Goal: Transaction & Acquisition: Book appointment/travel/reservation

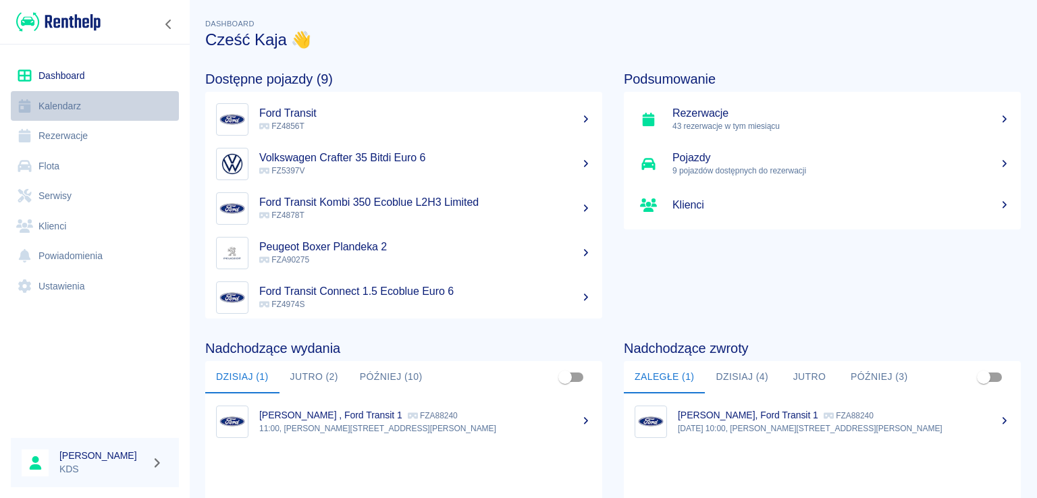
click at [87, 104] on link "Kalendarz" at bounding box center [95, 106] width 168 height 30
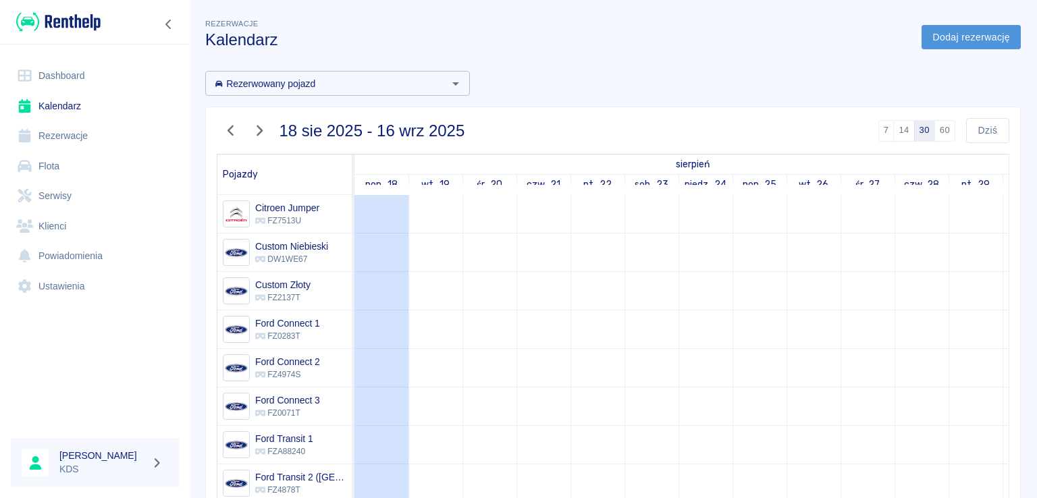
click at [959, 43] on link "Dodaj rezerwację" at bounding box center [970, 37] width 99 height 25
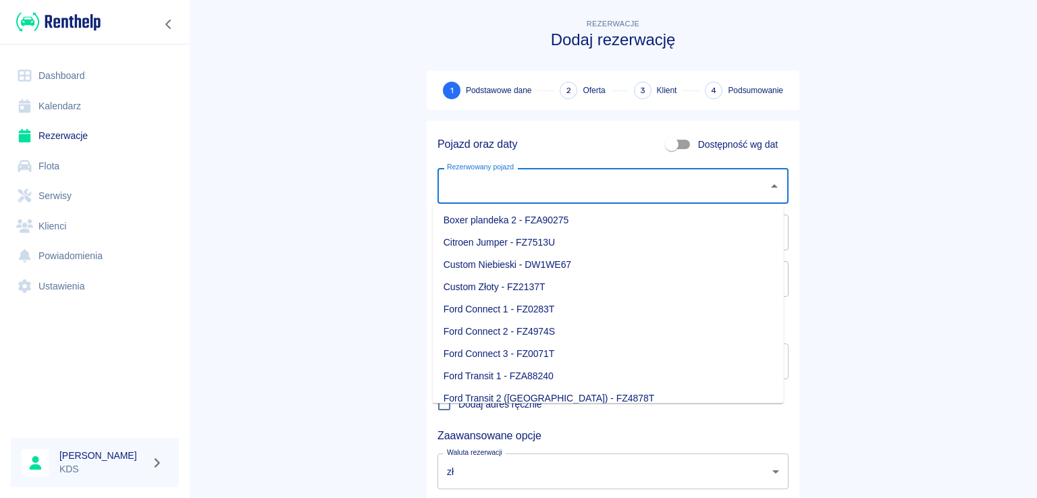
click at [737, 184] on input "Rezerwowany pojazd" at bounding box center [602, 186] width 319 height 24
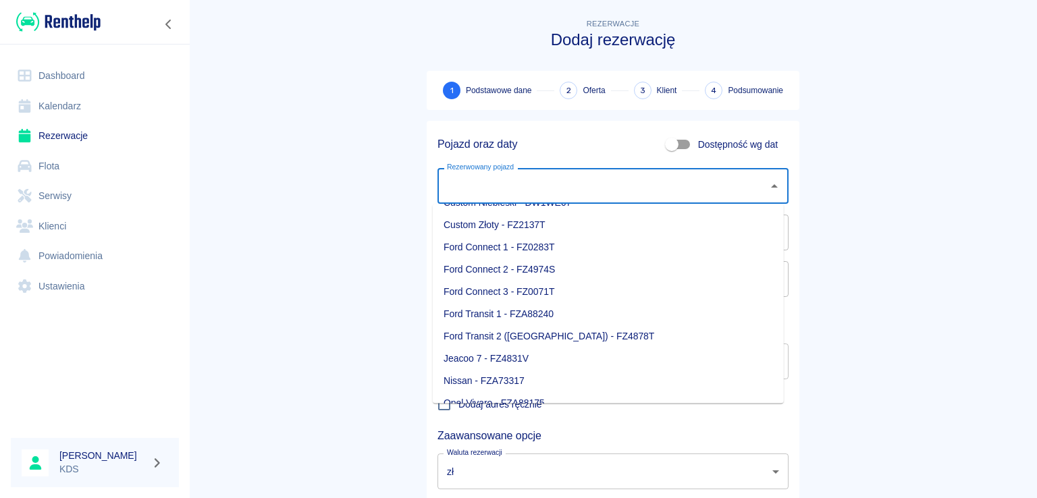
scroll to position [135, 0]
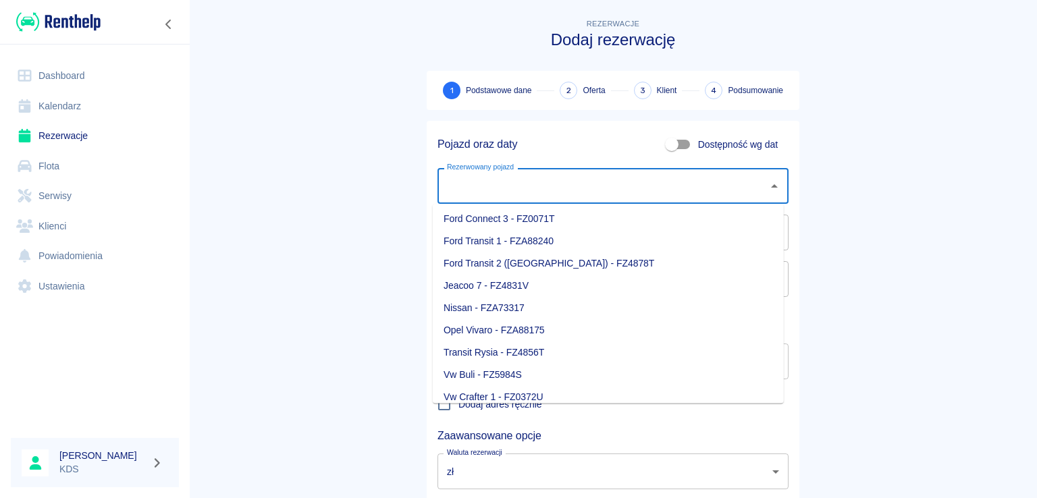
click at [500, 303] on li "Nissan - FZA73317" at bounding box center [608, 308] width 351 height 22
type input "Nissan - FZA73317"
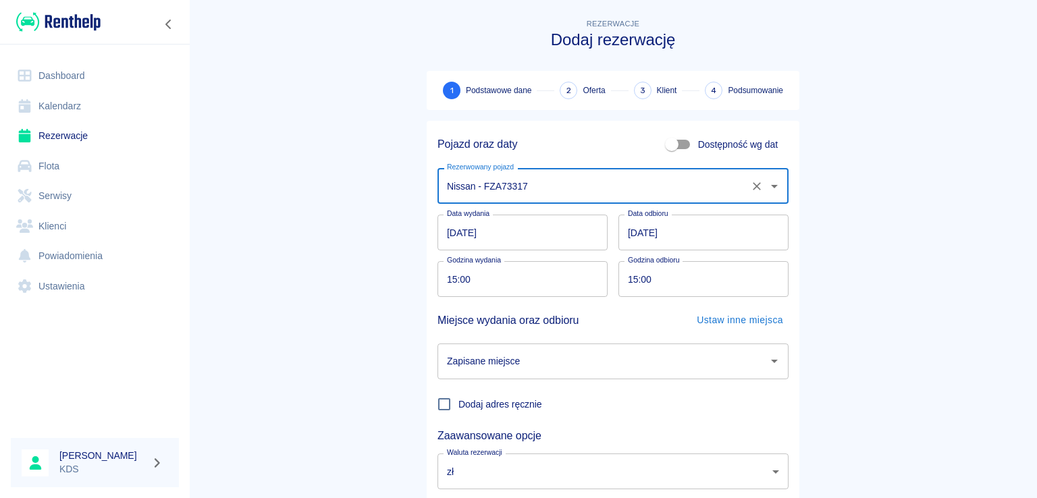
click at [558, 238] on input "[DATE]" at bounding box center [522, 233] width 170 height 36
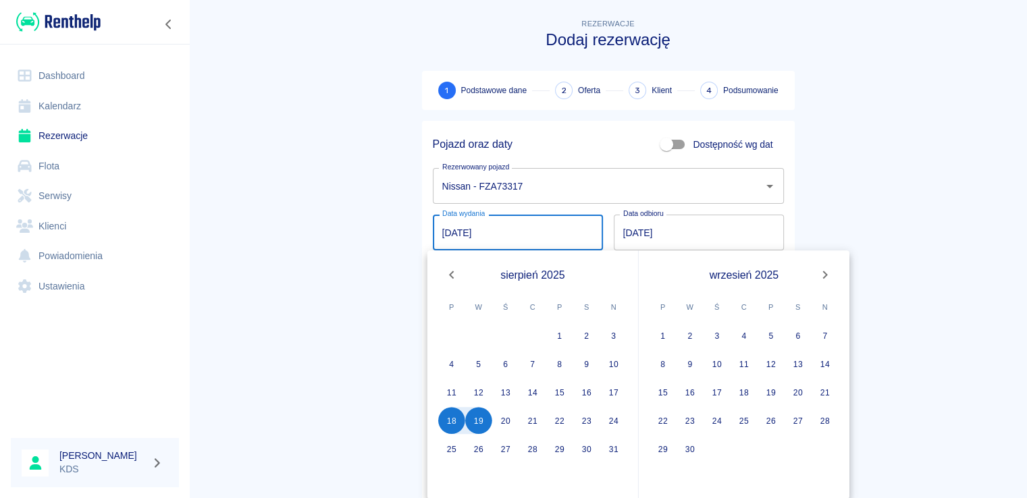
click at [705, 230] on input "[DATE]" at bounding box center [699, 233] width 170 height 36
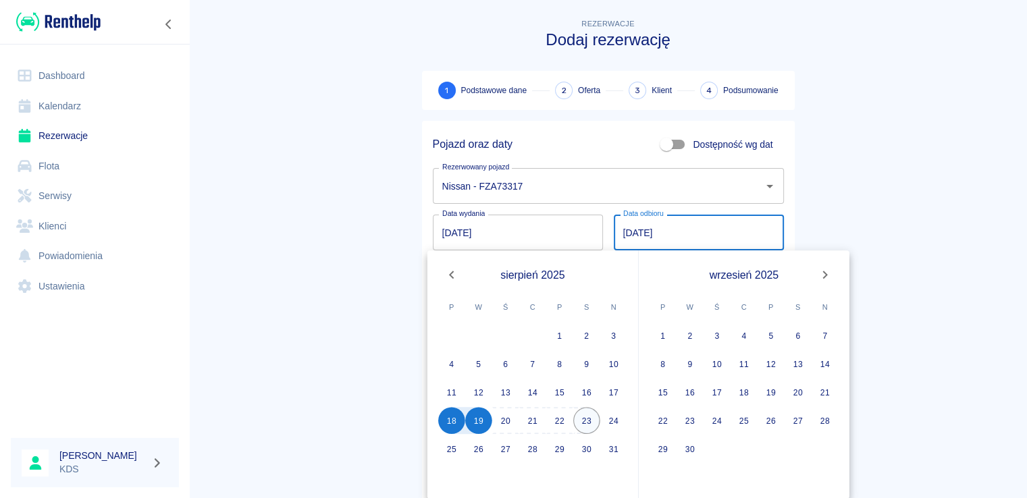
click at [581, 416] on button "23" at bounding box center [586, 420] width 27 height 27
type input "[DATE]"
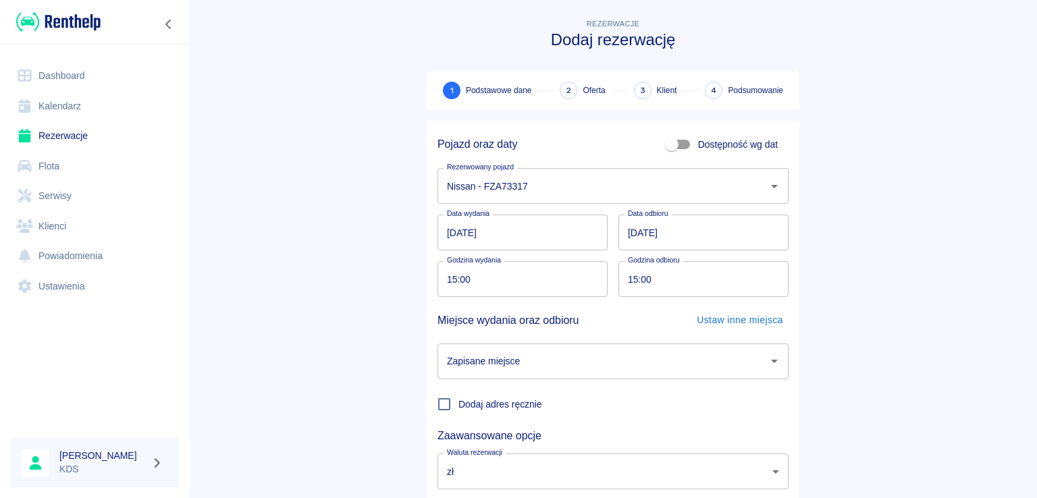
click at [533, 277] on input "15:00" at bounding box center [517, 279] width 161 height 36
click at [743, 350] on input "Zapisane miejsce" at bounding box center [602, 362] width 319 height 24
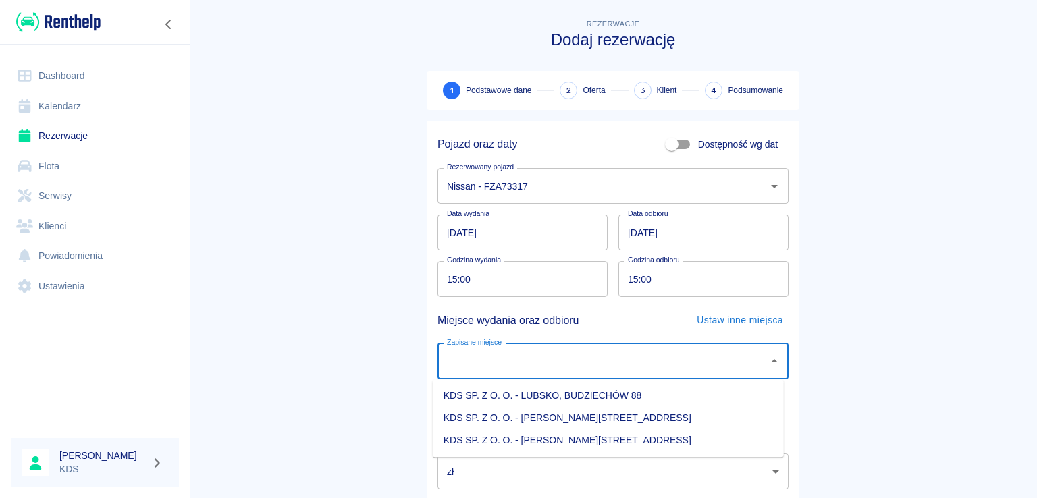
drag, startPoint x: 621, startPoint y: 439, endPoint x: 804, endPoint y: 356, distance: 200.9
click at [620, 439] on li "KDS SP. Z O. O. - [PERSON_NAME][STREET_ADDRESS]" at bounding box center [608, 440] width 351 height 22
type input "KDS SP. Z O. O. - [PERSON_NAME][STREET_ADDRESS]"
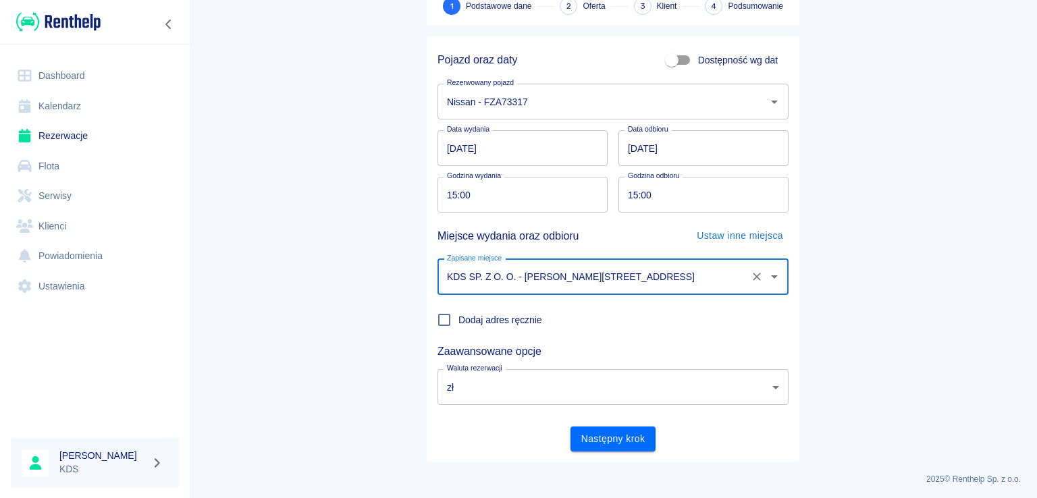
scroll to position [88, 0]
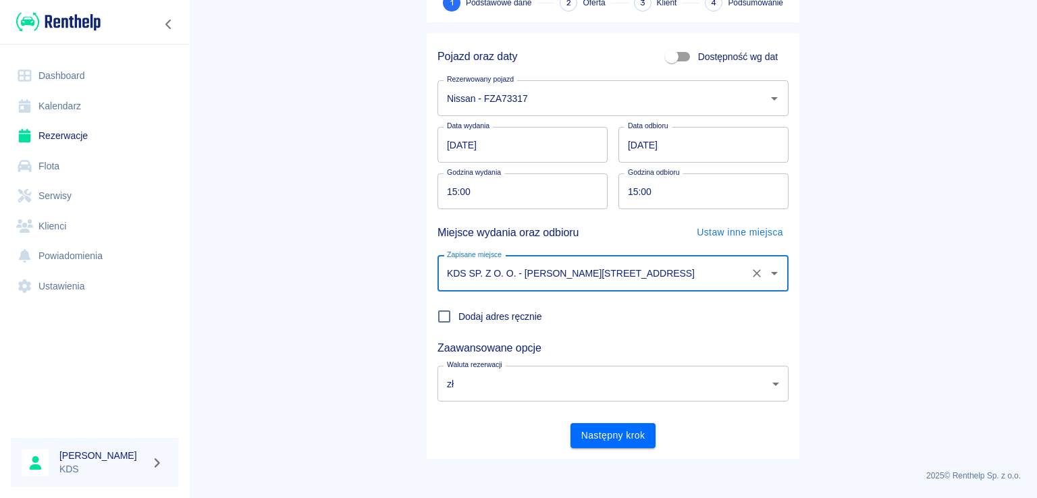
click at [308, 196] on main "Rezerwacje Dodaj rezerwację 1 Podstawowe dane 2 Oferta 3 Klient 4 Podsumowanie …" at bounding box center [613, 193] width 848 height 531
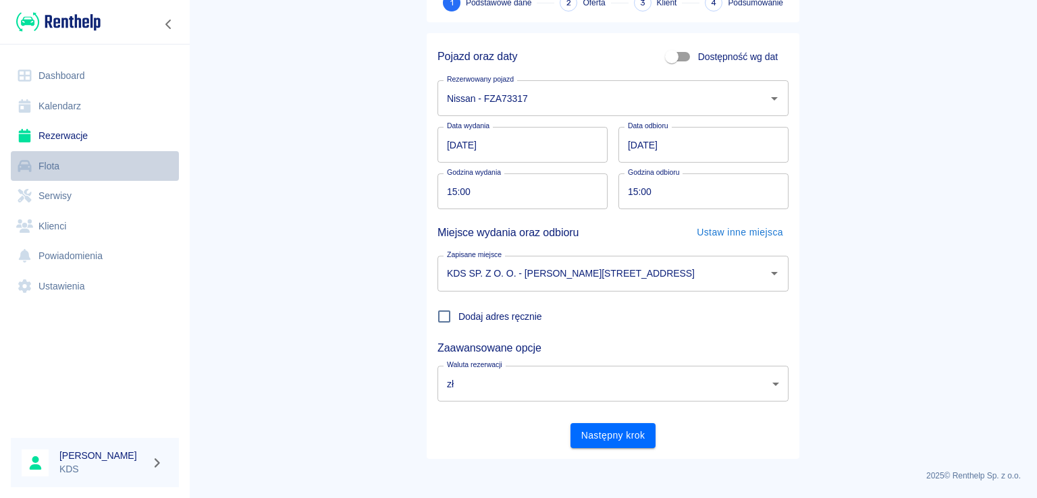
click at [63, 178] on link "Flota" at bounding box center [95, 166] width 168 height 30
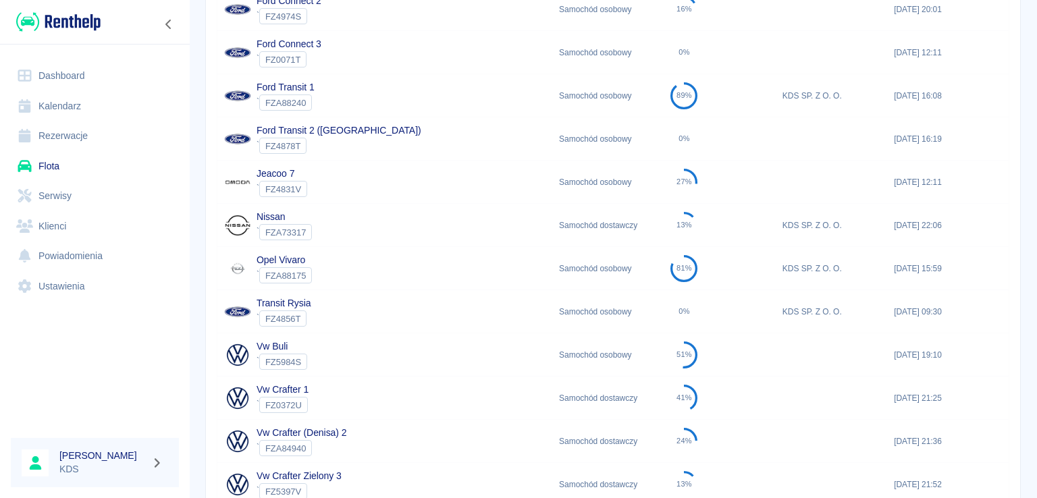
scroll to position [473, 0]
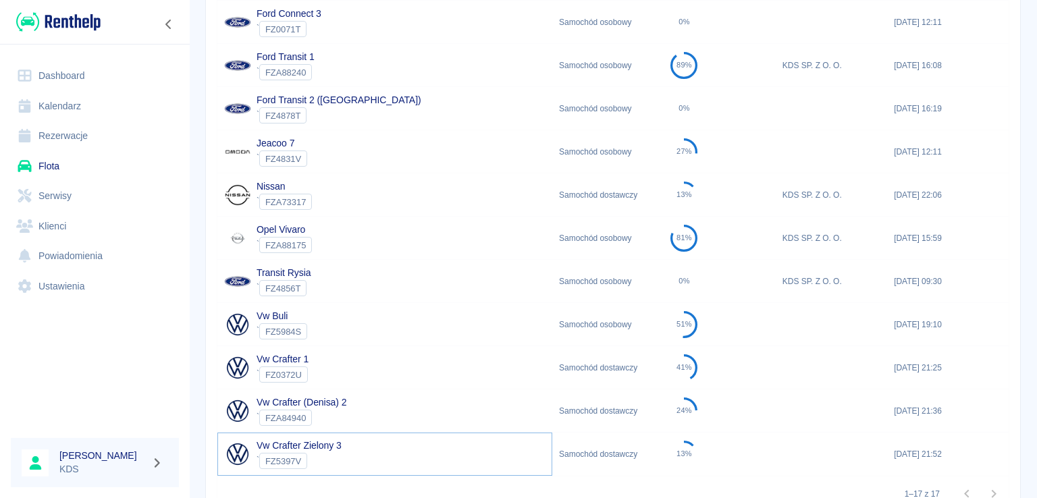
click at [339, 443] on link "Vw Crafter Zielony 3" at bounding box center [299, 445] width 85 height 11
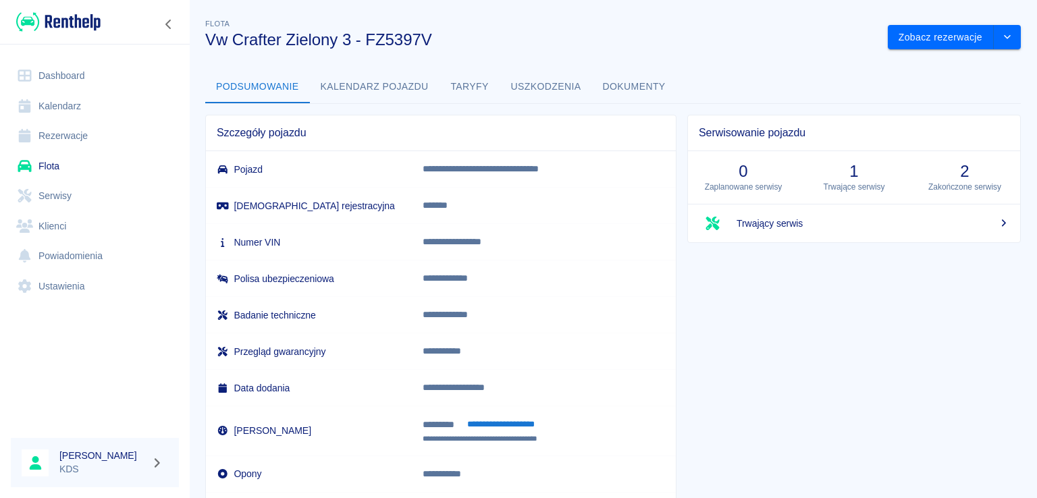
click at [91, 133] on link "Rezerwacje" at bounding box center [95, 136] width 168 height 30
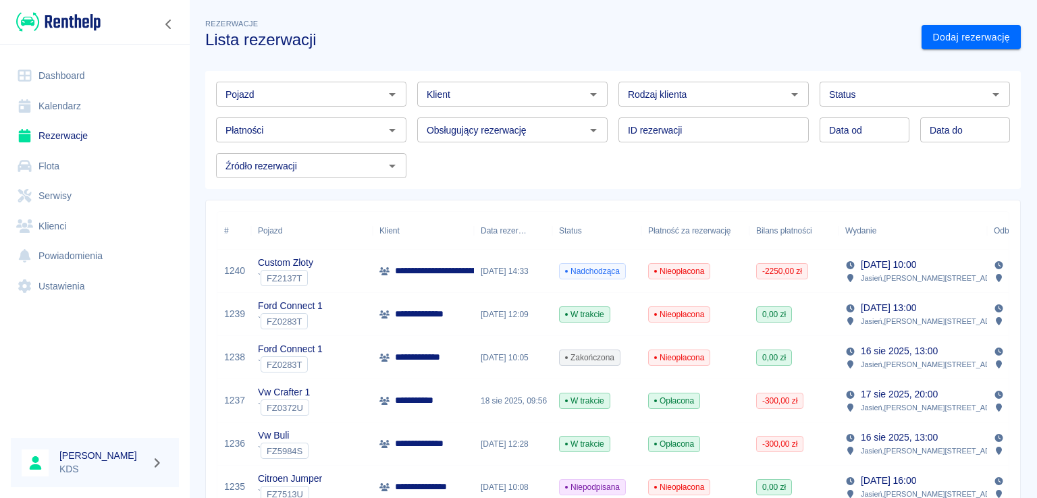
scroll to position [68, 0]
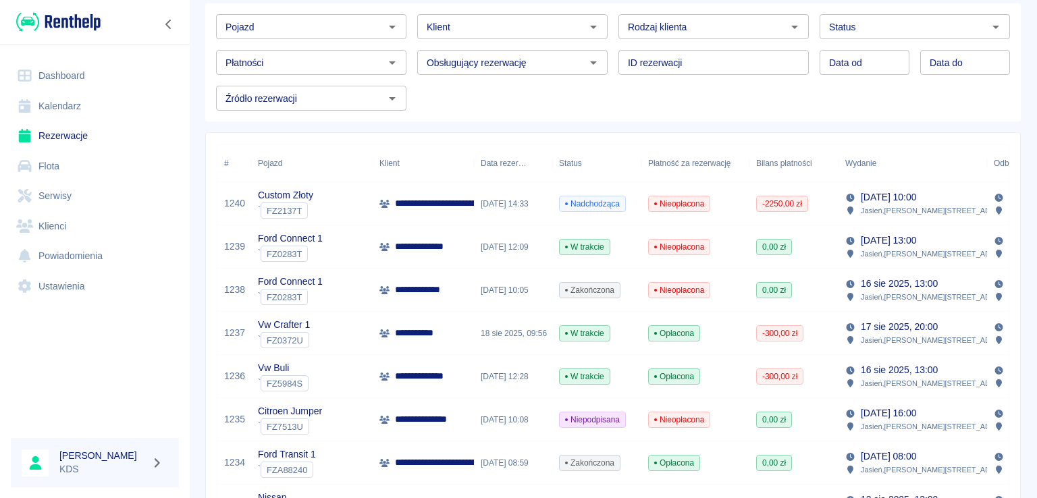
click at [676, 245] on span "Nieopłacona" at bounding box center [679, 247] width 61 height 12
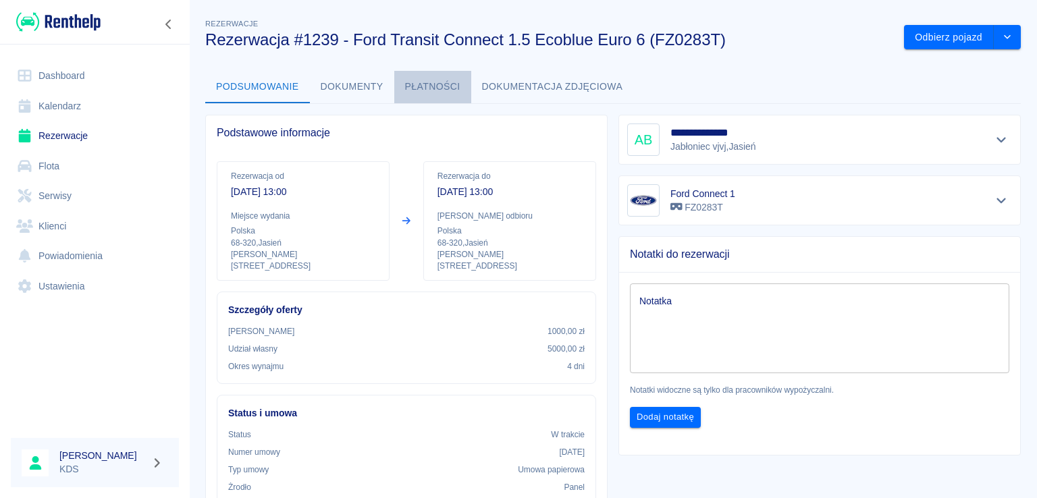
drag, startPoint x: 439, startPoint y: 82, endPoint x: 450, endPoint y: 86, distance: 11.5
click at [439, 82] on button "Płatności" at bounding box center [432, 87] width 77 height 32
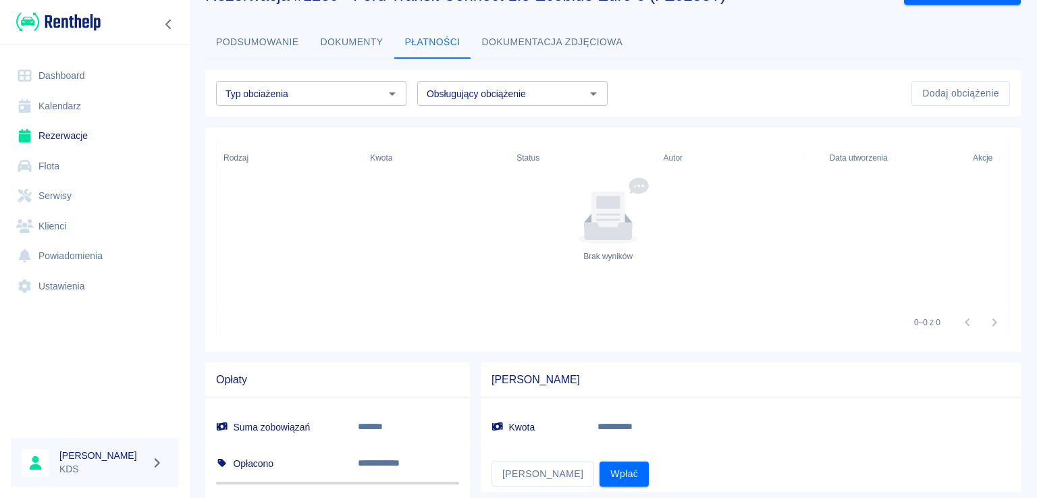
scroll to position [86, 0]
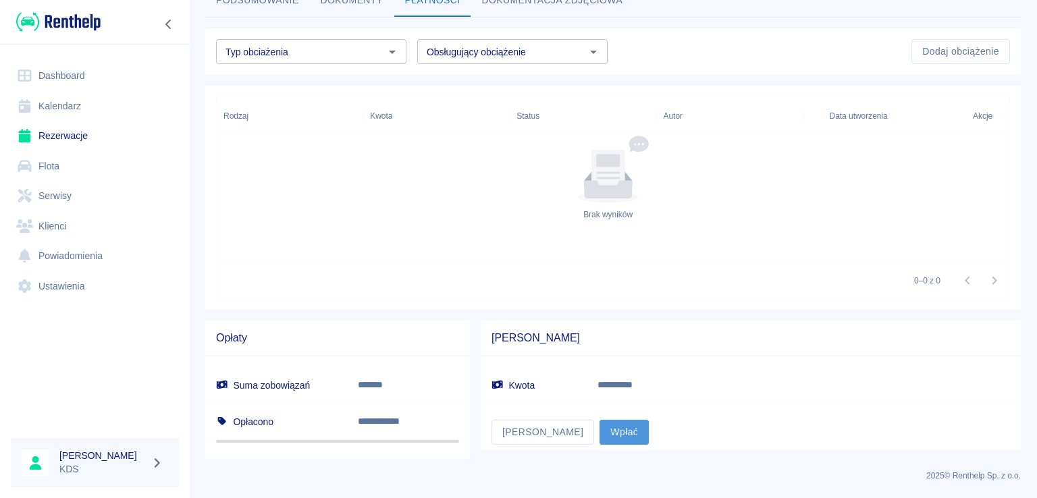
click at [599, 431] on button "Wpłać" at bounding box center [623, 432] width 49 height 25
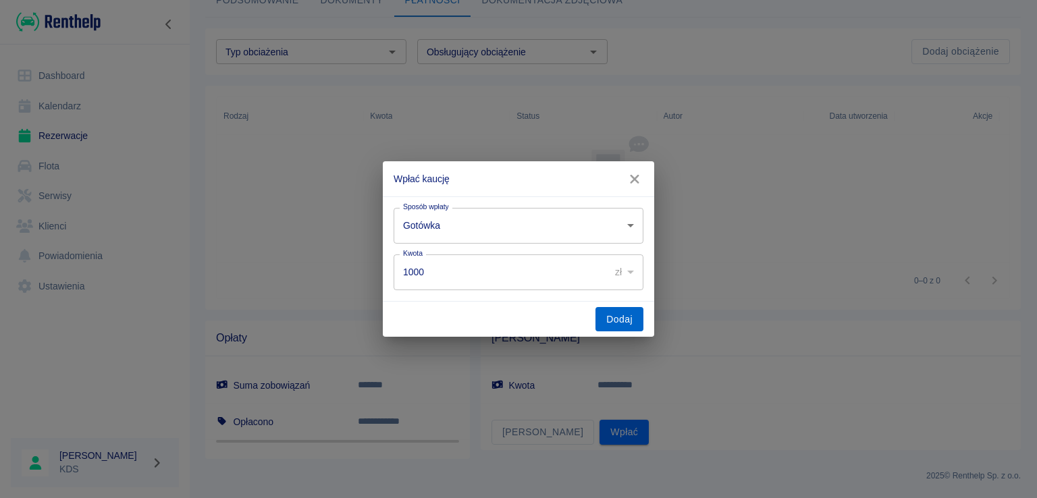
click at [618, 317] on button "Dodaj" at bounding box center [619, 319] width 48 height 25
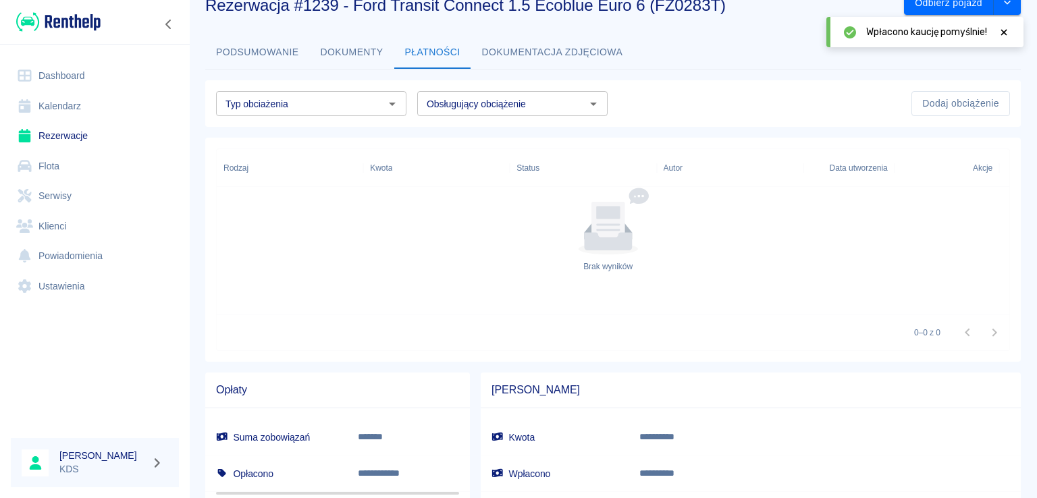
scroll to position [0, 0]
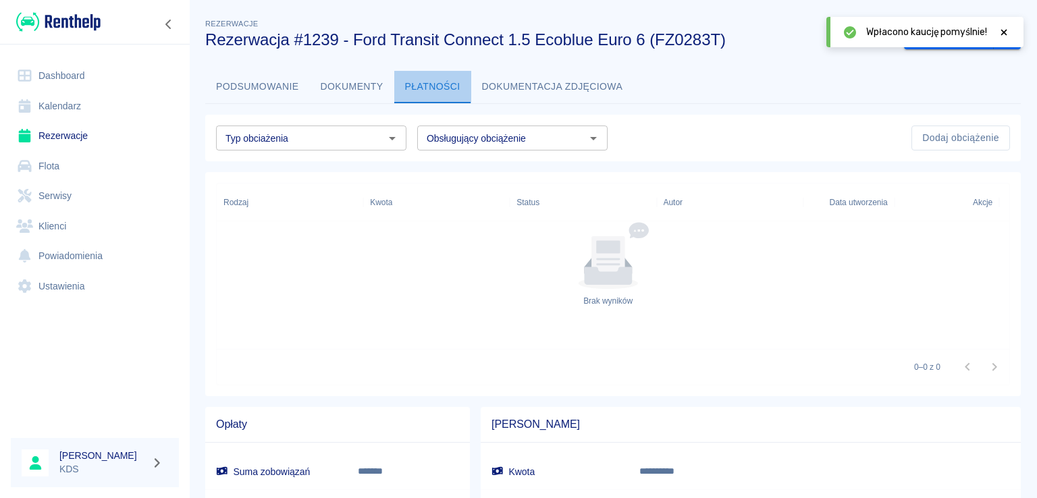
click at [428, 80] on button "Płatności" at bounding box center [432, 87] width 77 height 32
click at [599, 91] on button "Dokumentacja zdjęciowa" at bounding box center [552, 87] width 163 height 32
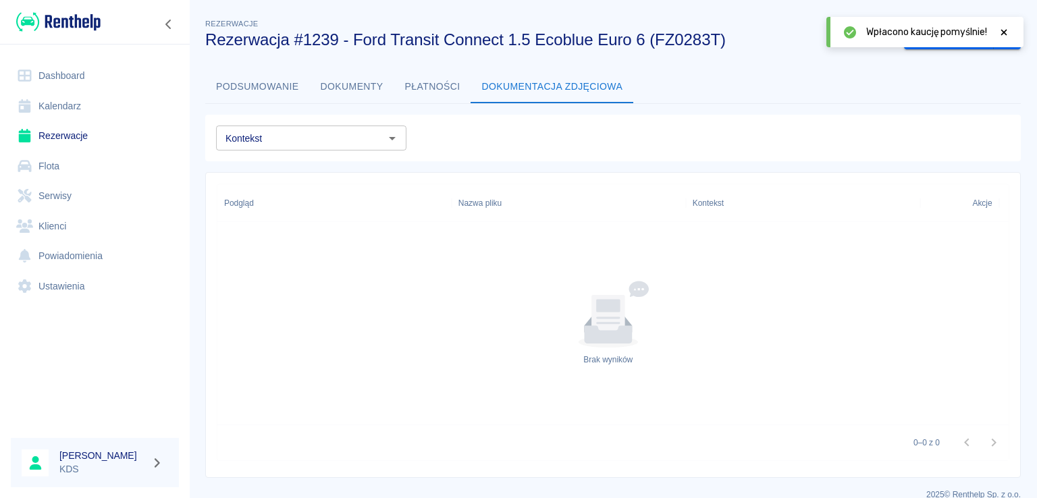
drag, startPoint x: 369, startPoint y: 85, endPoint x: 327, endPoint y: 82, distance: 42.7
click at [369, 84] on button "Dokumenty" at bounding box center [352, 87] width 84 height 32
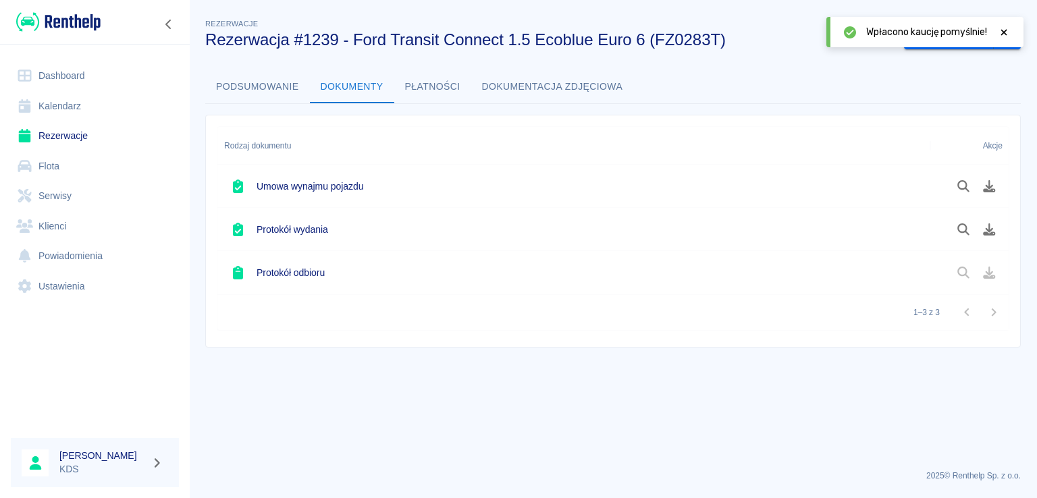
click at [283, 80] on button "Podsumowanie" at bounding box center [257, 87] width 105 height 32
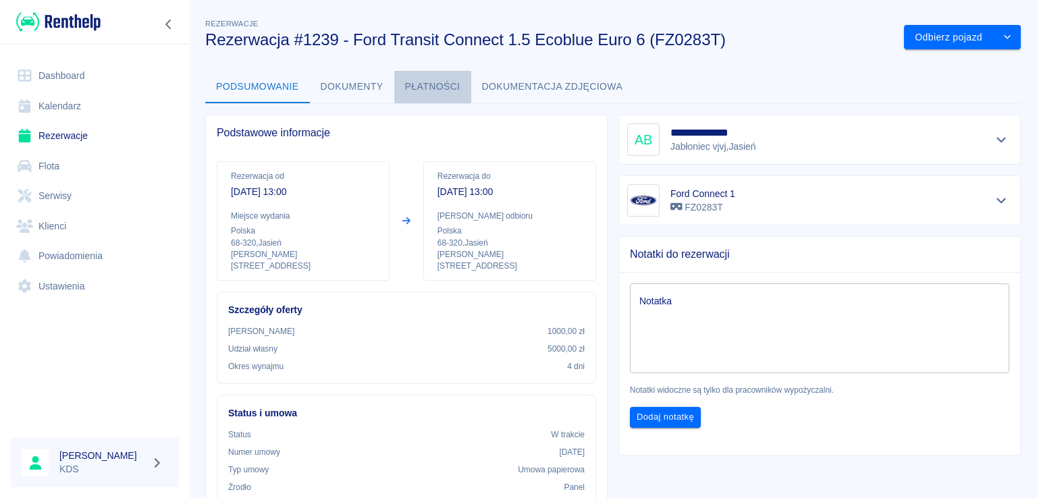
click at [419, 82] on button "Płatności" at bounding box center [432, 87] width 77 height 32
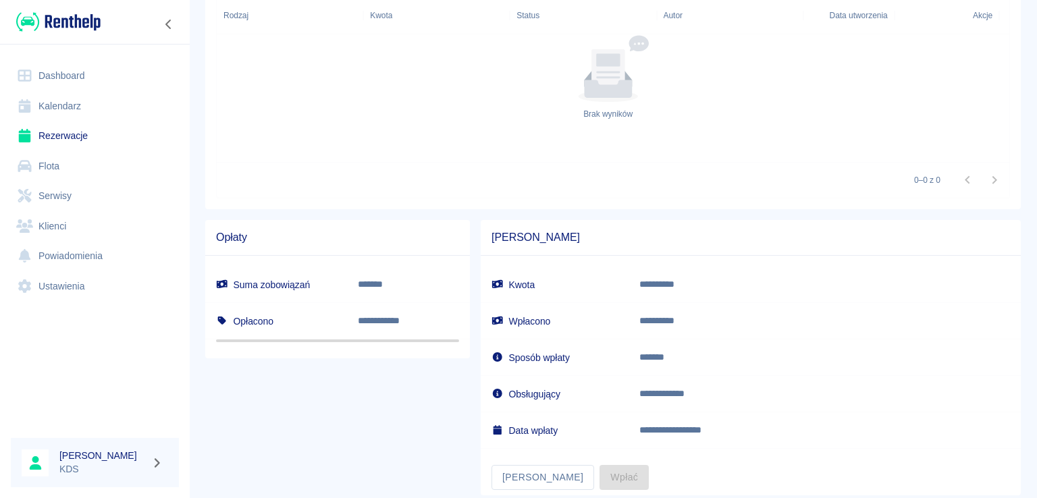
scroll to position [203, 0]
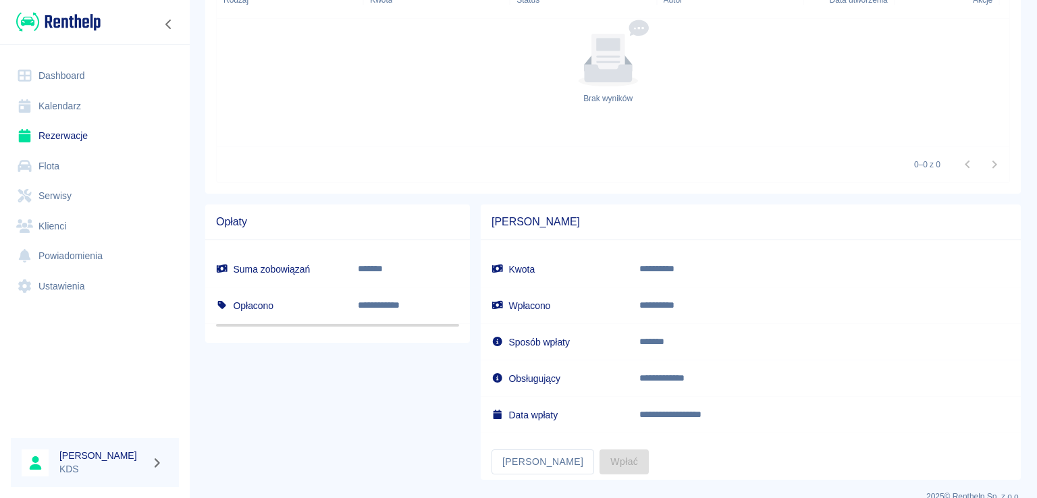
click at [76, 111] on link "Kalendarz" at bounding box center [95, 106] width 168 height 30
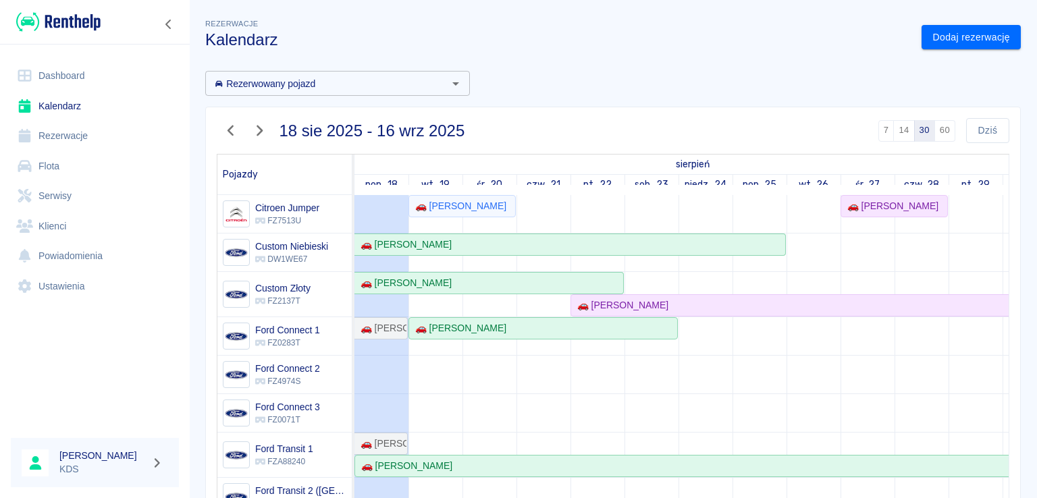
click at [65, 81] on link "Dashboard" at bounding box center [95, 76] width 168 height 30
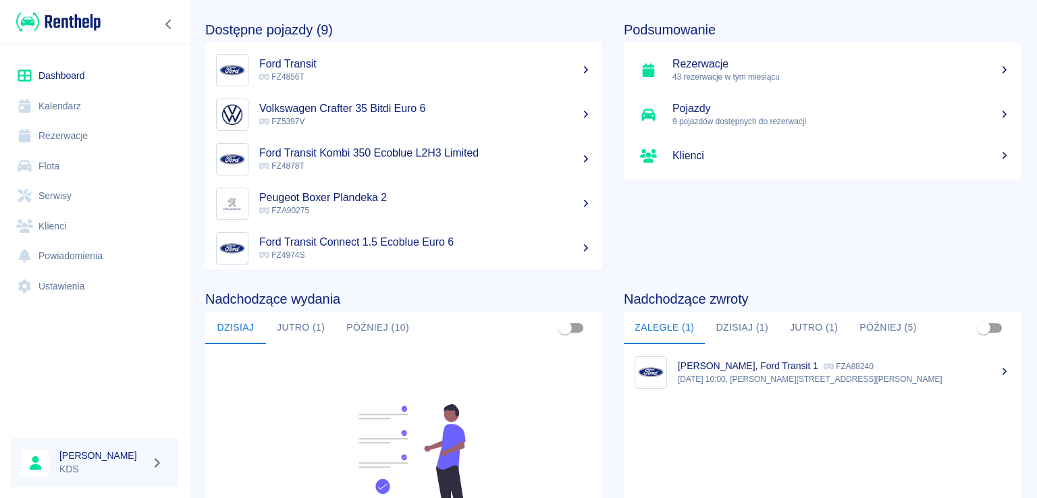
scroll to position [135, 0]
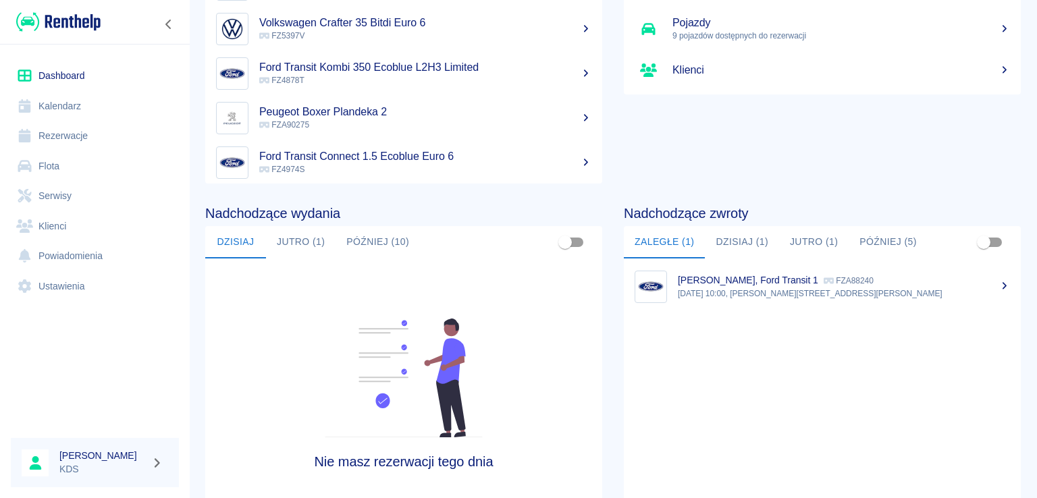
drag, startPoint x: 1023, startPoint y: 271, endPoint x: 1026, endPoint y: 201, distance: 69.6
click at [1029, 190] on div "Dashboard Cześć Kaja 👋 Dostępne pojazdy (9) Ford Transit FZ4856T Volkswagen Cra…" at bounding box center [613, 249] width 848 height 498
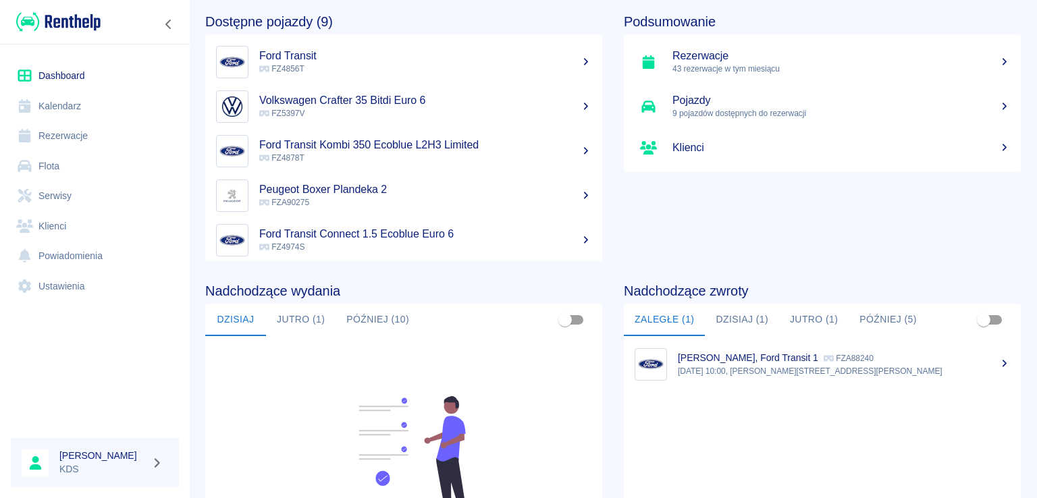
scroll to position [0, 0]
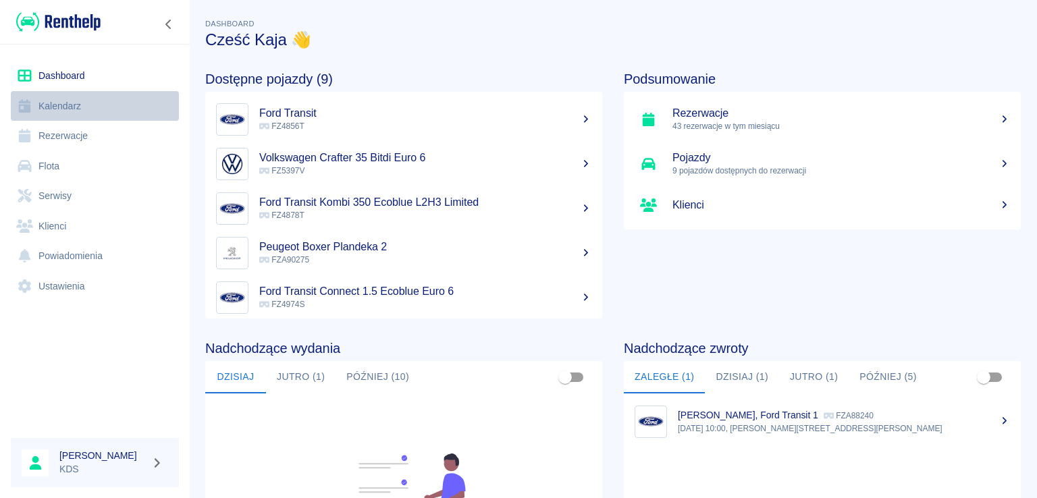
click at [109, 104] on link "Kalendarz" at bounding box center [95, 106] width 168 height 30
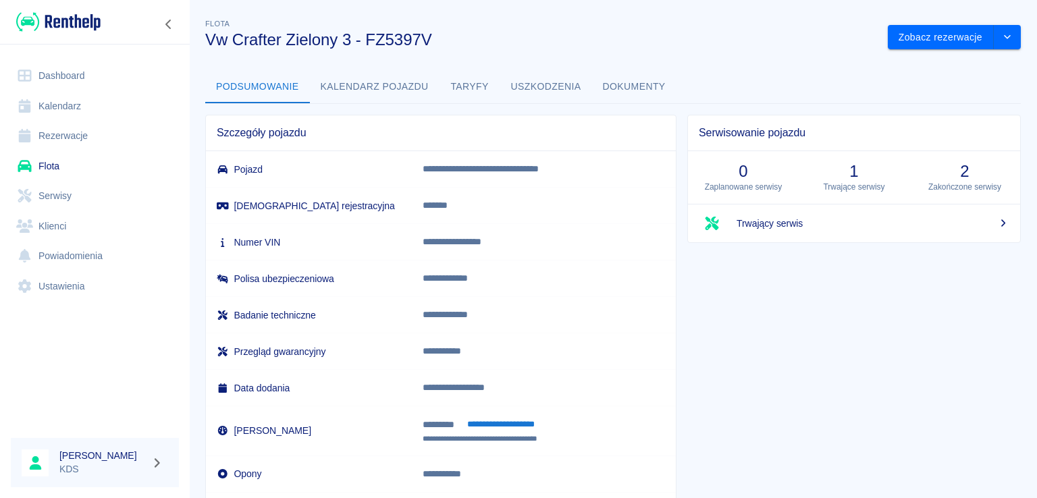
scroll to position [85, 0]
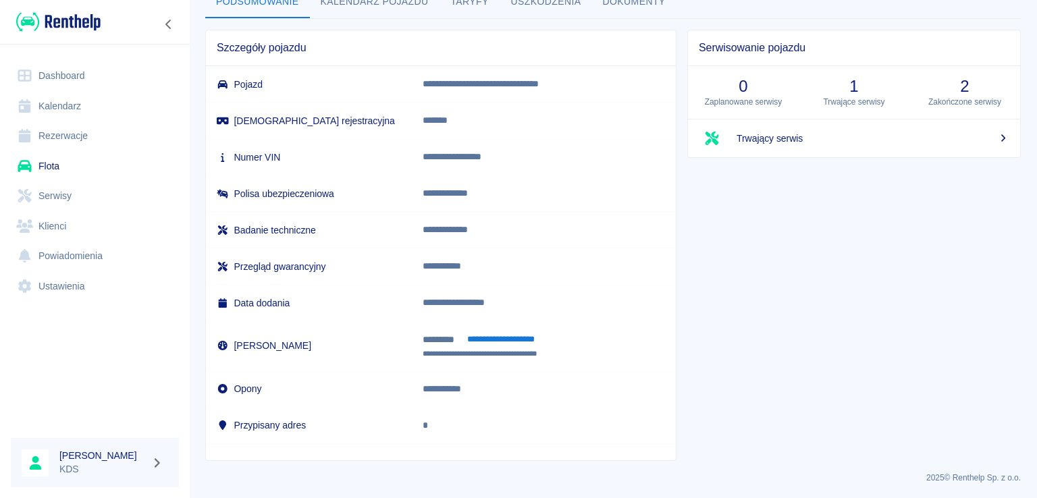
click at [489, 341] on button "**********" at bounding box center [501, 340] width 83 height 16
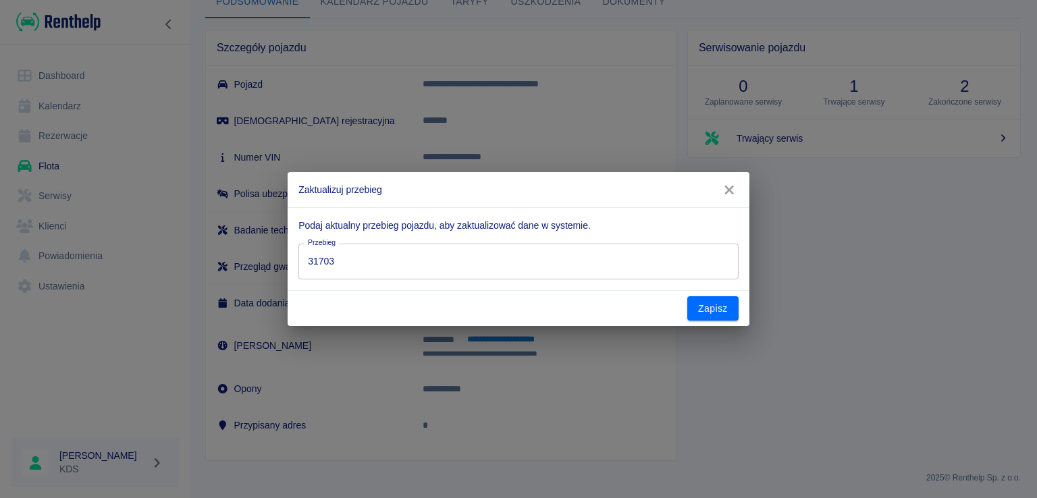
click at [443, 244] on input "31703" at bounding box center [517, 262] width 439 height 36
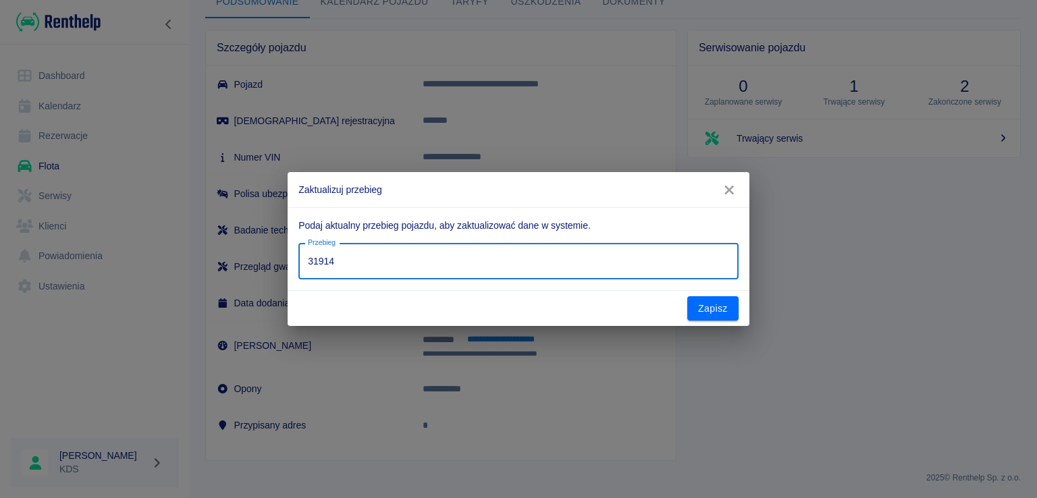
type input "31914"
click at [718, 315] on button "Zapisz" at bounding box center [712, 308] width 51 height 25
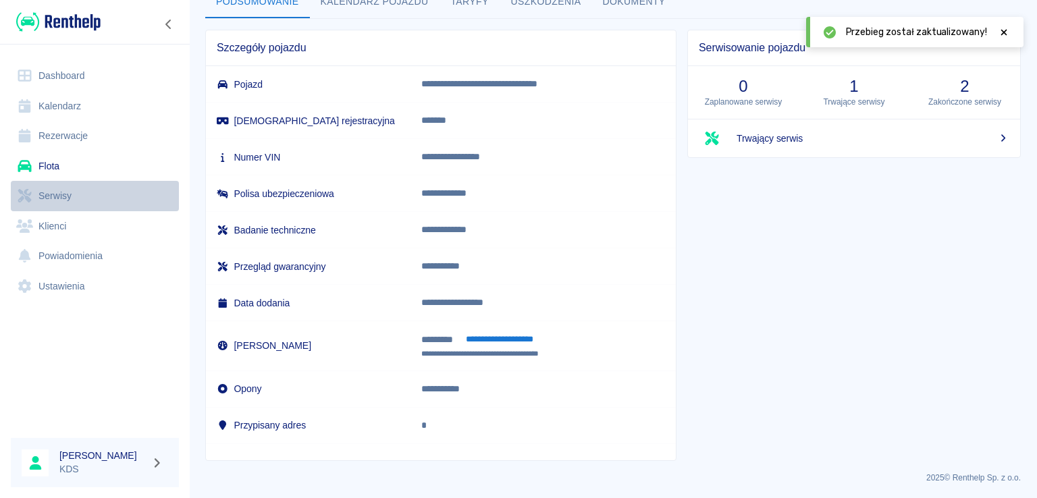
click at [76, 186] on link "Serwisy" at bounding box center [95, 196] width 168 height 30
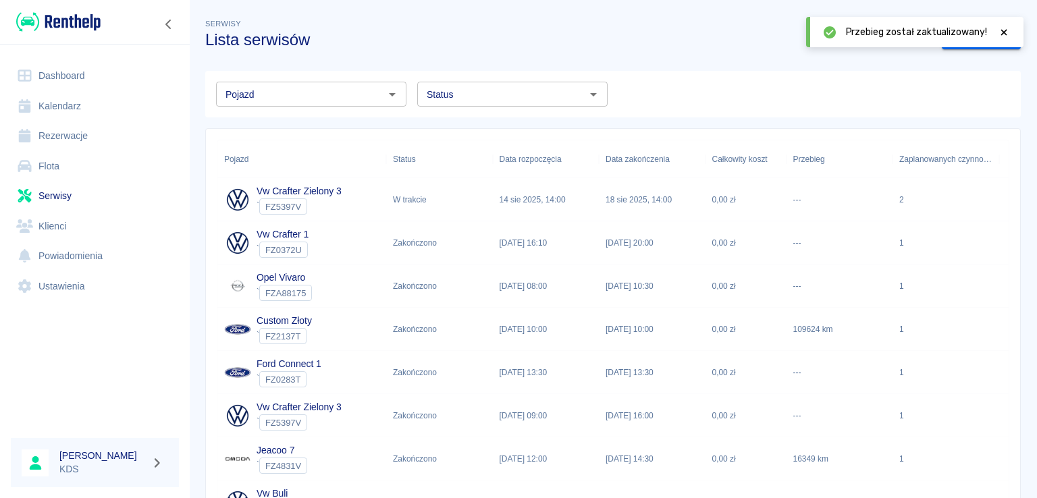
click at [522, 203] on p "14 sie 2025, 14:00" at bounding box center [533, 200] width 66 height 12
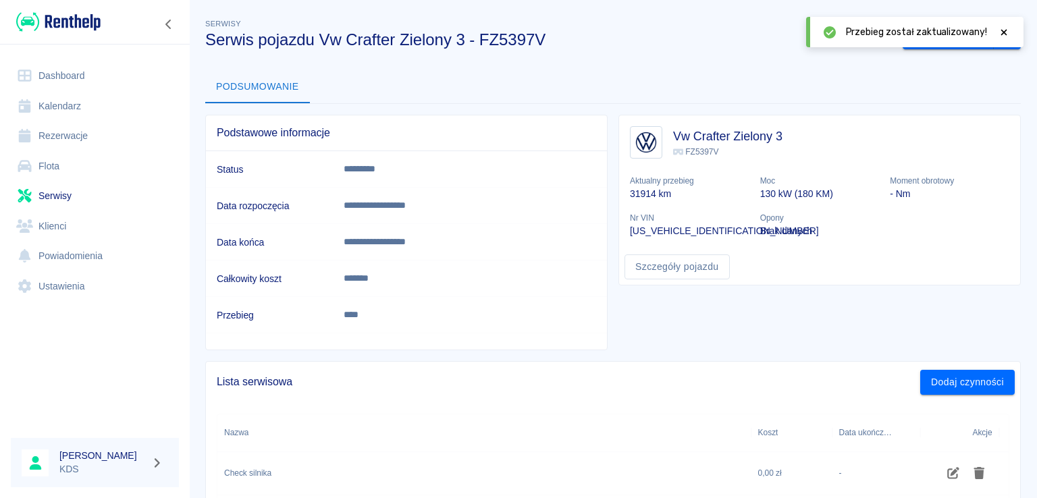
click at [939, 49] on div "**********" at bounding box center [613, 319] width 848 height 628
click at [940, 47] on button "Zakończ serwis" at bounding box center [947, 37] width 91 height 25
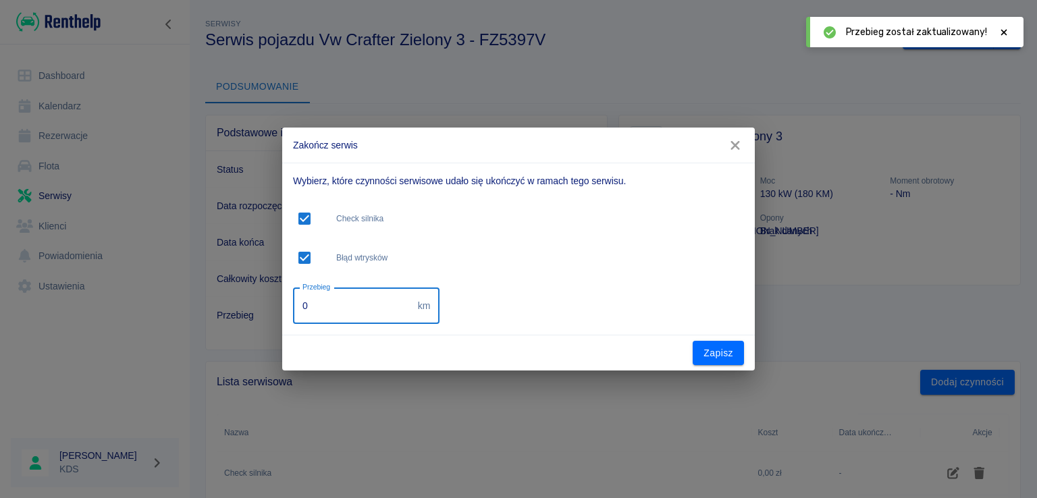
click at [377, 294] on input "0" at bounding box center [352, 306] width 119 height 36
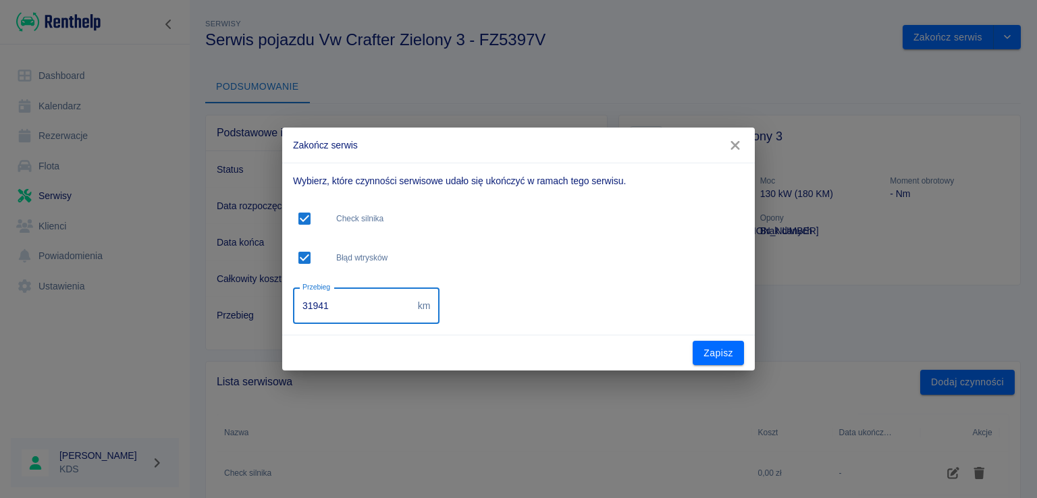
type input "31941"
click at [713, 352] on button "Zapisz" at bounding box center [718, 353] width 51 height 25
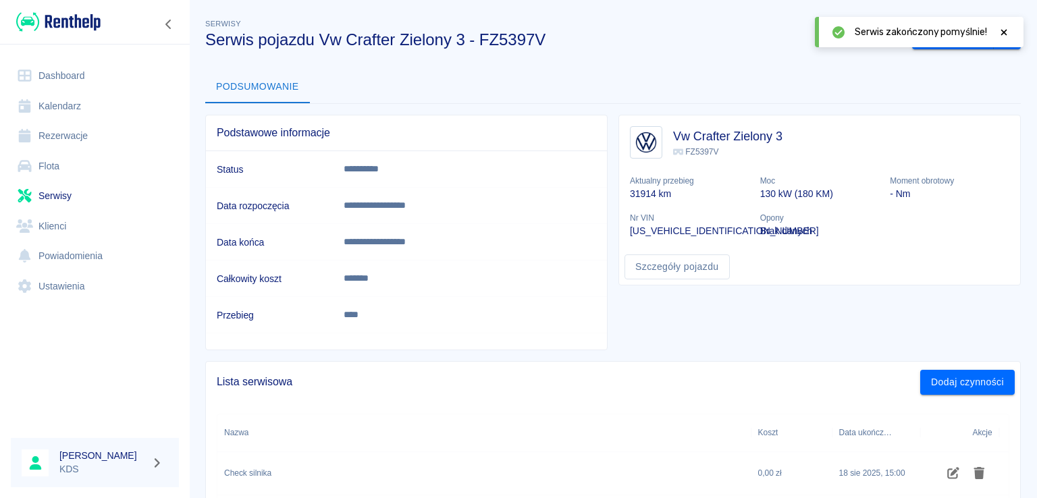
click at [1002, 34] on icon at bounding box center [1004, 32] width 6 height 6
click at [996, 48] on div "**********" at bounding box center [613, 319] width 848 height 628
click at [996, 45] on button "drop-down" at bounding box center [1007, 37] width 27 height 25
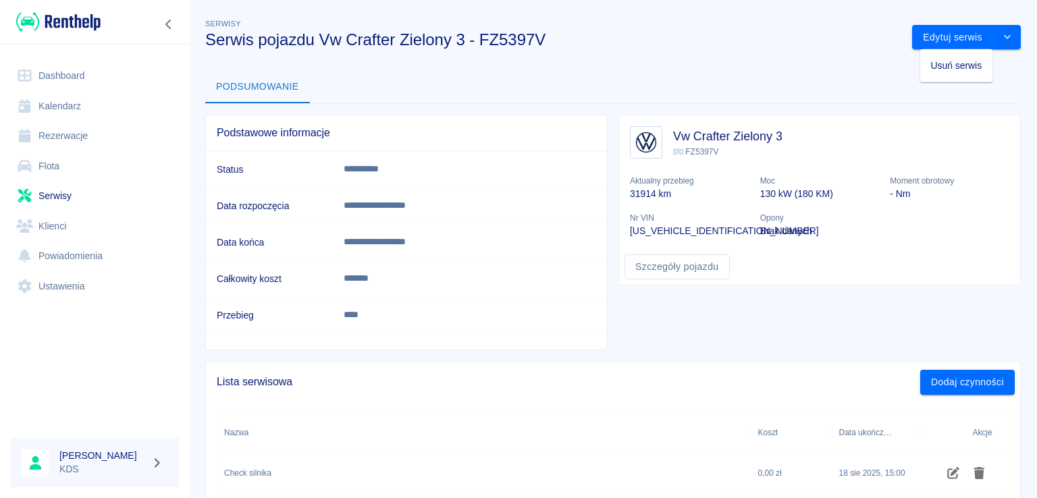
drag, startPoint x: 660, startPoint y: 47, endPoint x: 484, endPoint y: 84, distance: 180.2
click at [659, 47] on h3 "Serwis pojazdu Vw Crafter Zielony 3 - FZ5397V" at bounding box center [553, 39] width 696 height 19
click at [54, 146] on link "Rezerwacje" at bounding box center [95, 136] width 168 height 30
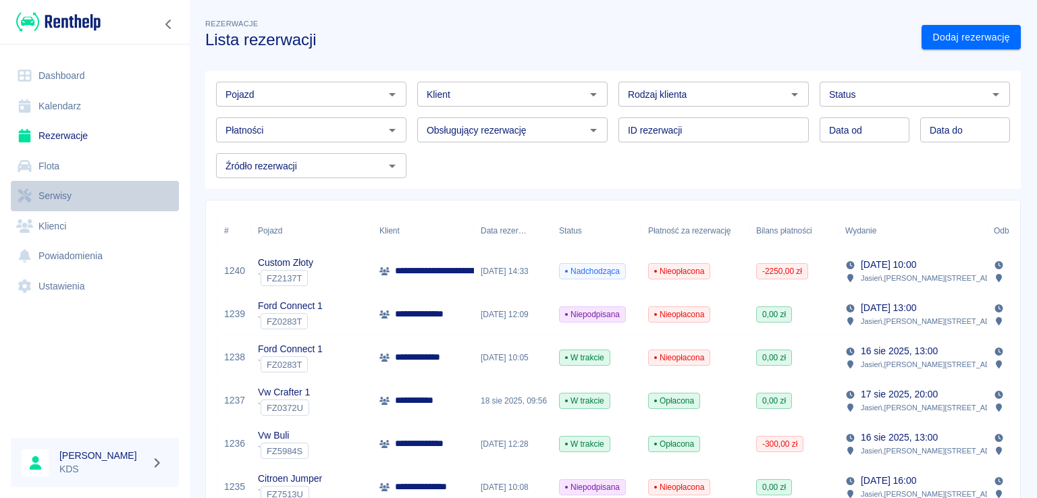
click at [65, 186] on link "Serwisy" at bounding box center [95, 196] width 168 height 30
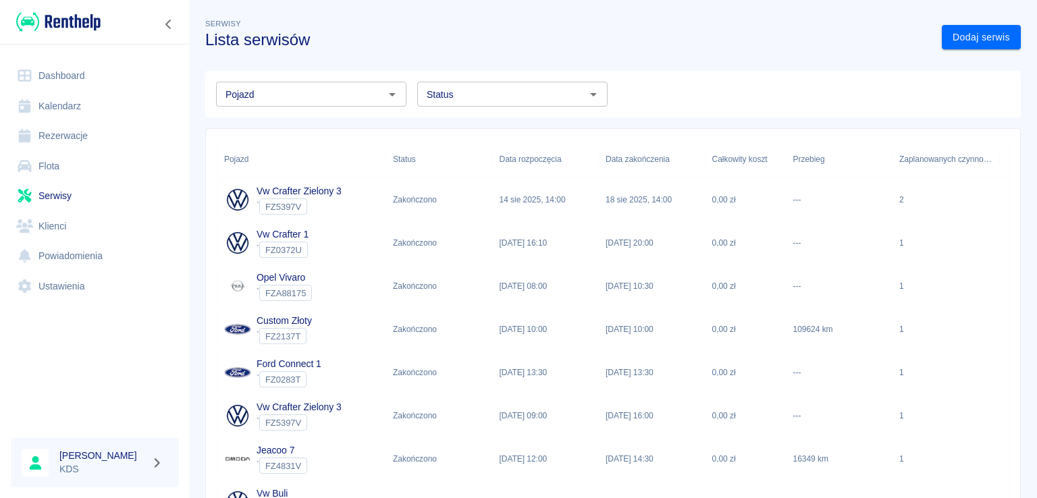
click at [82, 111] on link "Kalendarz" at bounding box center [95, 106] width 168 height 30
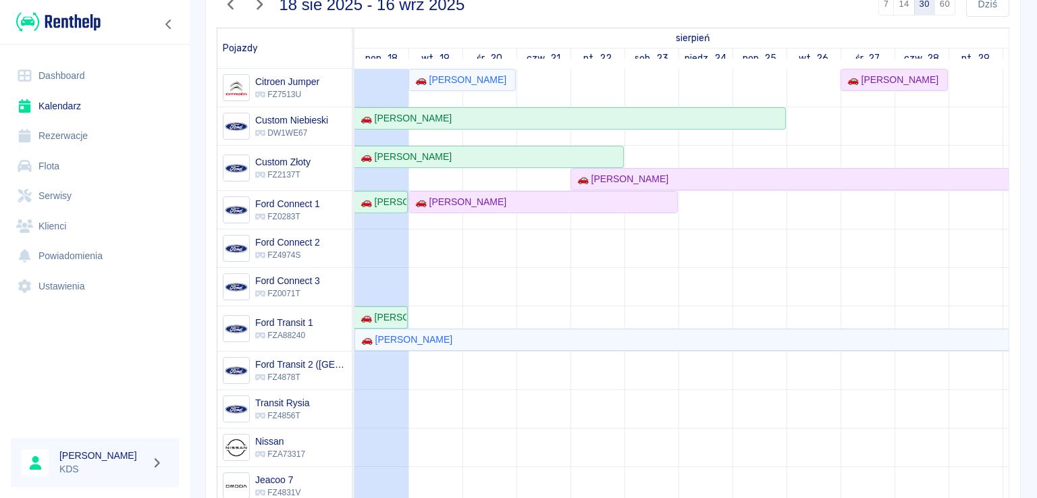
scroll to position [135, 0]
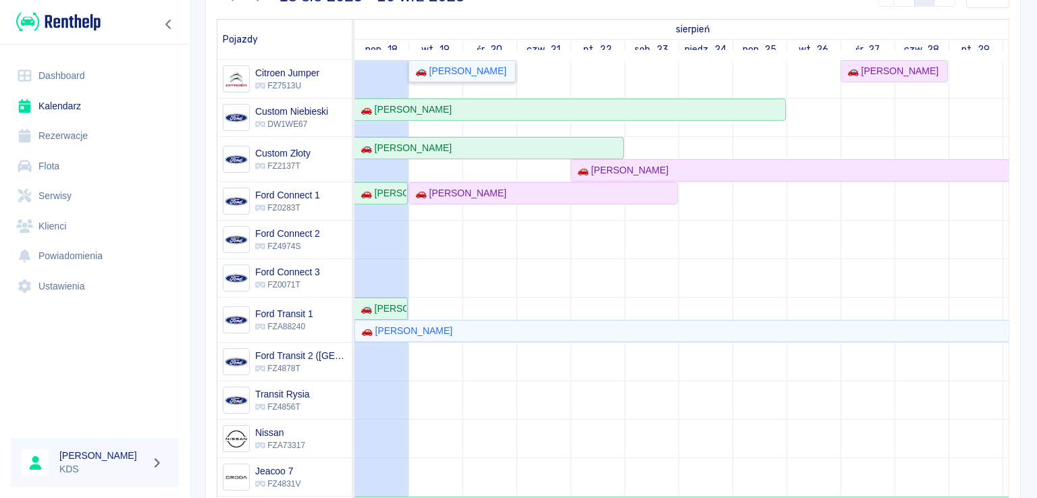
click at [453, 75] on div "🚗 [PERSON_NAME]" at bounding box center [458, 71] width 97 height 14
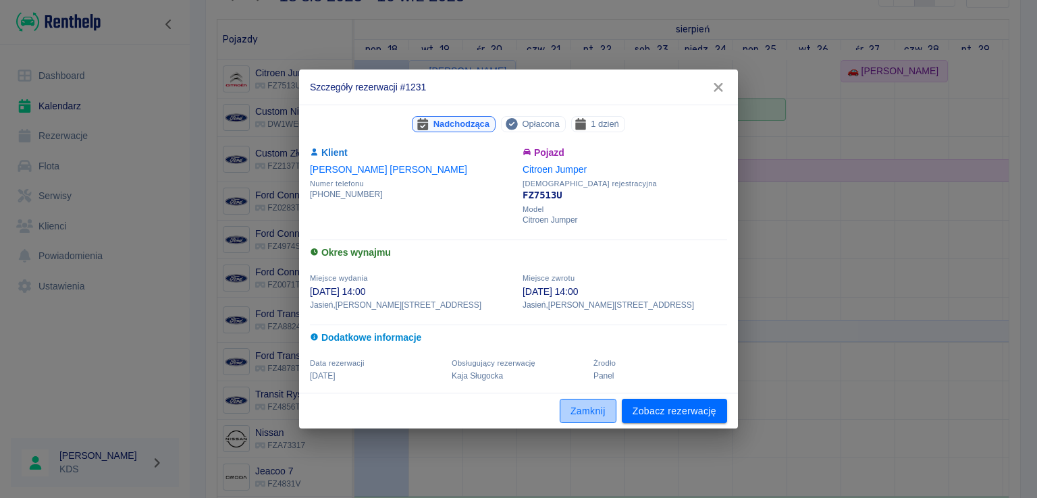
click at [596, 410] on button "Zamknij" at bounding box center [588, 411] width 57 height 25
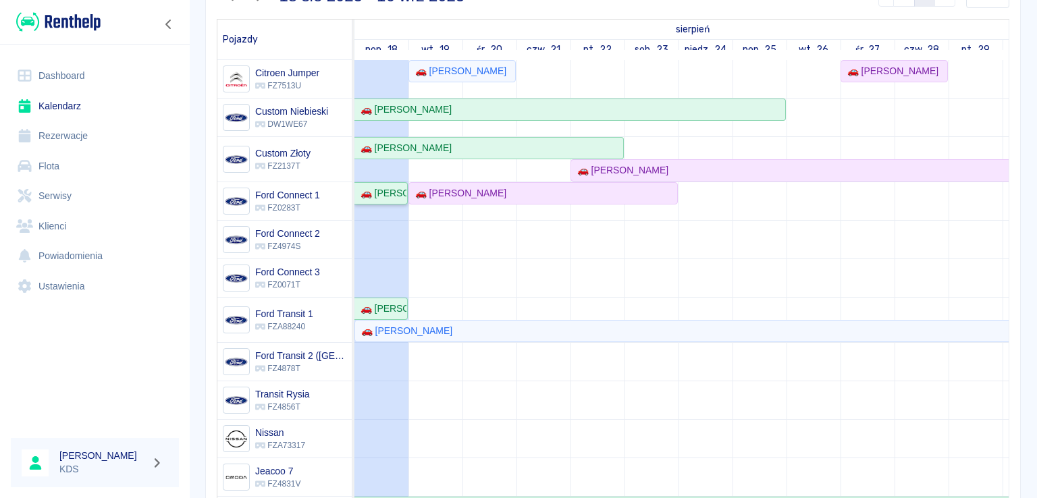
click at [379, 192] on div "🚗 [PERSON_NAME]" at bounding box center [380, 193] width 51 height 14
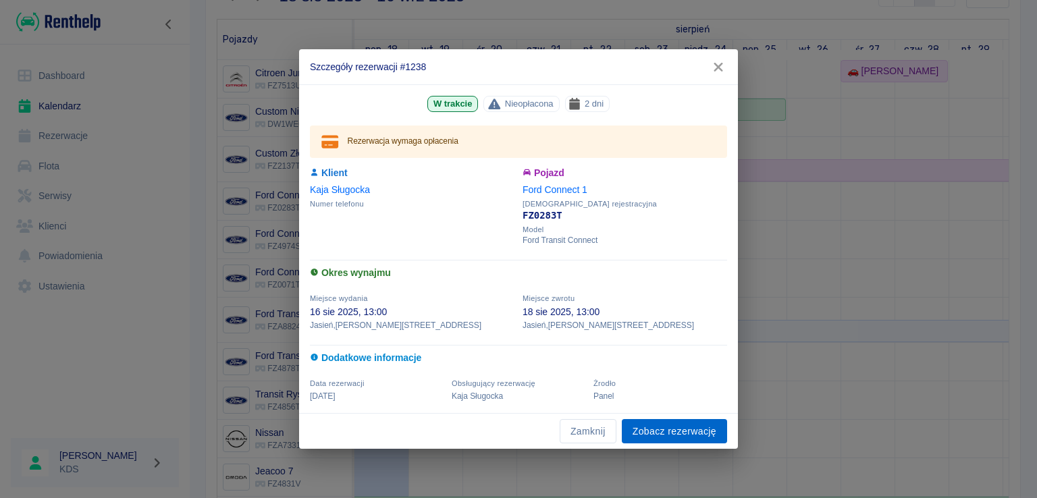
click at [672, 435] on link "Zobacz rezerwację" at bounding box center [674, 431] width 105 height 25
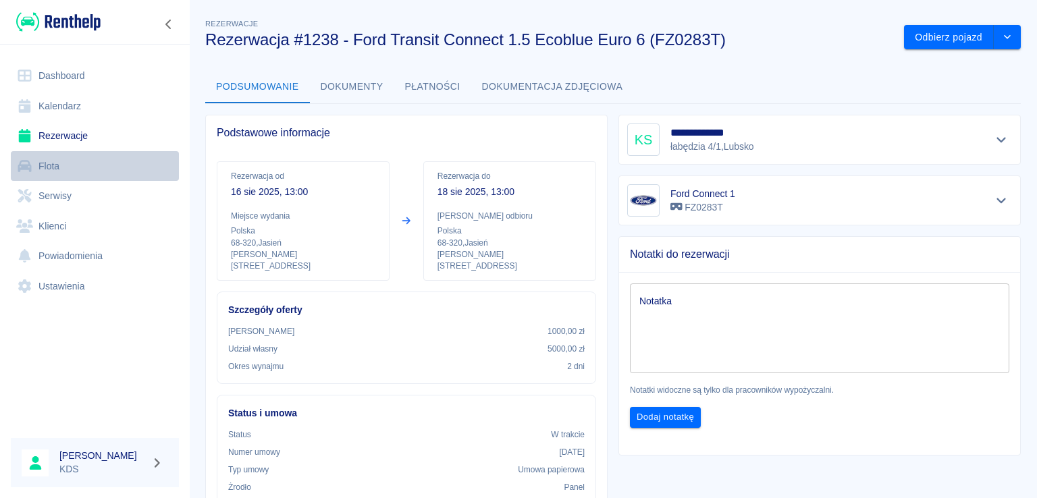
click at [51, 166] on link "Flota" at bounding box center [95, 166] width 168 height 30
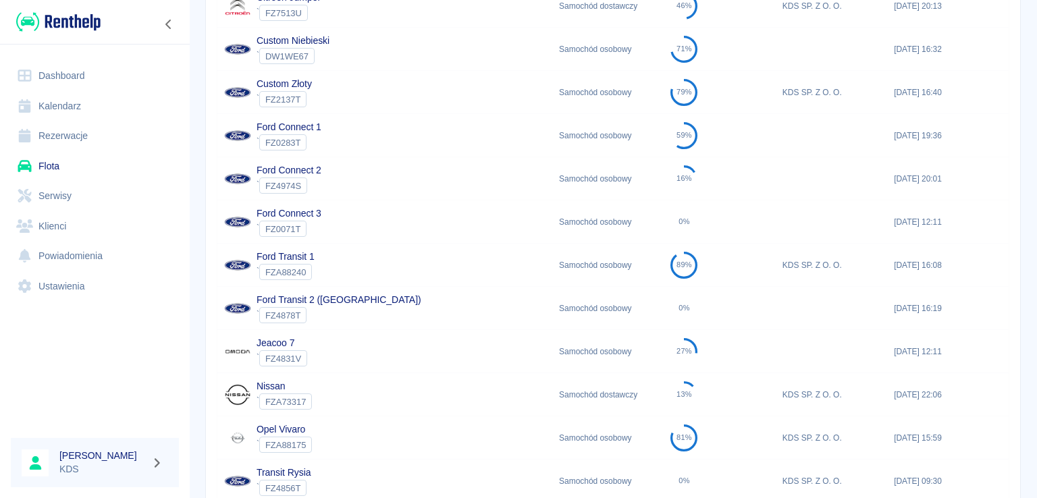
scroll to position [3, 0]
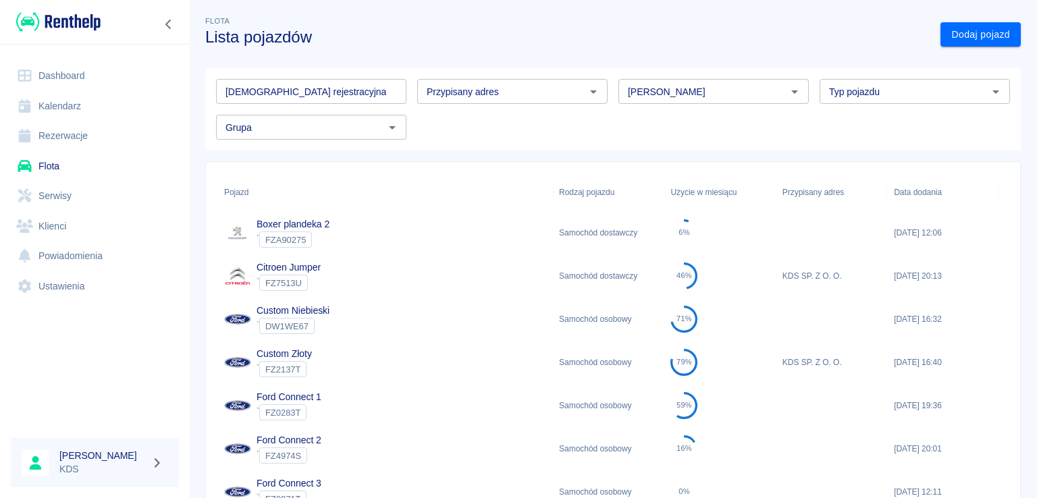
click at [355, 408] on div "Ford Connect 1 ` FZ0283T" at bounding box center [384, 405] width 335 height 43
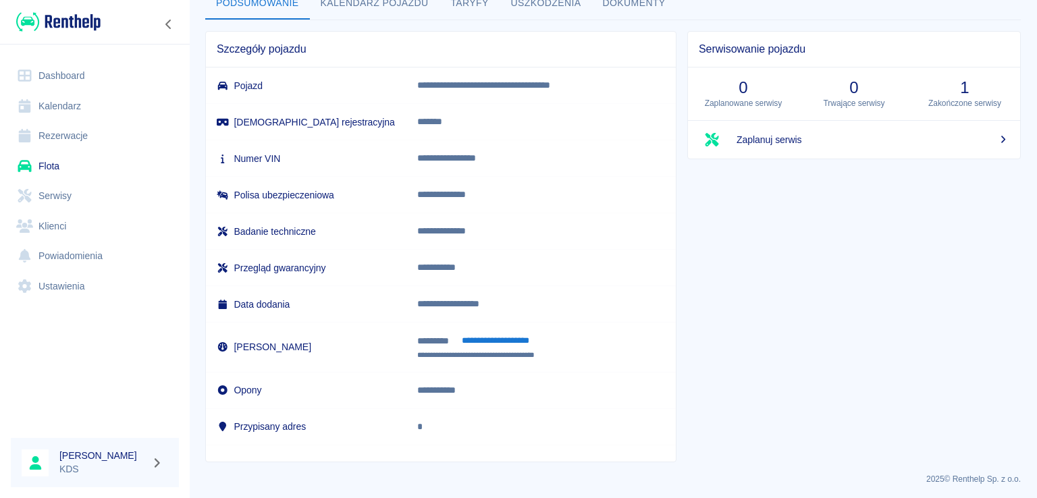
scroll to position [85, 0]
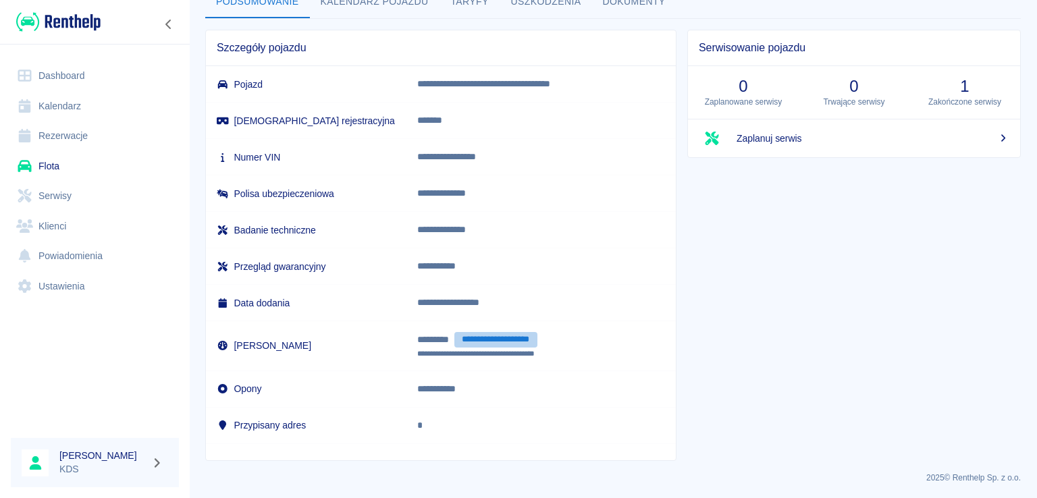
click at [497, 339] on button "**********" at bounding box center [495, 340] width 83 height 16
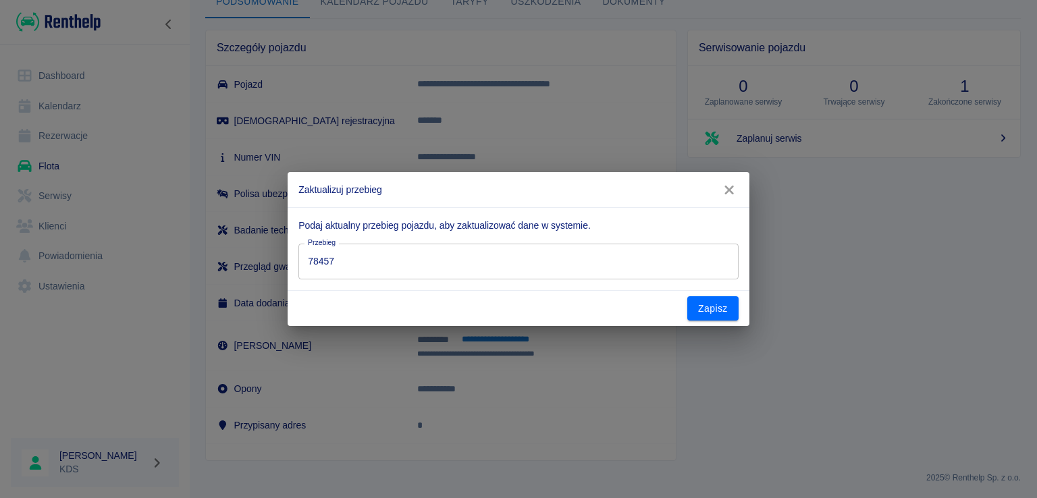
click at [512, 256] on input "78457" at bounding box center [517, 262] width 439 height 36
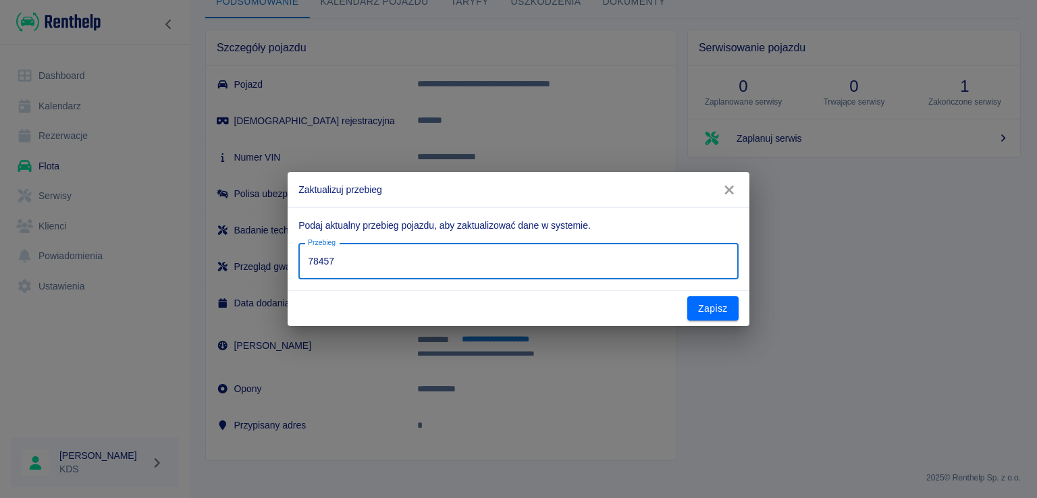
click at [512, 255] on input "78457" at bounding box center [517, 262] width 439 height 36
type input "79482"
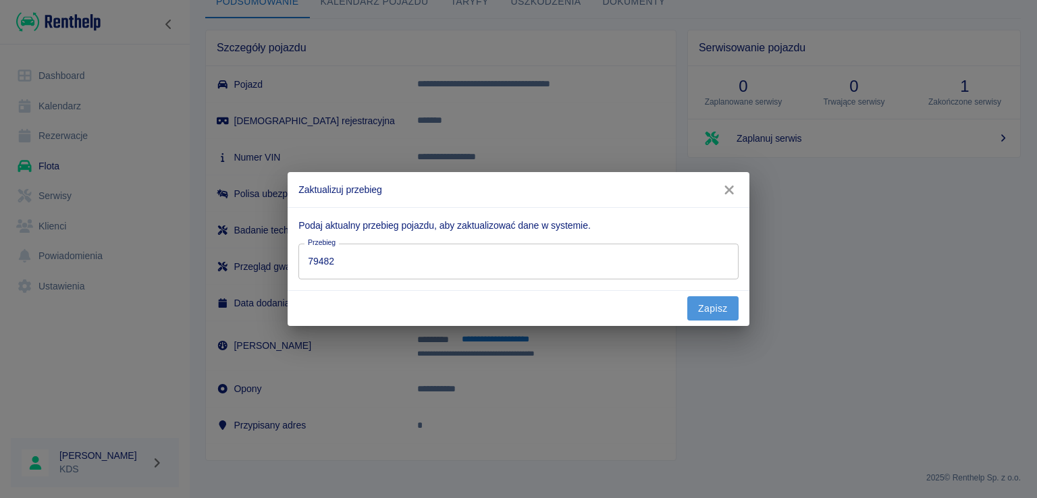
click at [722, 319] on button "Zapisz" at bounding box center [712, 308] width 51 height 25
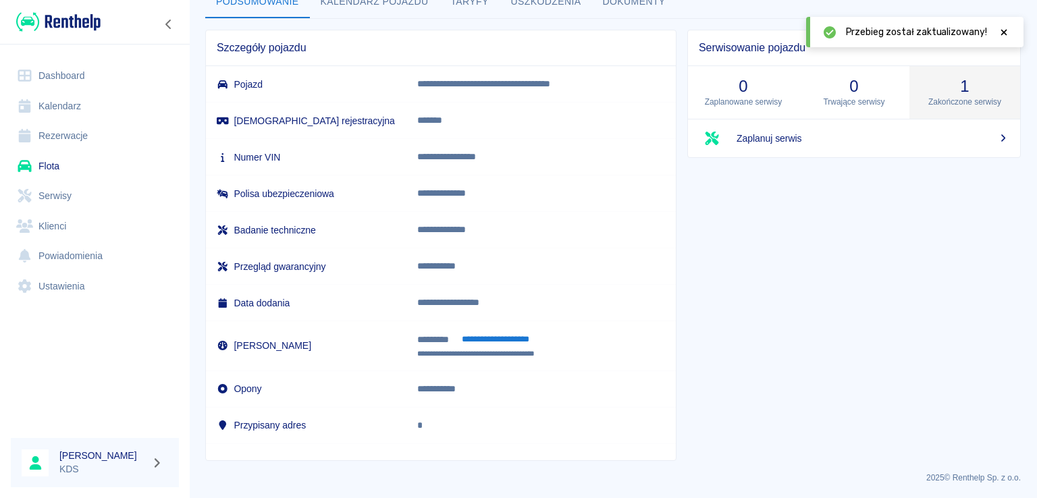
click at [952, 92] on h3 "1" at bounding box center [964, 86] width 89 height 19
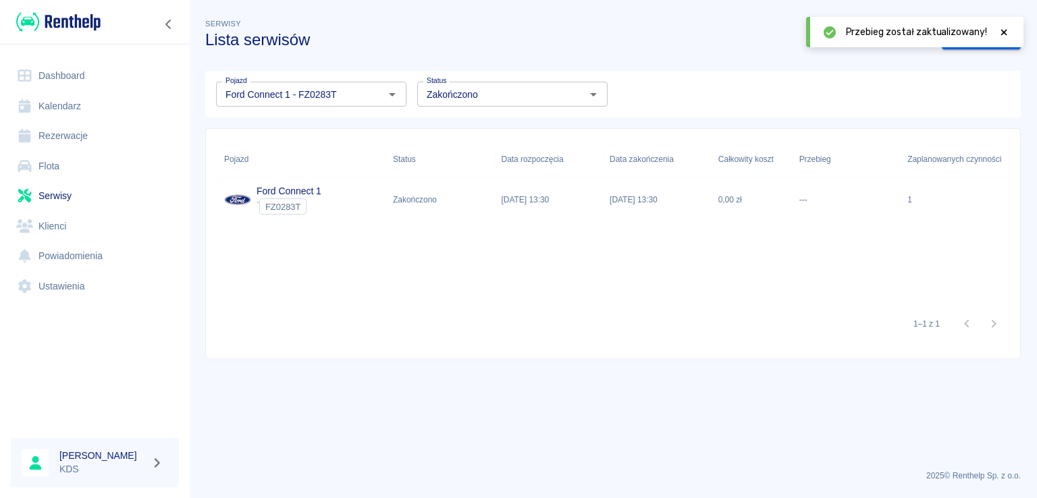
click at [75, 117] on link "Kalendarz" at bounding box center [95, 106] width 168 height 30
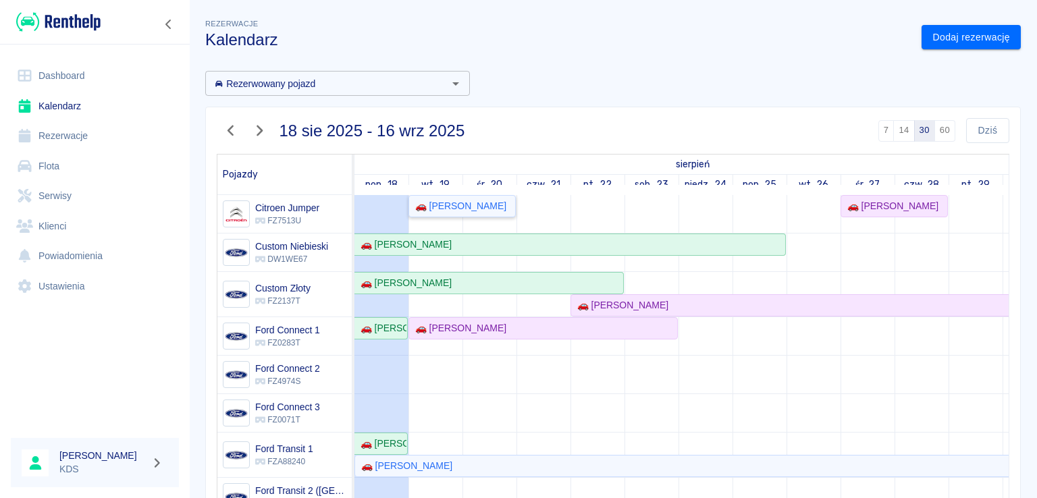
click at [459, 207] on div "🚗 [PERSON_NAME]" at bounding box center [458, 206] width 97 height 14
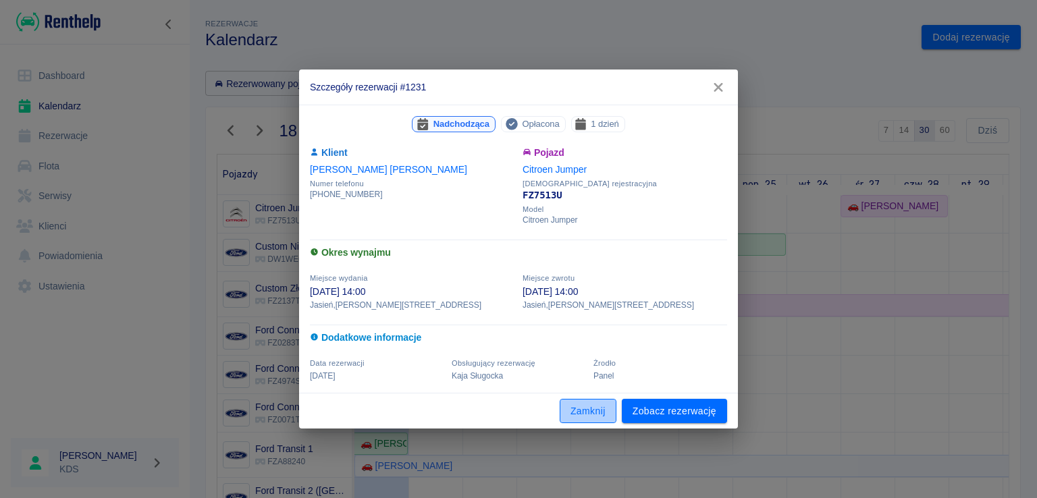
click at [610, 404] on button "Zamknij" at bounding box center [588, 411] width 57 height 25
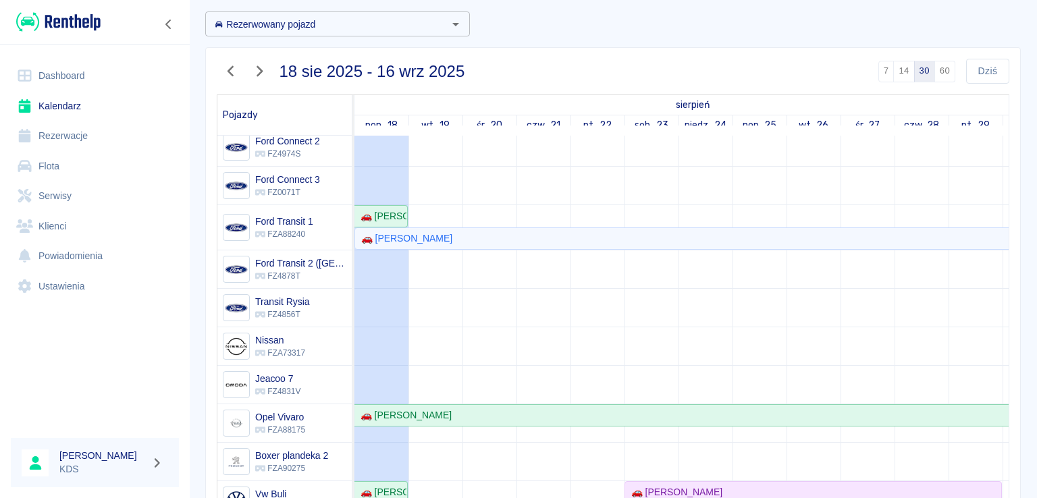
scroll to position [203, 0]
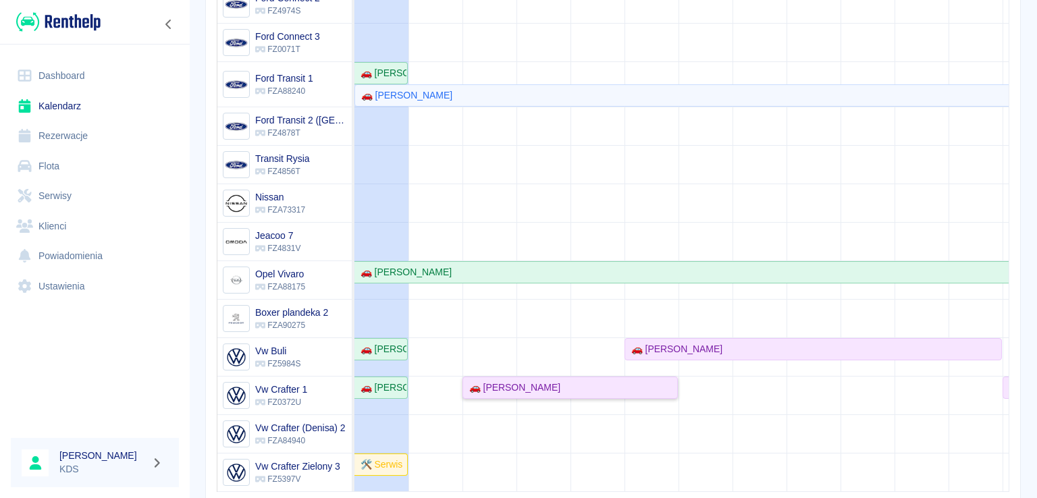
click at [491, 381] on div "🚗 [PERSON_NAME]" at bounding box center [512, 388] width 97 height 14
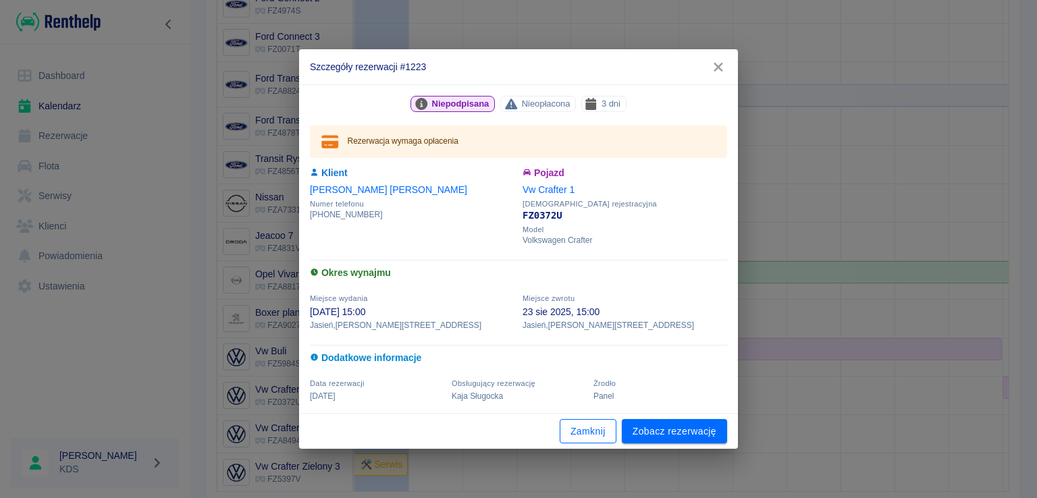
click at [583, 425] on button "Zamknij" at bounding box center [588, 431] width 57 height 25
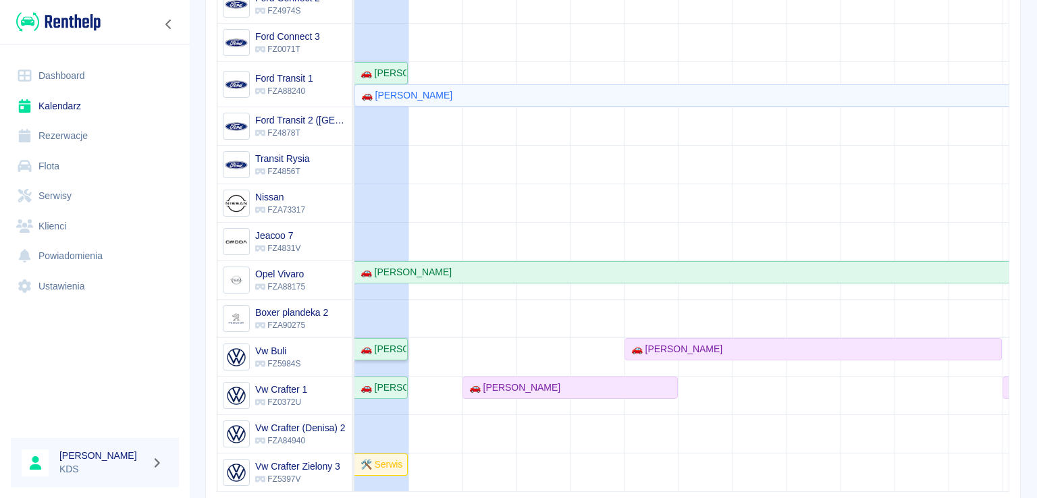
click at [392, 342] on div "🚗 [PERSON_NAME]" at bounding box center [380, 349] width 51 height 14
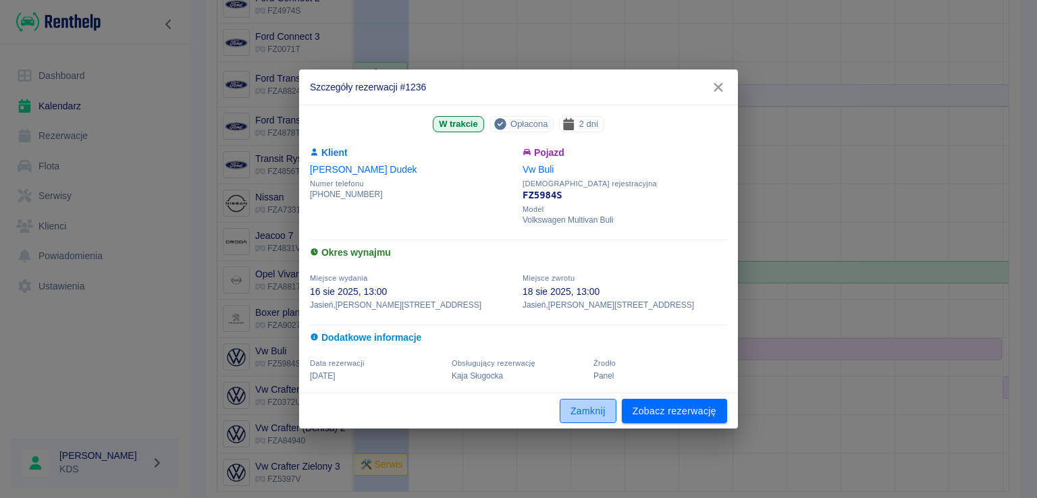
click at [584, 408] on button "Zamknij" at bounding box center [588, 411] width 57 height 25
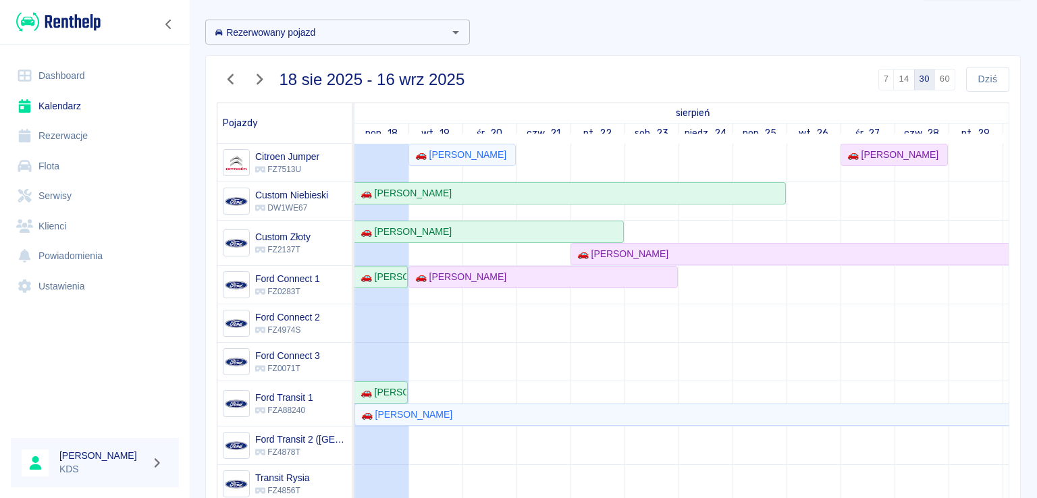
scroll to position [0, 0]
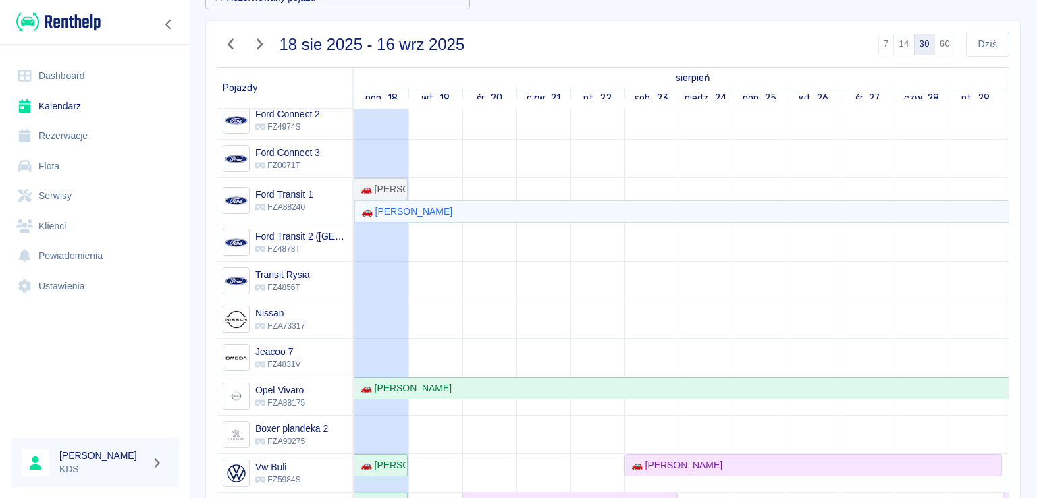
scroll to position [135, 0]
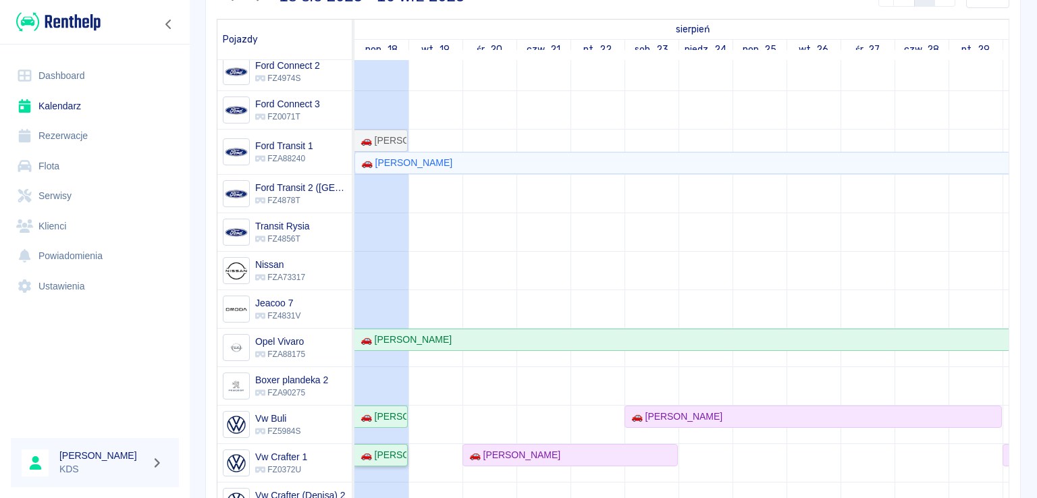
click at [388, 448] on div "🚗 [PERSON_NAME]" at bounding box center [380, 455] width 51 height 14
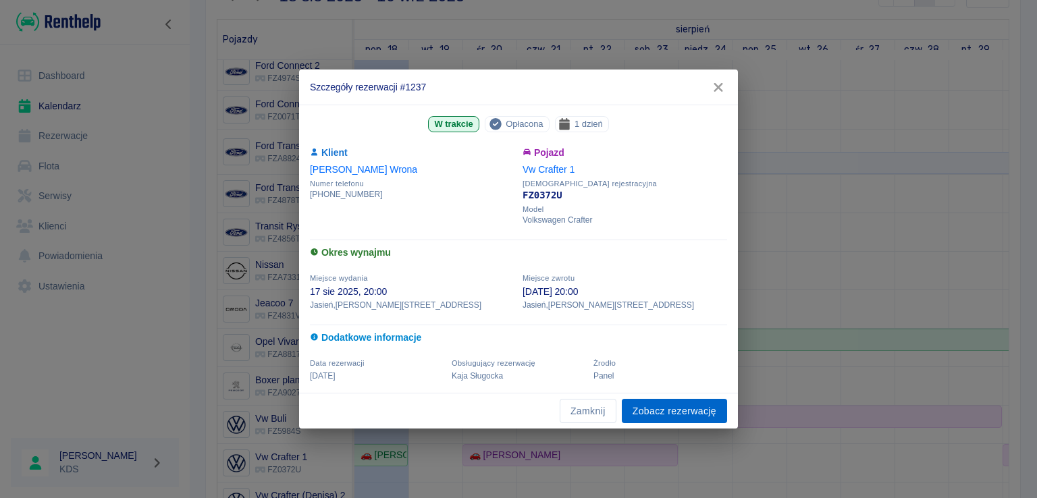
click at [702, 403] on link "Zobacz rezerwację" at bounding box center [674, 411] width 105 height 25
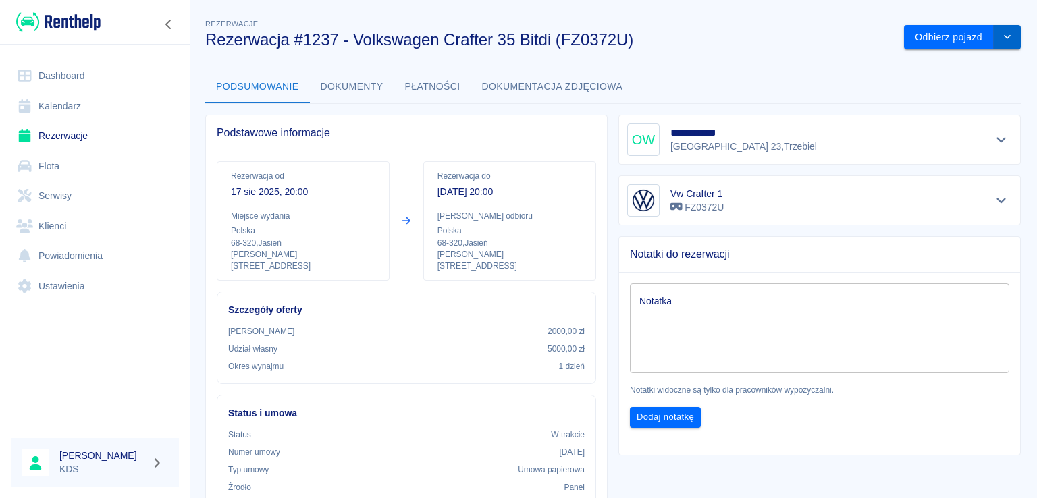
click at [1002, 32] on button "drop-down" at bounding box center [1007, 37] width 27 height 25
click at [962, 68] on li "Przedłuż rezerwację" at bounding box center [952, 66] width 106 height 22
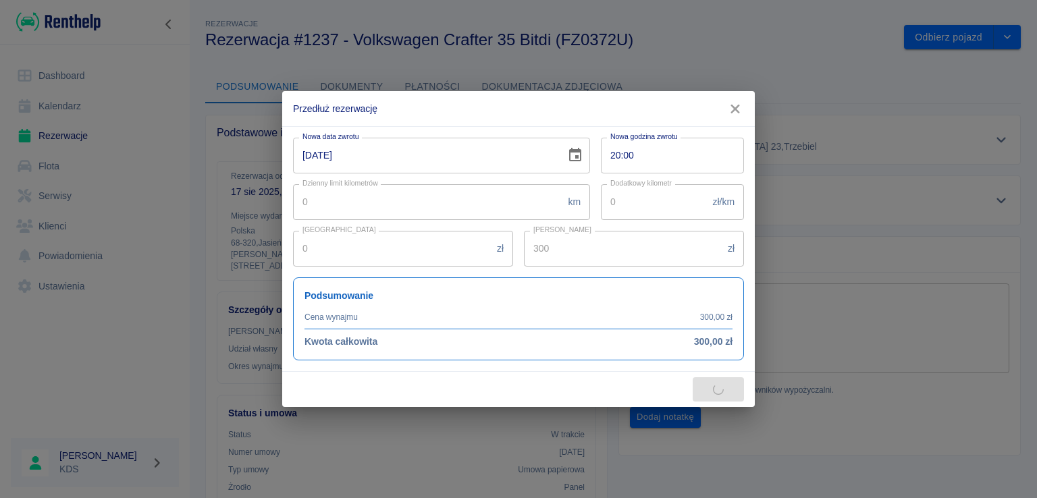
type input "400"
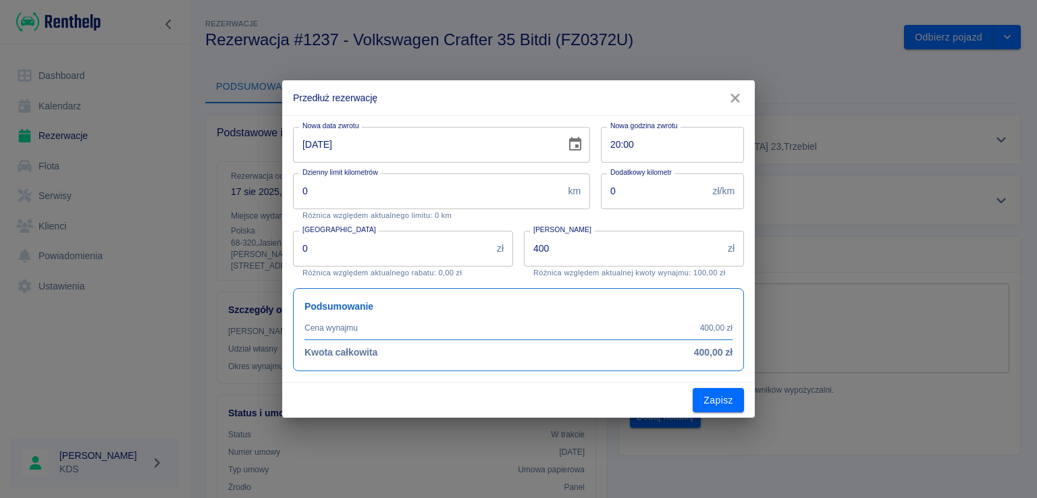
click at [477, 154] on input "18-08-2025" at bounding box center [424, 145] width 263 height 36
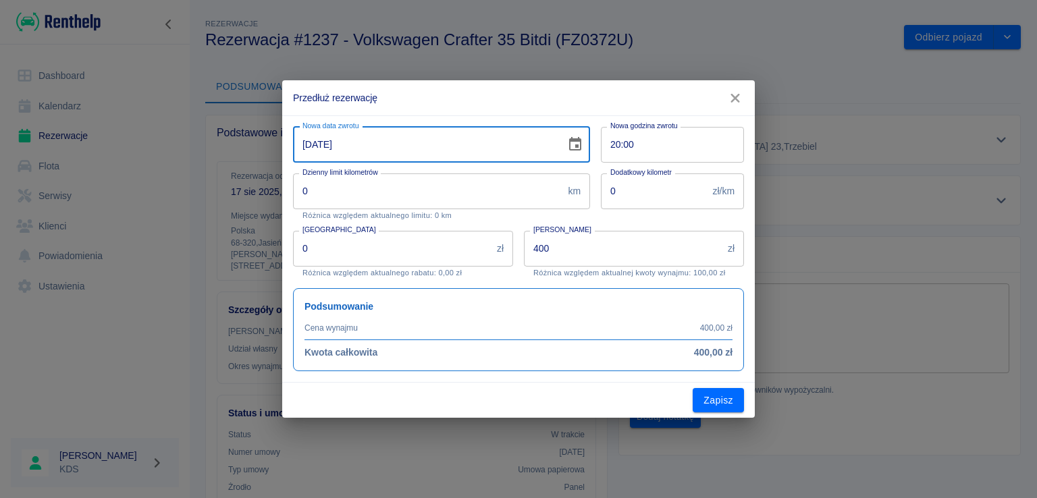
click at [574, 143] on icon "Choose date, selected date is 18 sie 2025" at bounding box center [575, 144] width 16 height 16
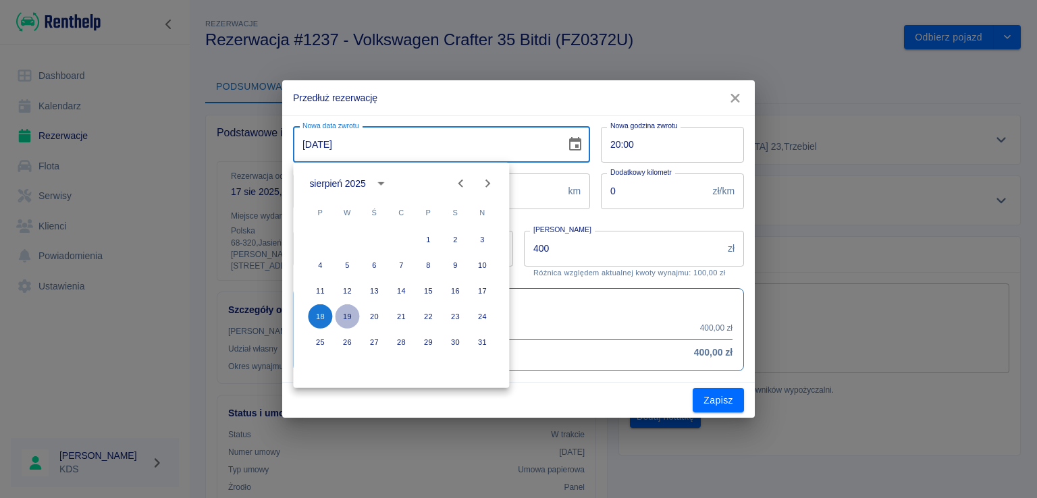
click at [348, 316] on button "19" at bounding box center [347, 316] width 24 height 24
type input "19-08-2025"
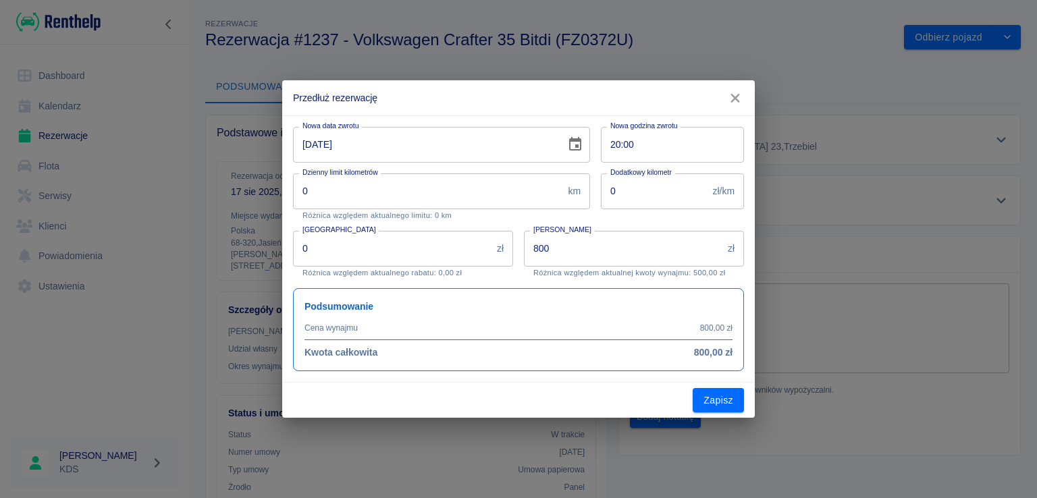
click at [626, 248] on input "800" at bounding box center [623, 249] width 198 height 36
type input "600"
click at [732, 406] on button "Zapisz" at bounding box center [718, 400] width 51 height 25
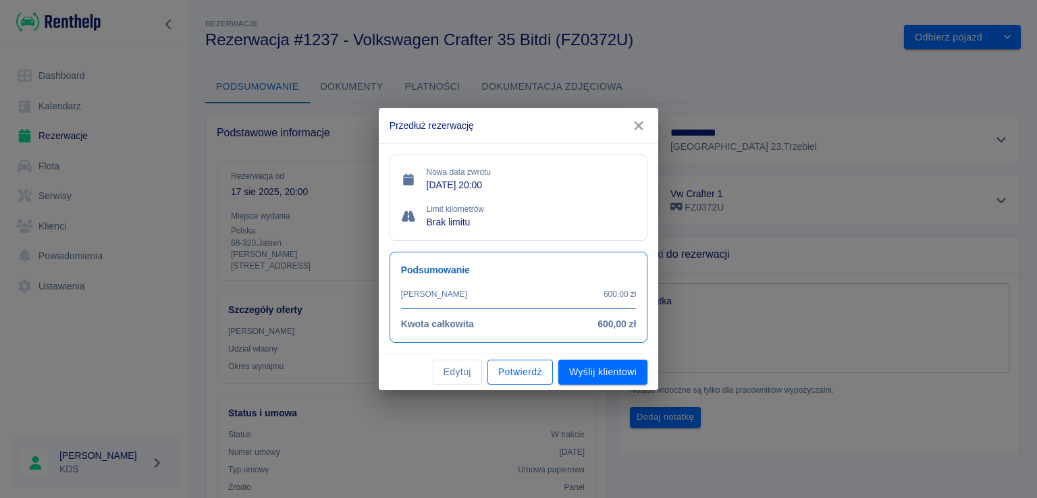
click at [548, 368] on button "Potwierdź" at bounding box center [519, 372] width 65 height 25
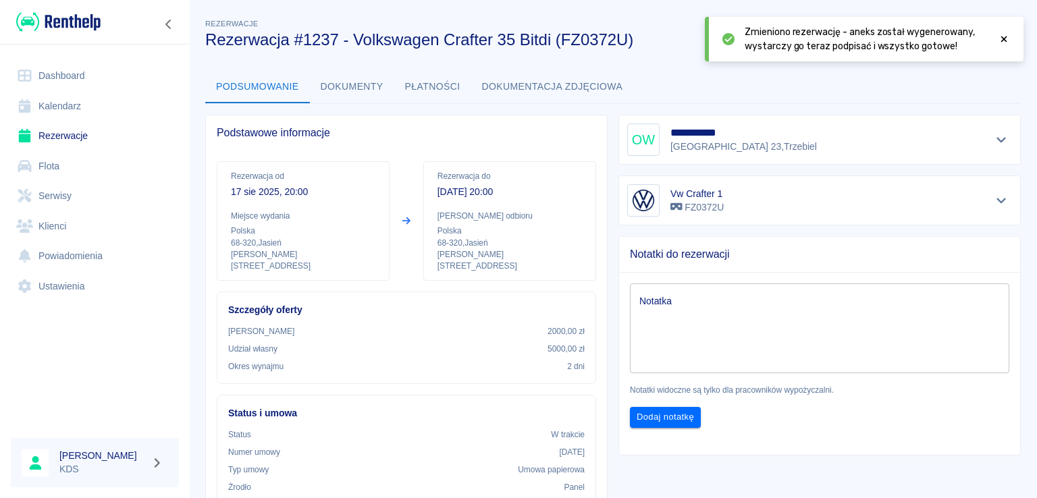
click at [1008, 42] on icon at bounding box center [1004, 38] width 12 height 9
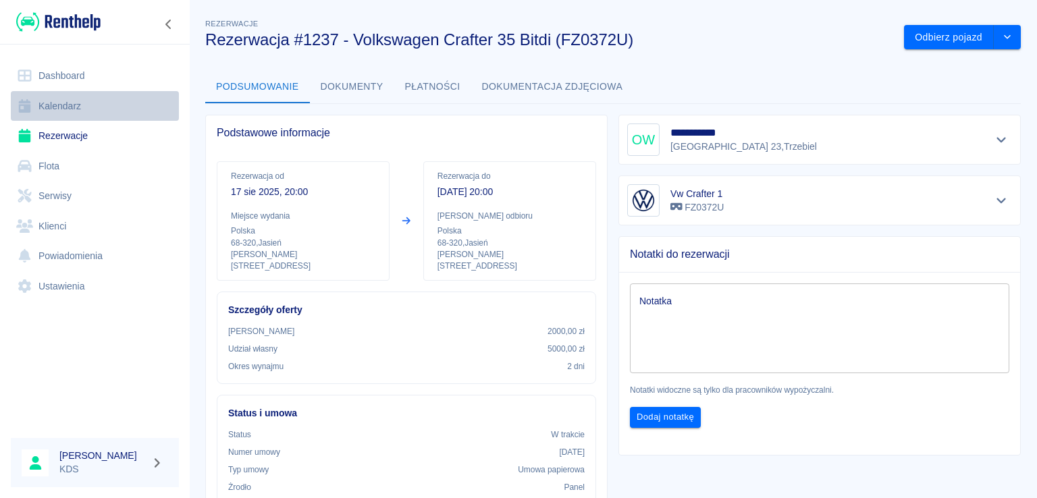
click at [80, 106] on link "Kalendarz" at bounding box center [95, 106] width 168 height 30
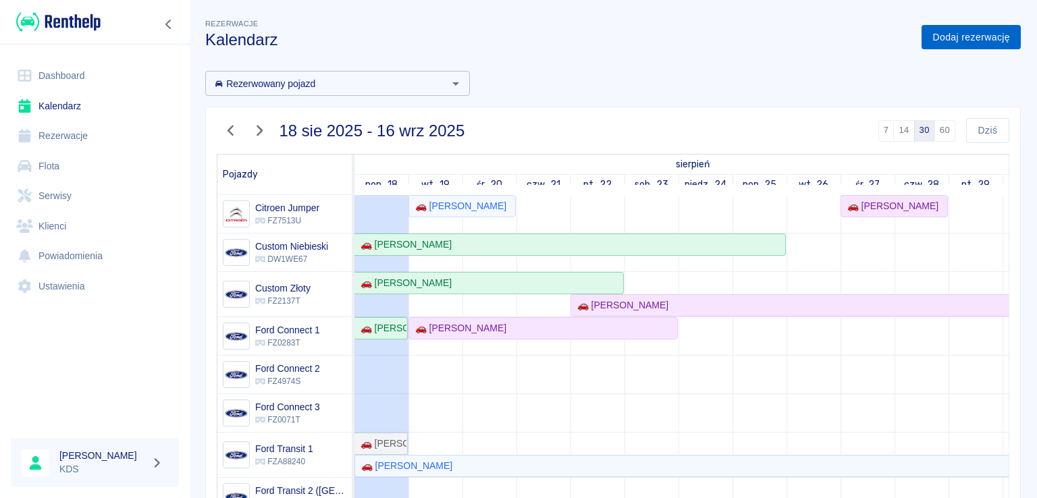
click at [973, 37] on link "Dodaj rezerwację" at bounding box center [970, 37] width 99 height 25
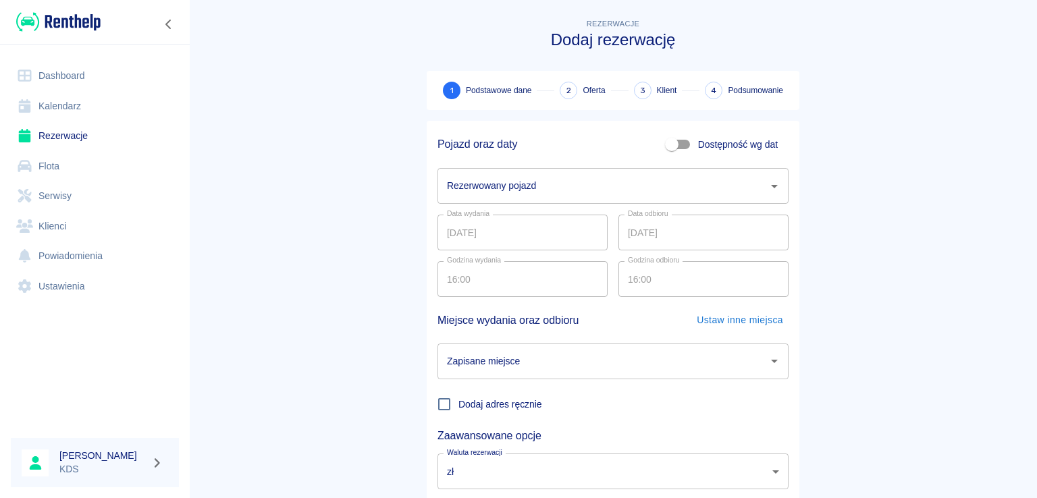
click at [591, 192] on input "Rezerwowany pojazd" at bounding box center [602, 186] width 319 height 24
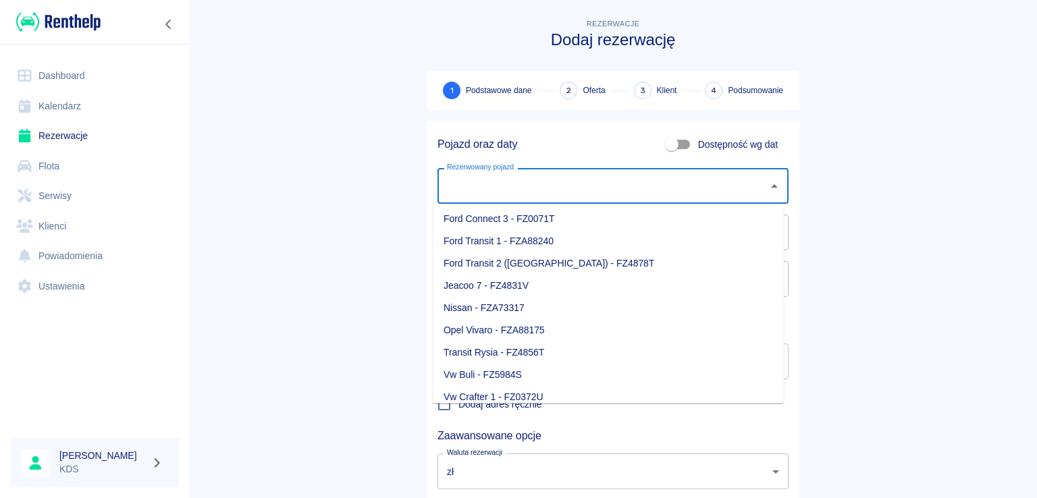
click at [492, 307] on li "Nissan - FZA73317" at bounding box center [608, 308] width 351 height 22
type input "Nissan - FZA73317"
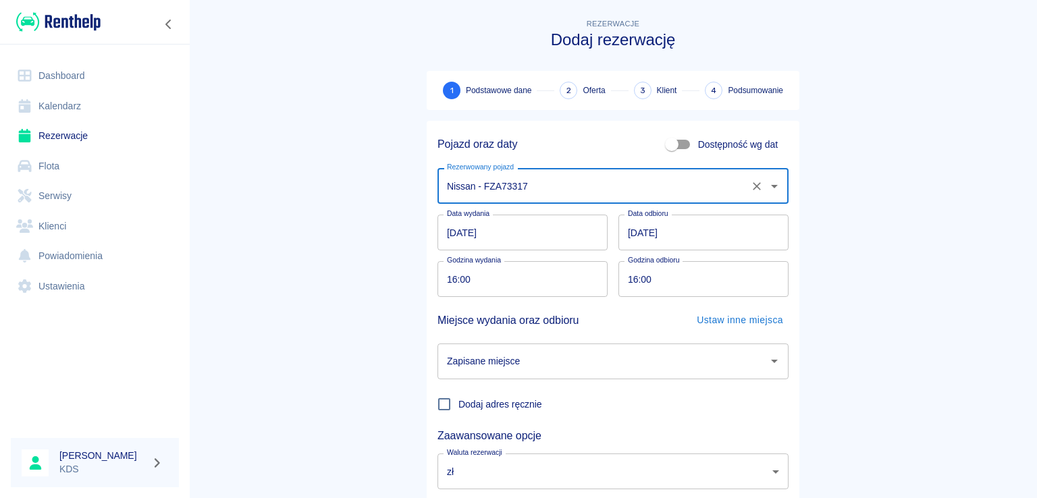
click at [551, 228] on input "[DATE]" at bounding box center [522, 233] width 170 height 36
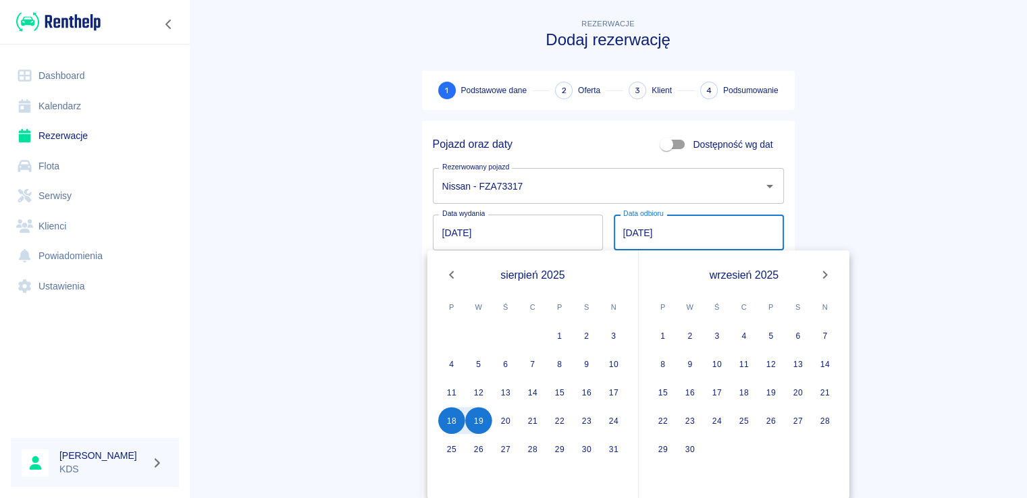
click at [714, 234] on input "[DATE]" at bounding box center [699, 233] width 170 height 36
click at [852, 200] on main "Rezerwacje Dodaj rezerwację 1 Podstawowe dane 2 Oferta 3 Klient 4 Podsumowanie …" at bounding box center [608, 281] width 838 height 531
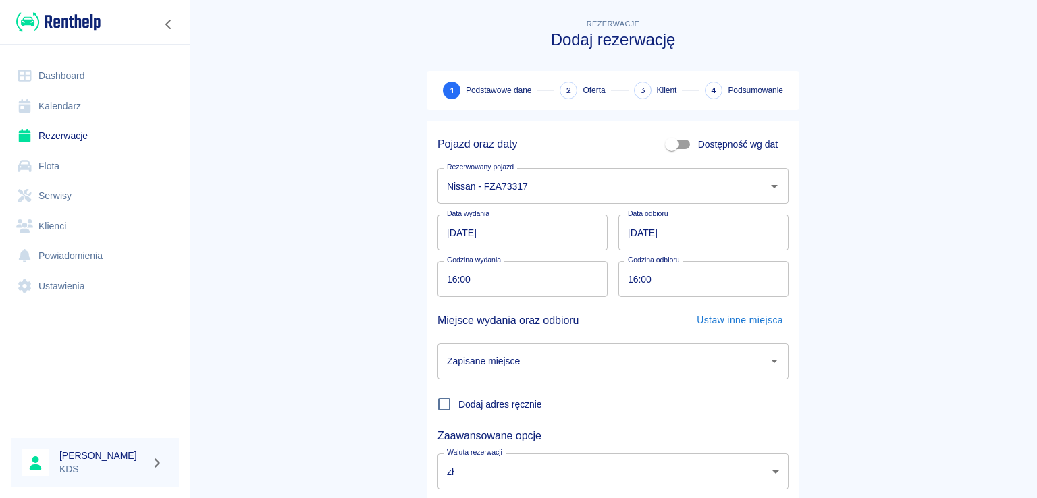
click at [516, 282] on input "16:00" at bounding box center [517, 279] width 161 height 36
type input "15:30"
click at [677, 273] on input "16:00" at bounding box center [698, 279] width 161 height 36
type input "15:30"
click at [602, 365] on input "Zapisane miejsce" at bounding box center [602, 362] width 319 height 24
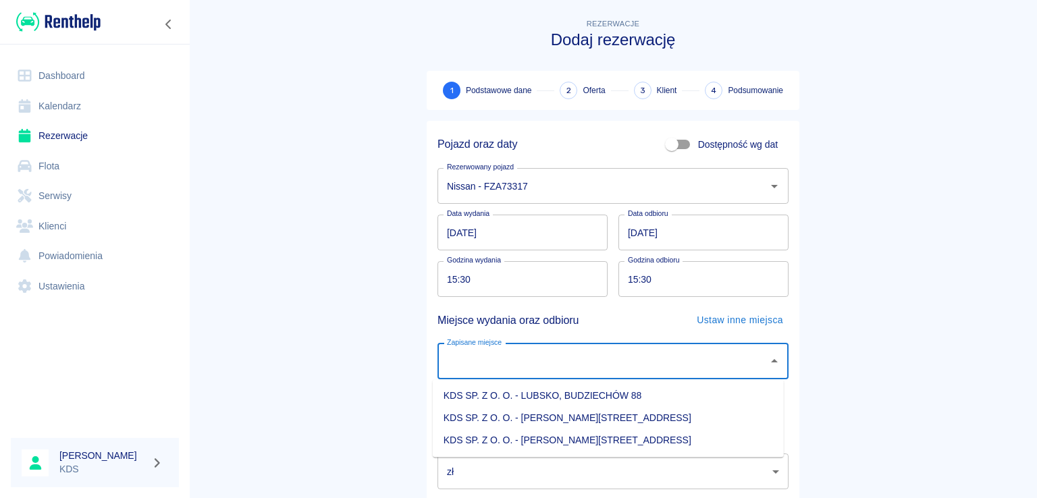
click at [591, 435] on li "KDS SP. Z O. O. - [PERSON_NAME][STREET_ADDRESS]" at bounding box center [608, 440] width 351 height 22
type input "KDS SP. Z O. O. - [PERSON_NAME][STREET_ADDRESS]"
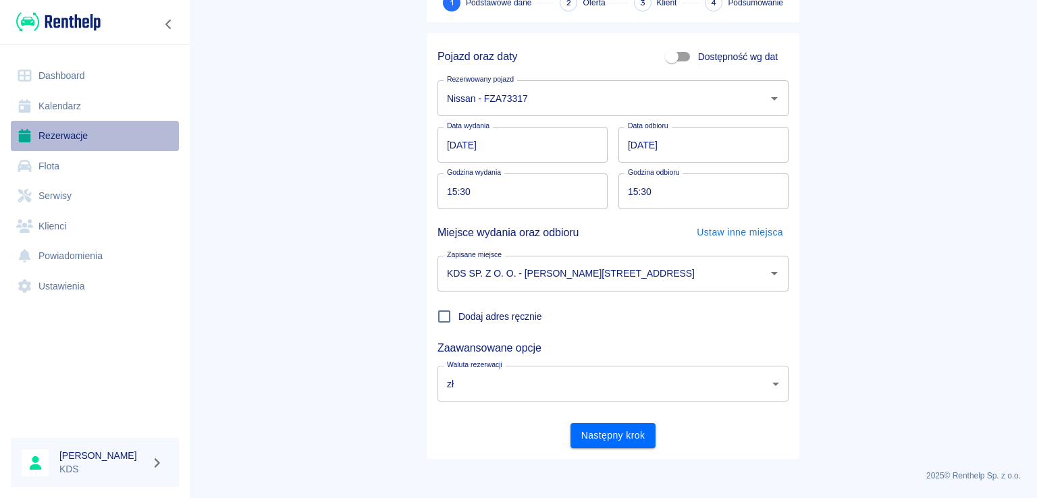
click at [47, 121] on link "Rezerwacje" at bounding box center [95, 136] width 168 height 30
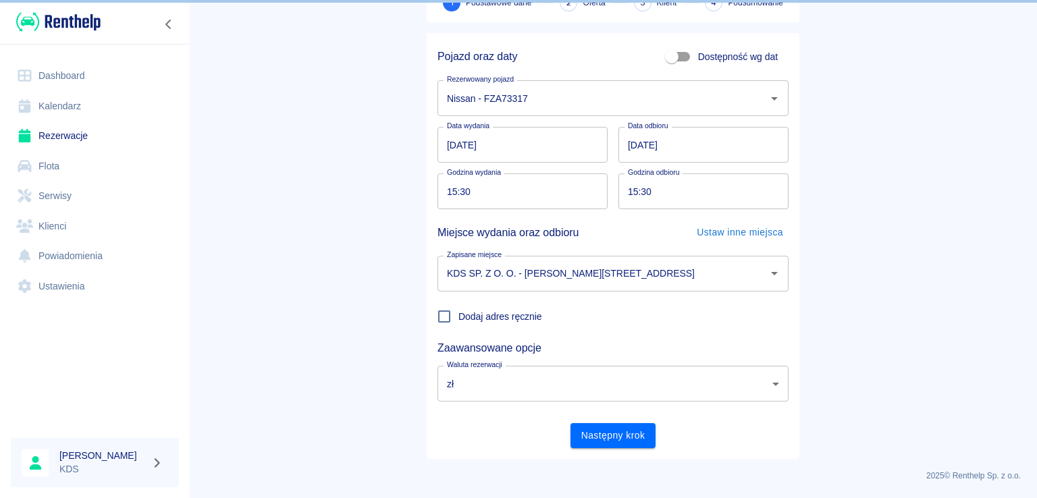
click at [49, 105] on link "Kalendarz" at bounding box center [95, 106] width 168 height 30
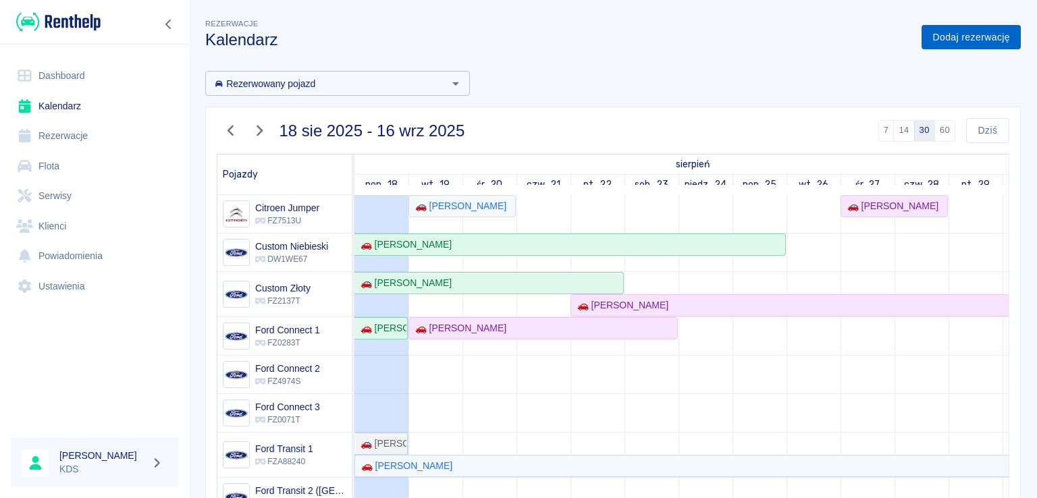
click at [994, 38] on link "Dodaj rezerwację" at bounding box center [970, 37] width 99 height 25
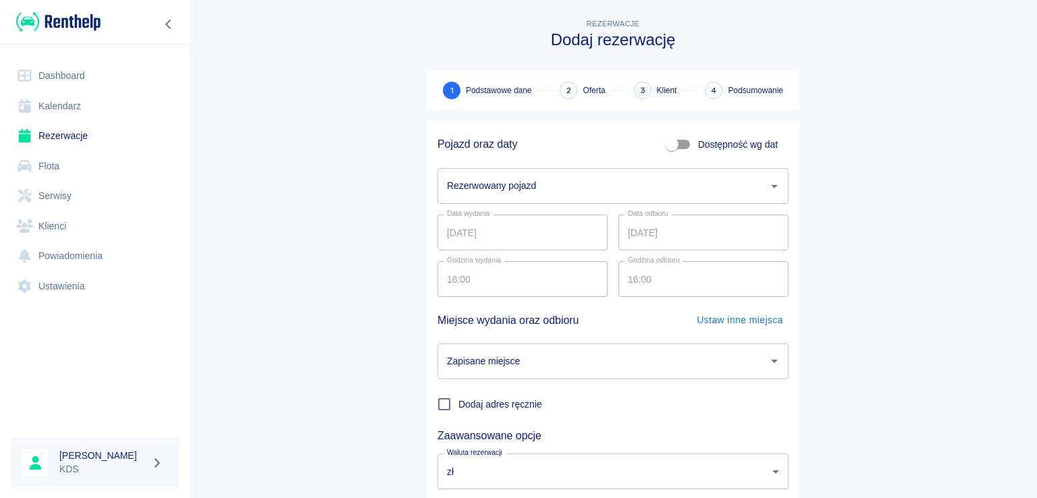
click at [728, 190] on input "Rezerwowany pojazd" at bounding box center [602, 186] width 319 height 24
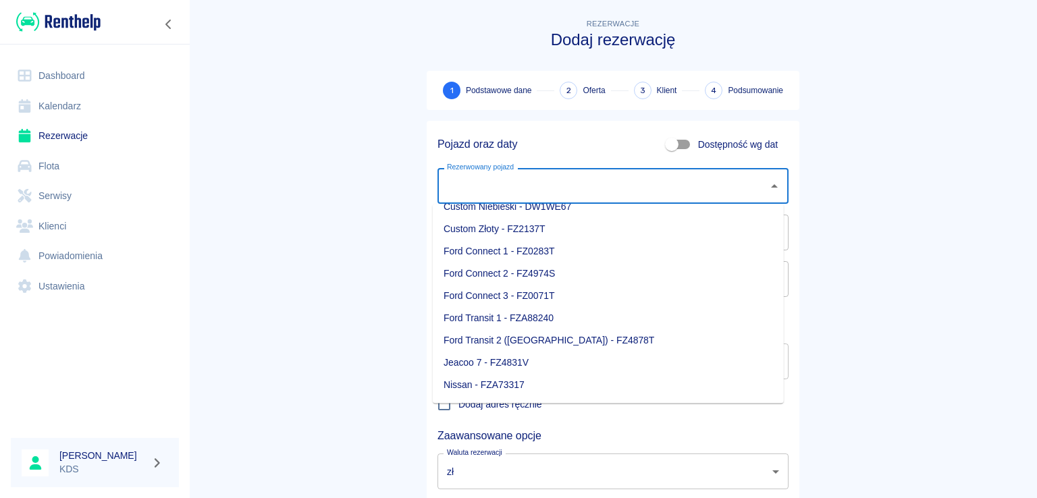
scroll to position [135, 0]
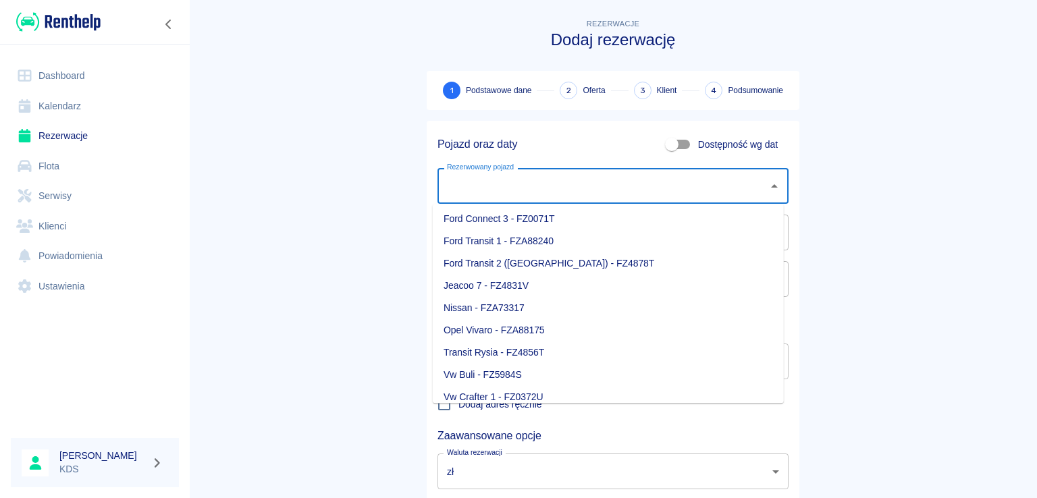
click at [486, 309] on li "Nissan - FZA73317" at bounding box center [608, 308] width 351 height 22
type input "Nissan - FZA73317"
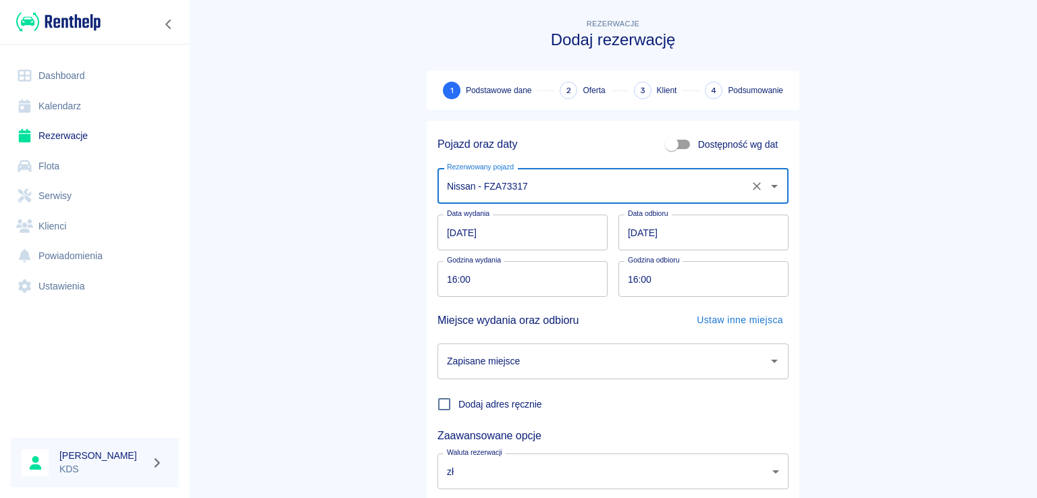
click at [693, 231] on input "[DATE]" at bounding box center [703, 233] width 170 height 36
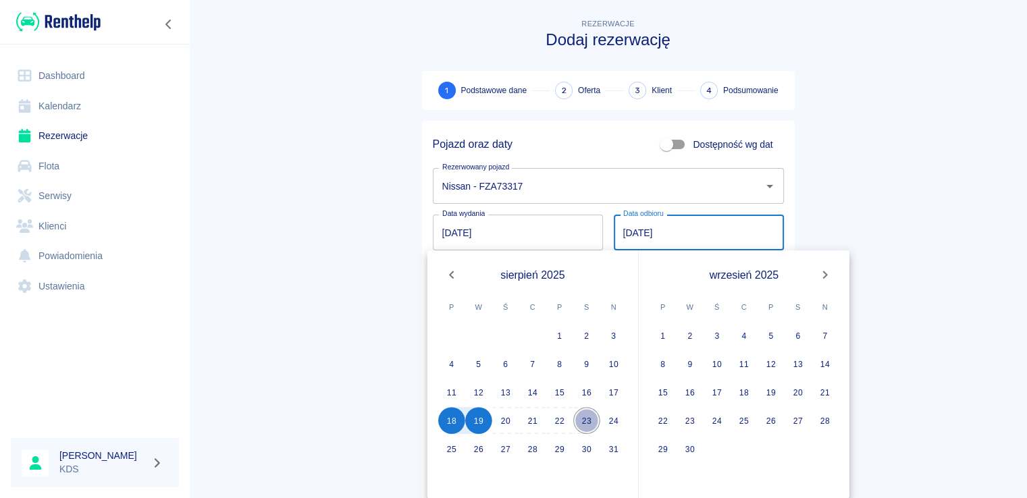
click at [586, 418] on button "23" at bounding box center [586, 420] width 27 height 27
type input "[DATE]"
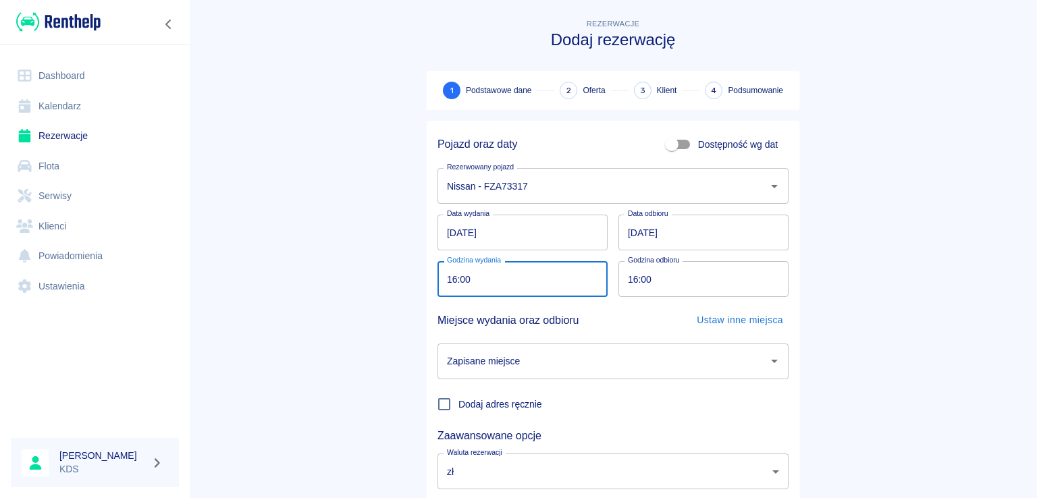
click at [506, 289] on input "16:00" at bounding box center [517, 279] width 161 height 36
click at [529, 277] on input "16:00" at bounding box center [517, 279] width 161 height 36
type input "15:30"
click at [697, 278] on input "16:00" at bounding box center [698, 279] width 161 height 36
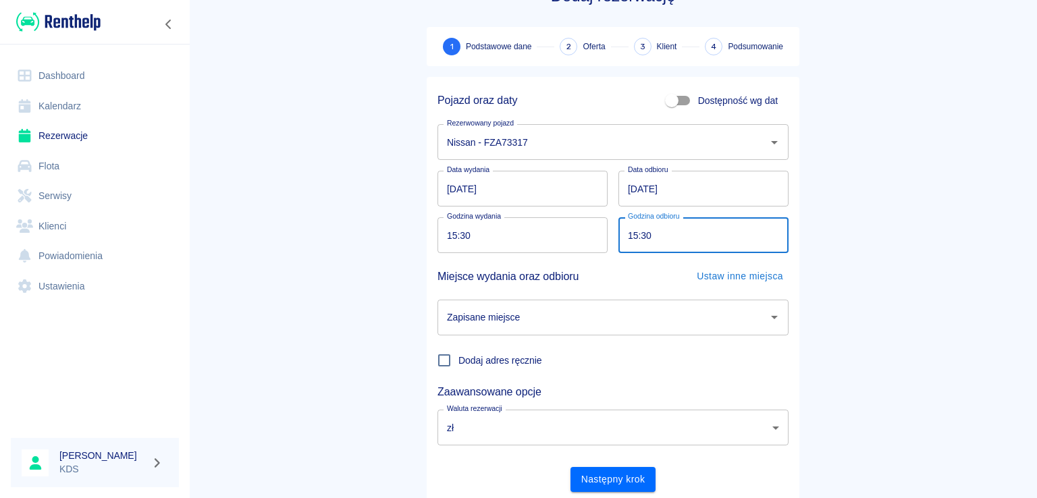
scroll to position [88, 0]
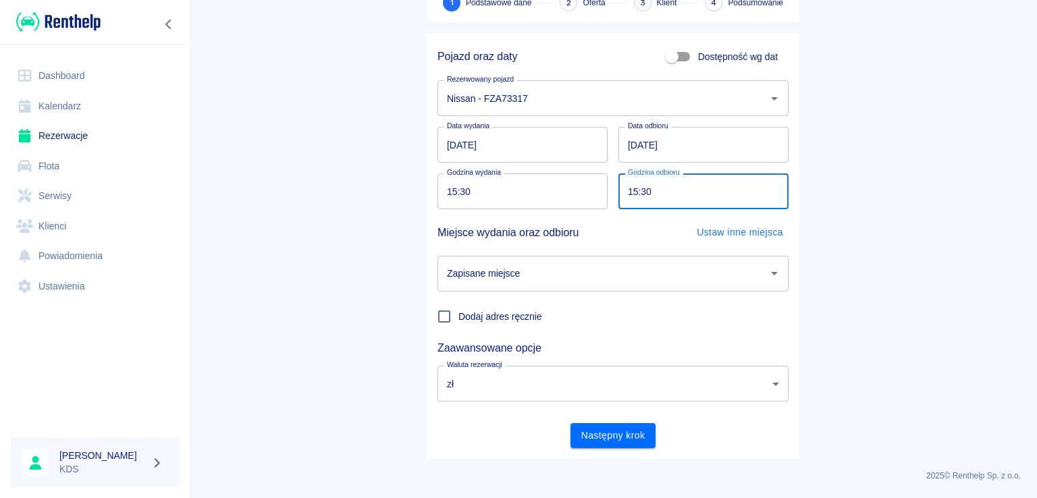
click at [572, 259] on div "Zapisane miejsce" at bounding box center [612, 274] width 351 height 36
type input "15:30"
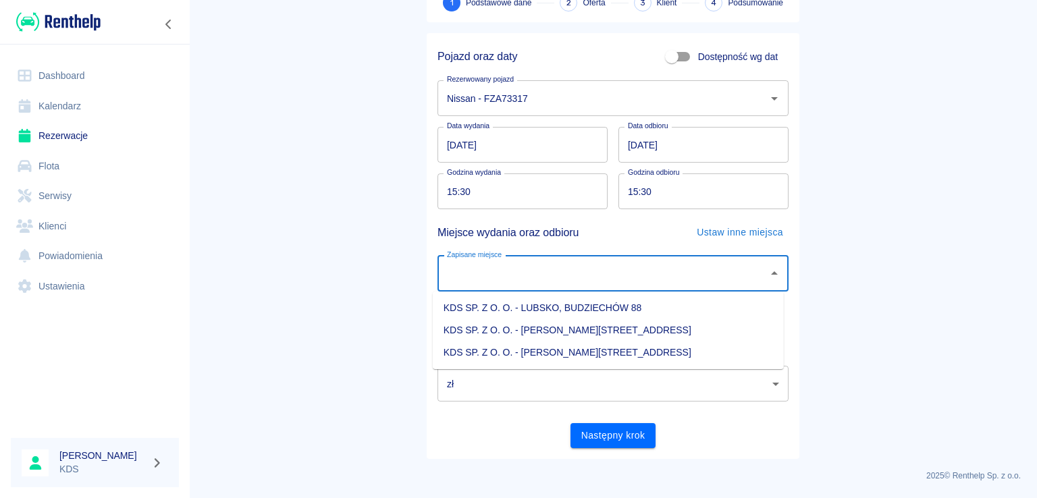
drag, startPoint x: 552, startPoint y: 352, endPoint x: 712, endPoint y: 495, distance: 214.2
click at [552, 352] on li "KDS SP. Z O. O. - [PERSON_NAME][STREET_ADDRESS]" at bounding box center [608, 353] width 351 height 22
type input "KDS SP. Z O. O. - [PERSON_NAME][STREET_ADDRESS]"
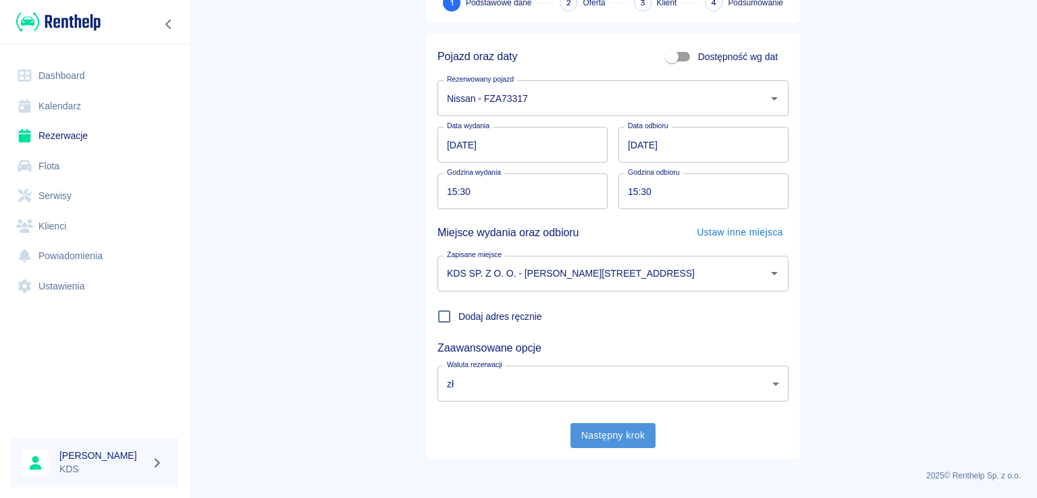
click at [625, 446] on button "Następny krok" at bounding box center [613, 435] width 86 height 25
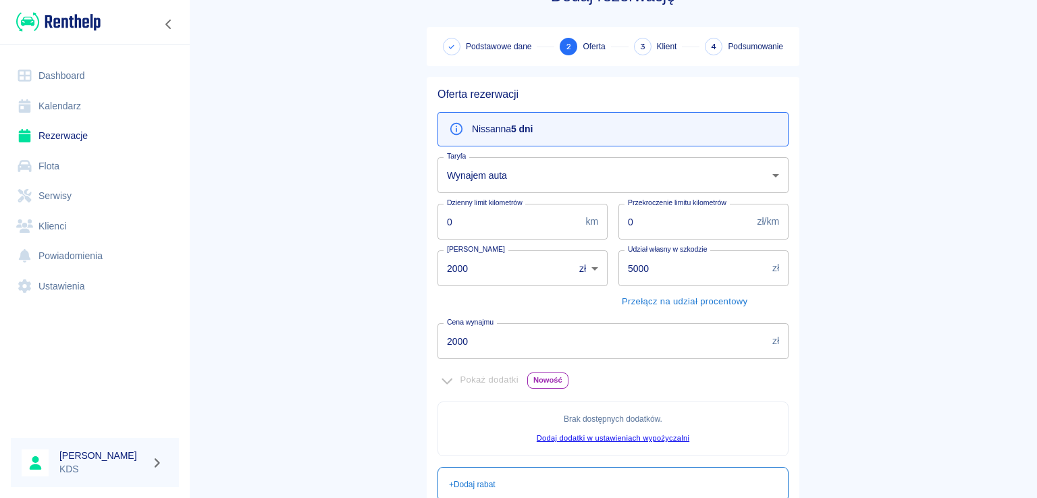
scroll to position [68, 0]
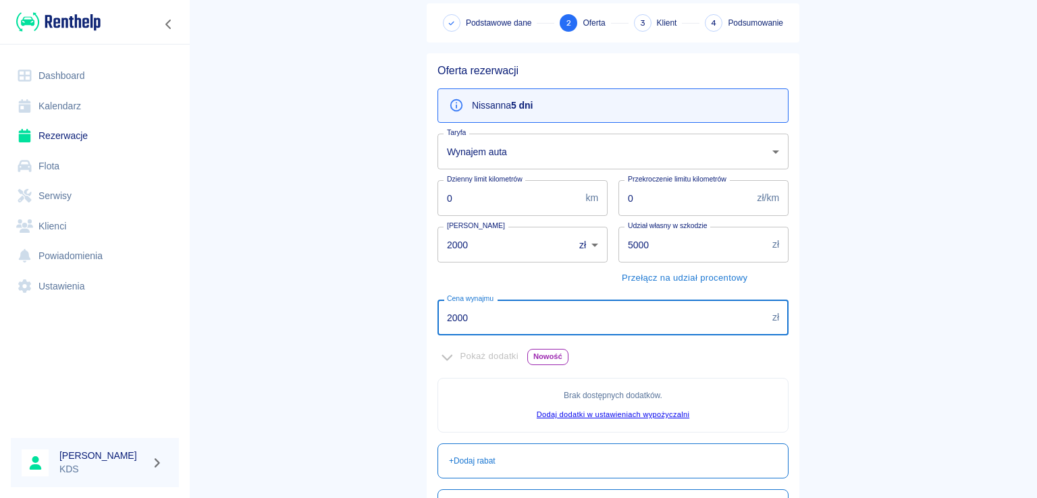
click at [554, 314] on input "2000" at bounding box center [601, 318] width 329 height 36
type input "2"
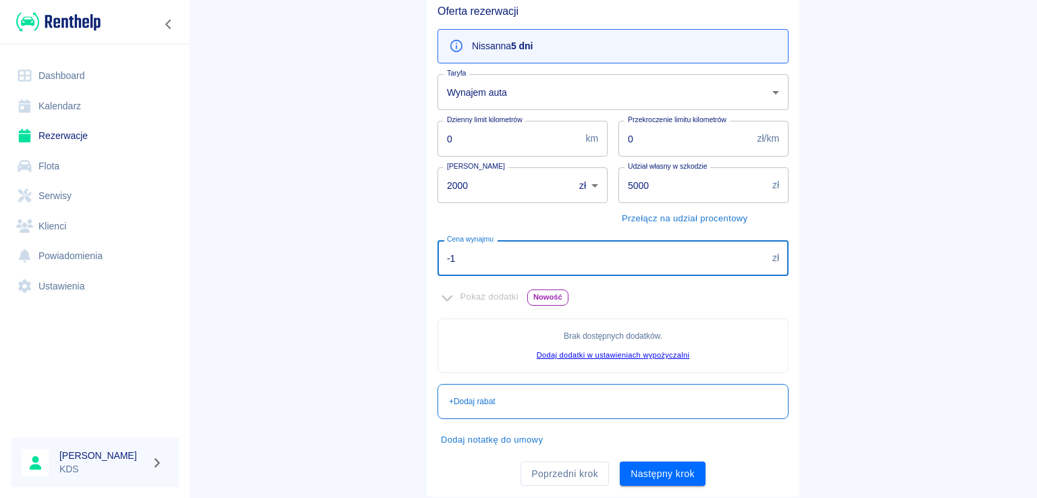
scroll to position [164, 0]
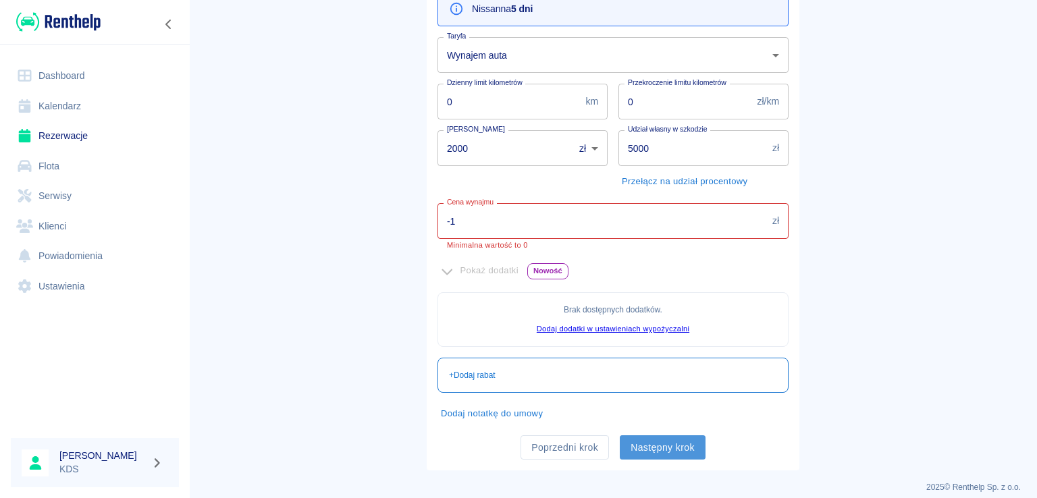
click at [668, 441] on button "Następny krok" at bounding box center [663, 447] width 86 height 25
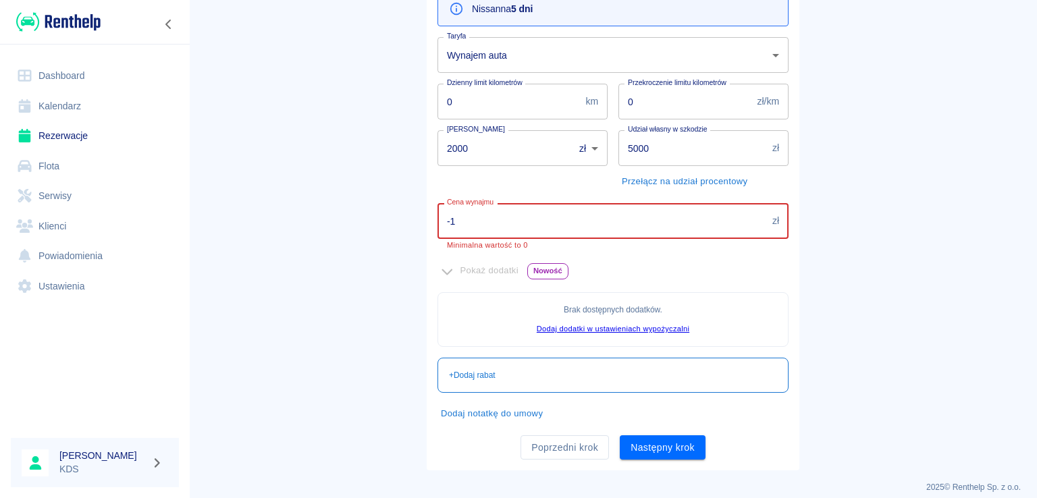
click at [514, 209] on input "-1" at bounding box center [601, 221] width 329 height 36
click at [523, 213] on input "-10" at bounding box center [601, 221] width 329 height 36
type input "-1"
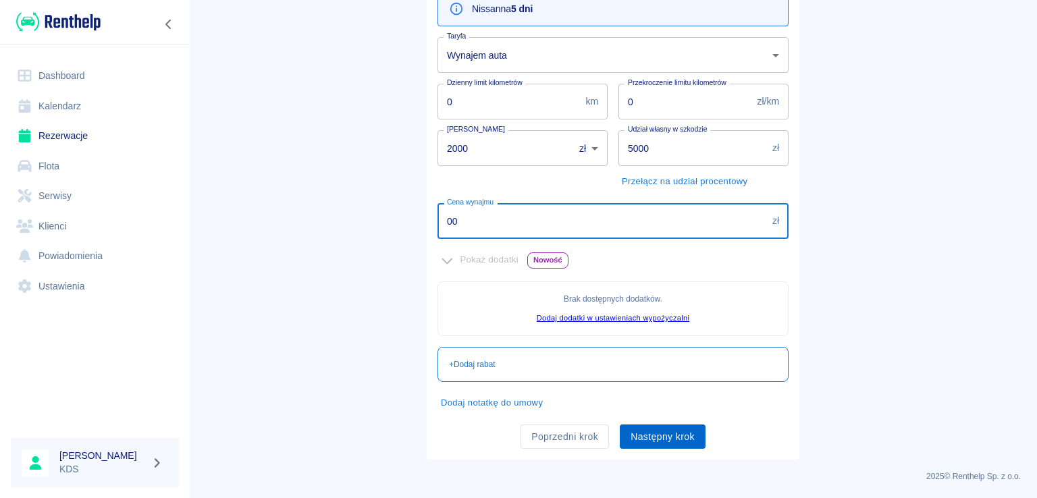
type input "00"
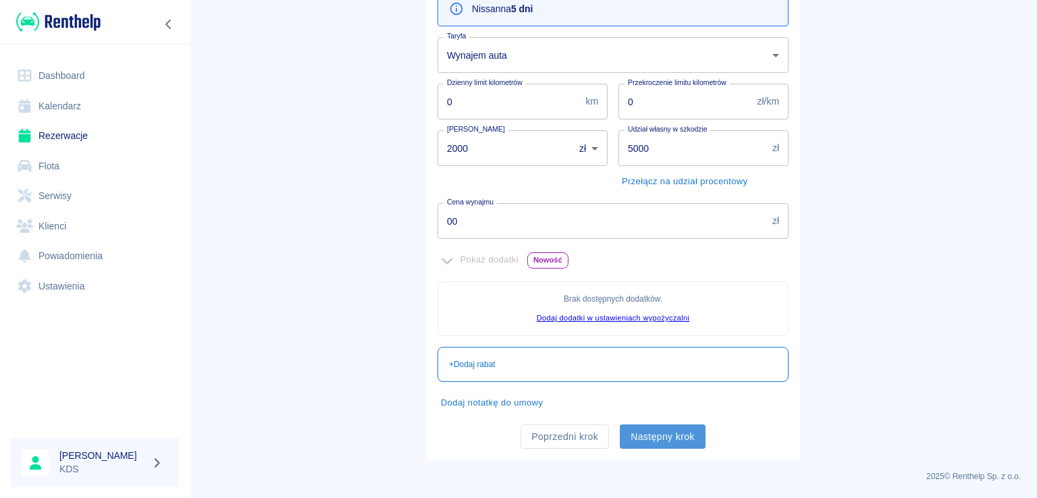
click at [647, 441] on button "Następny krok" at bounding box center [663, 437] width 86 height 25
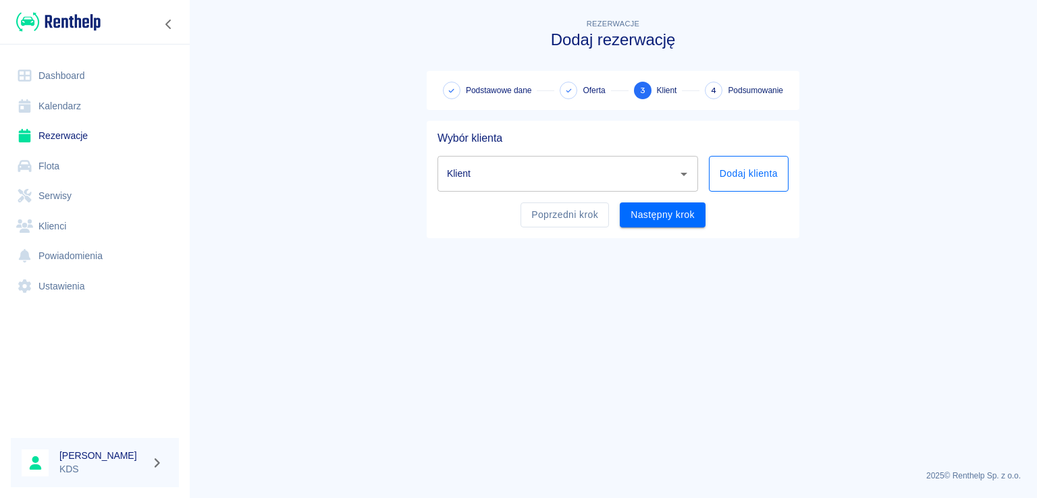
click at [765, 172] on button "Dodaj klienta" at bounding box center [749, 174] width 80 height 36
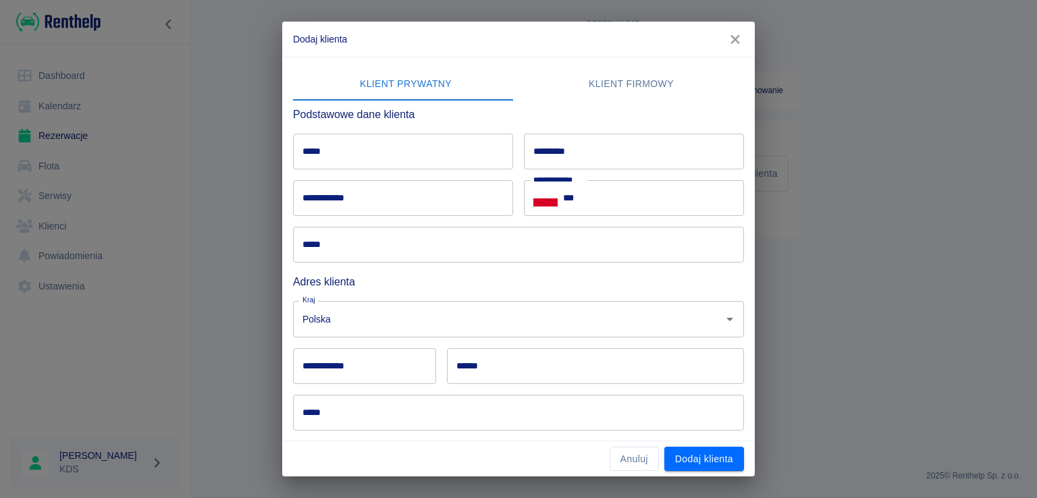
click at [735, 43] on icon "button" at bounding box center [735, 39] width 18 height 14
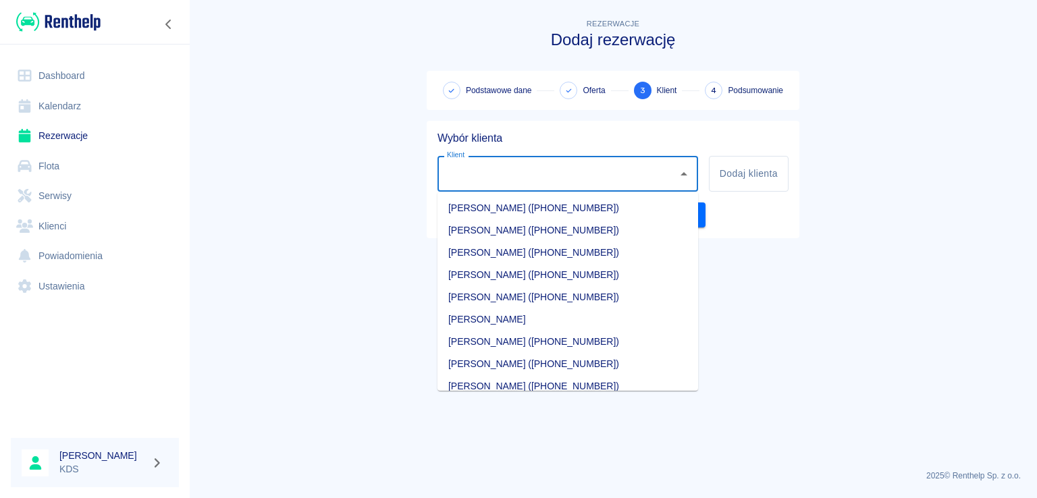
click at [586, 178] on input "Klient" at bounding box center [557, 174] width 228 height 24
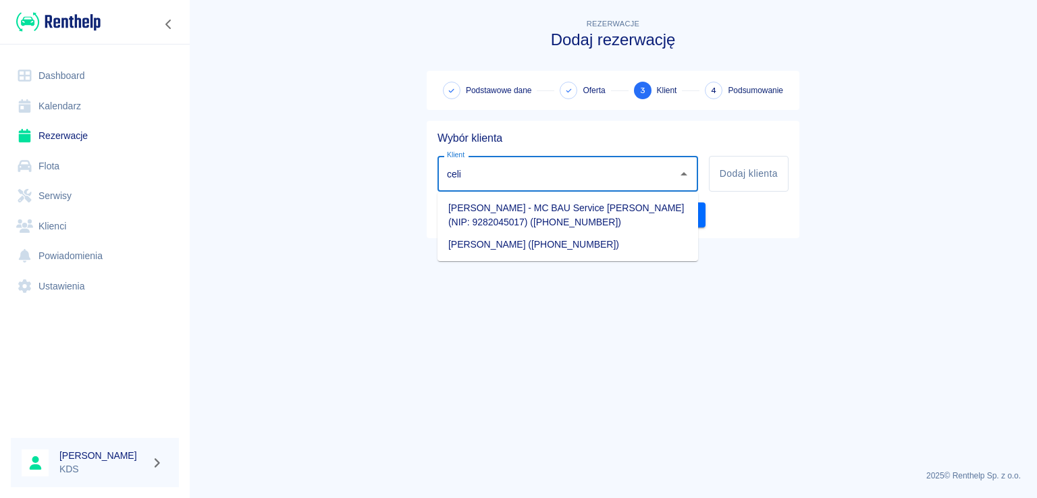
click at [553, 215] on li "[PERSON_NAME] - MC BAU Service [PERSON_NAME] (NIP: 9282045017) ([PHONE_NUMBER])" at bounding box center [567, 215] width 261 height 36
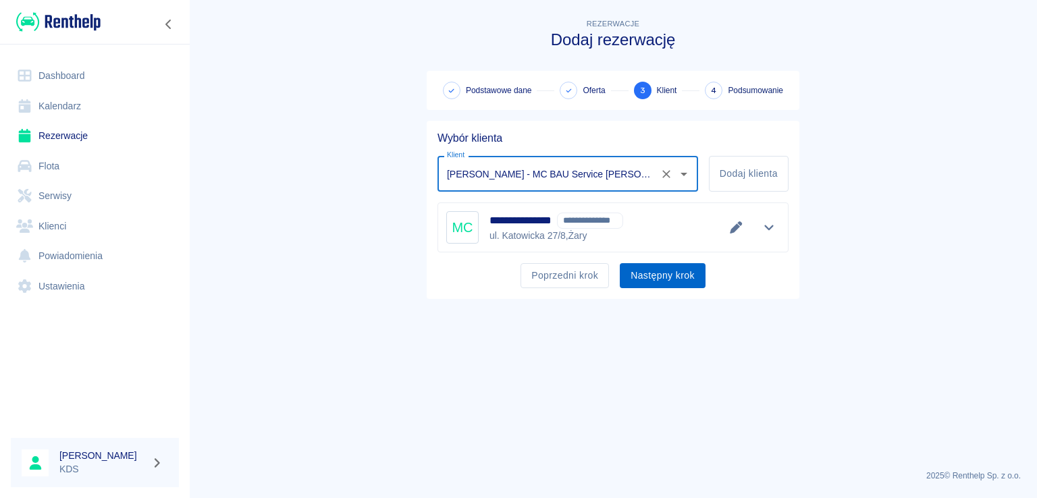
type input "[PERSON_NAME] - MC BAU Service [PERSON_NAME] (NIP: 9282045017) ([PHONE_NUMBER])"
click at [668, 276] on button "Następny krok" at bounding box center [663, 275] width 86 height 25
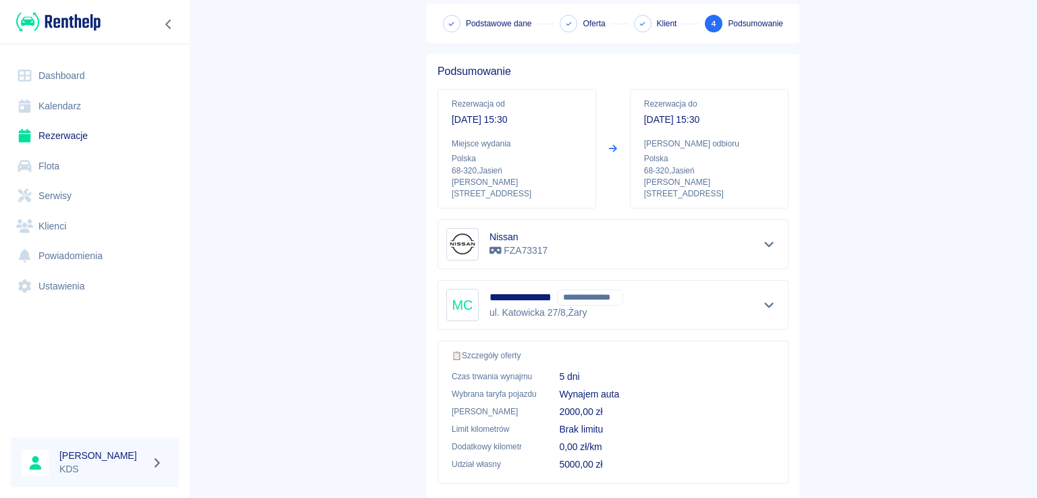
scroll to position [135, 0]
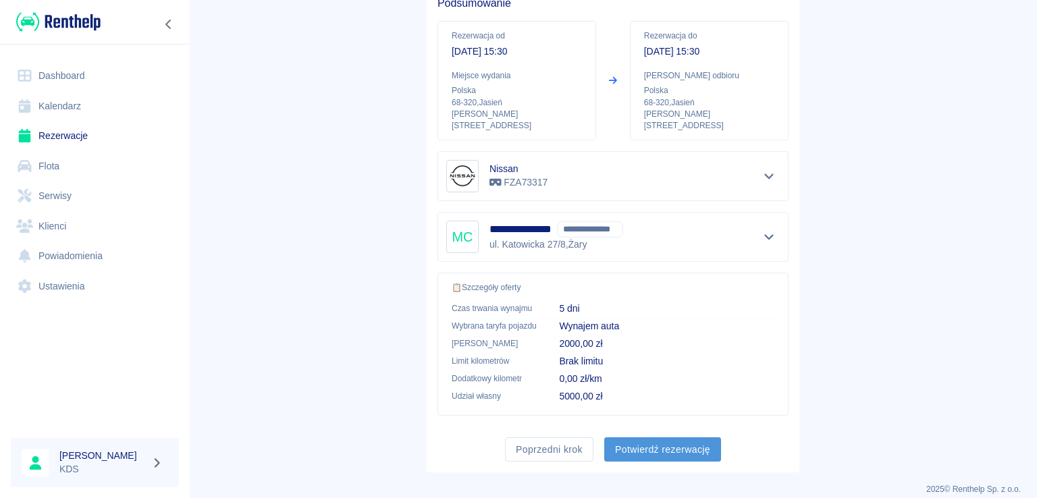
click at [668, 441] on button "Potwierdź rezerwację" at bounding box center [662, 449] width 117 height 25
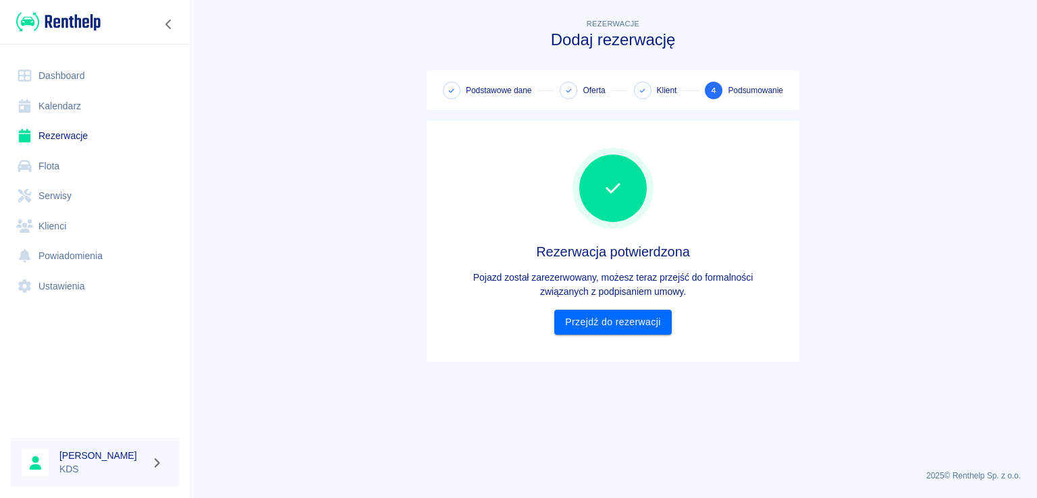
scroll to position [0, 0]
click at [611, 329] on link "Przejdź do rezerwacji" at bounding box center [612, 322] width 117 height 25
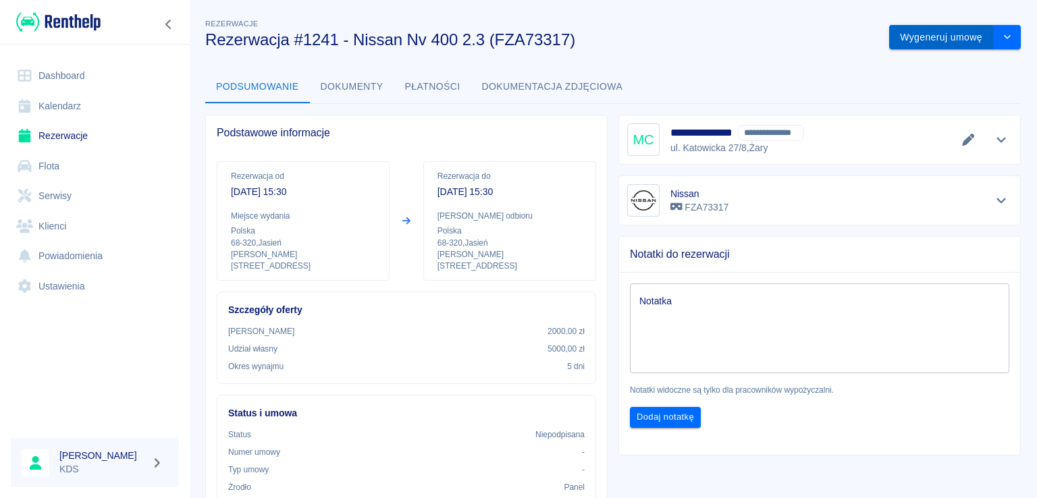
click at [940, 34] on button "Wygeneruj umowę" at bounding box center [941, 37] width 105 height 25
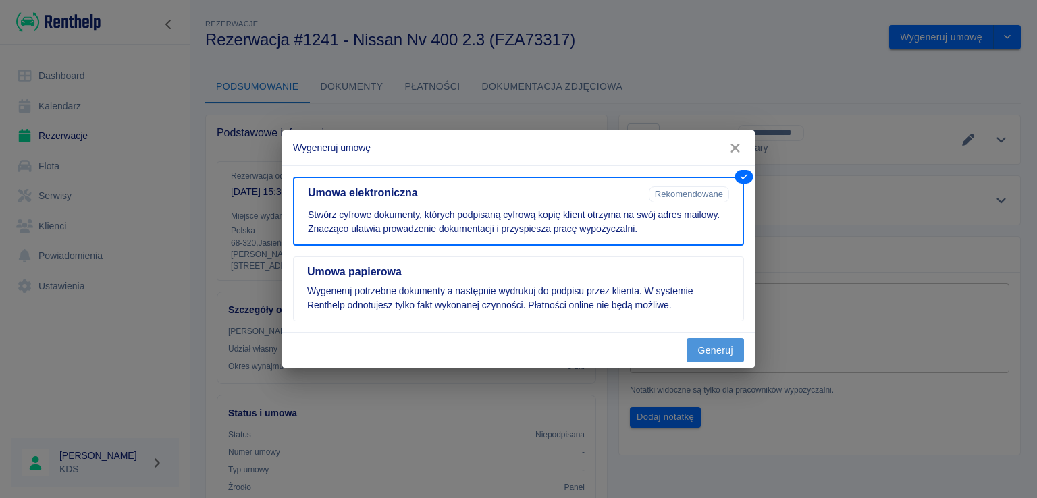
click at [733, 340] on button "Generuj" at bounding box center [714, 350] width 57 height 25
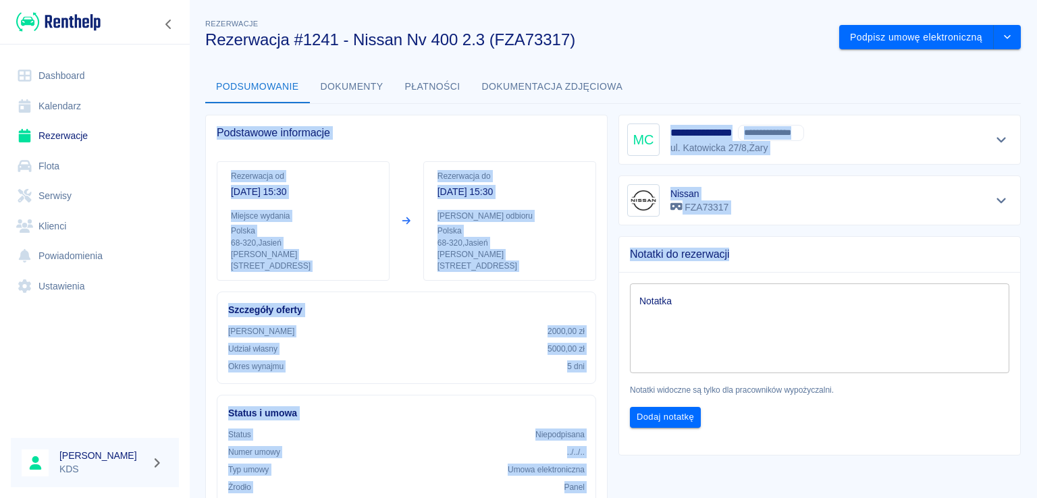
drag, startPoint x: 770, startPoint y: 245, endPoint x: 819, endPoint y: 359, distance: 124.3
click at [799, 329] on div "**********" at bounding box center [613, 414] width 848 height 818
click at [191, 215] on div "**********" at bounding box center [613, 414] width 848 height 818
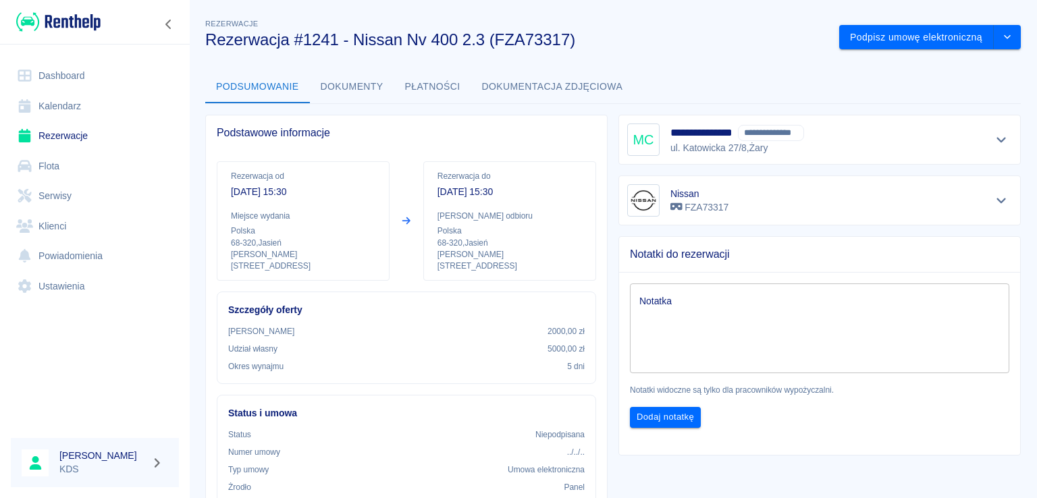
click at [923, 97] on div "Podsumowanie Dokumenty Płatności Dokumentacja zdjęciowa" at bounding box center [612, 87] width 815 height 32
click at [723, 83] on div "Podsumowanie Dokumenty Płatności Dokumentacja zdjęciowa" at bounding box center [612, 87] width 815 height 32
click at [1002, 34] on icon "drop-down" at bounding box center [1007, 36] width 11 height 9
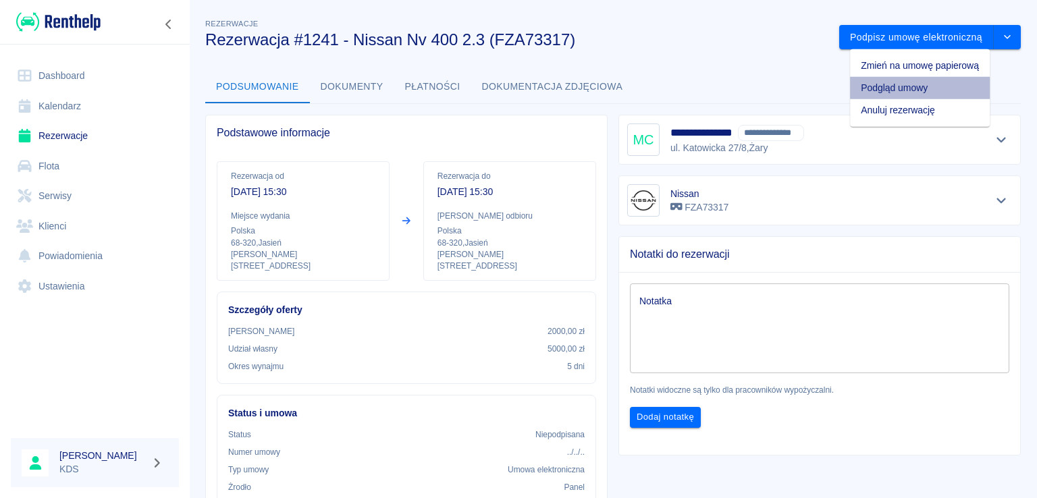
click at [909, 87] on li "Podgląd umowy" at bounding box center [920, 88] width 140 height 22
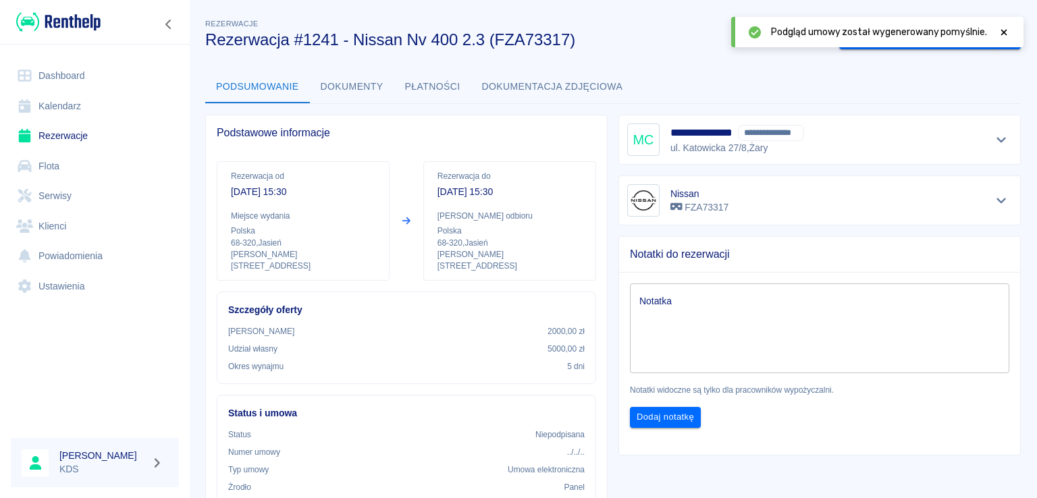
click at [700, 67] on div "**********" at bounding box center [613, 414] width 848 height 818
click at [1003, 32] on icon at bounding box center [1004, 32] width 6 height 6
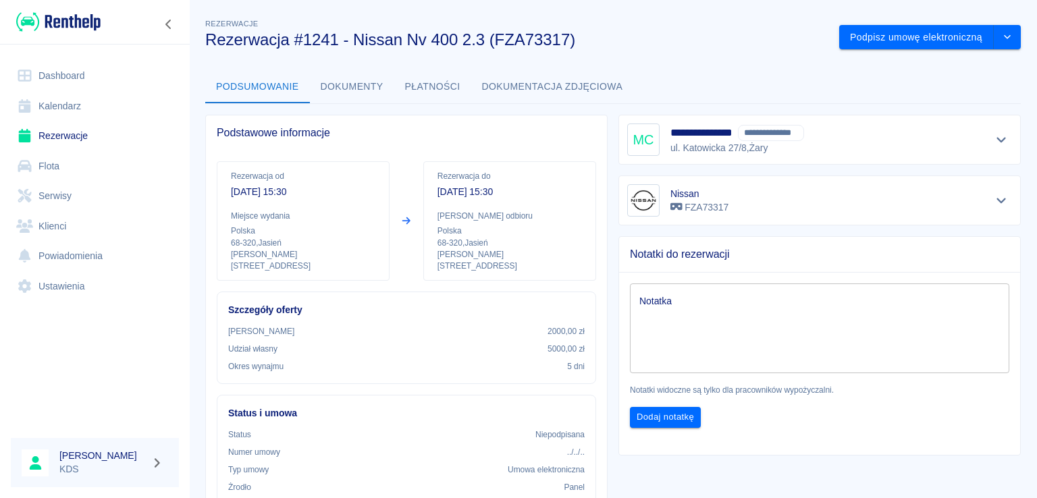
click at [65, 84] on link "Dashboard" at bounding box center [95, 76] width 168 height 30
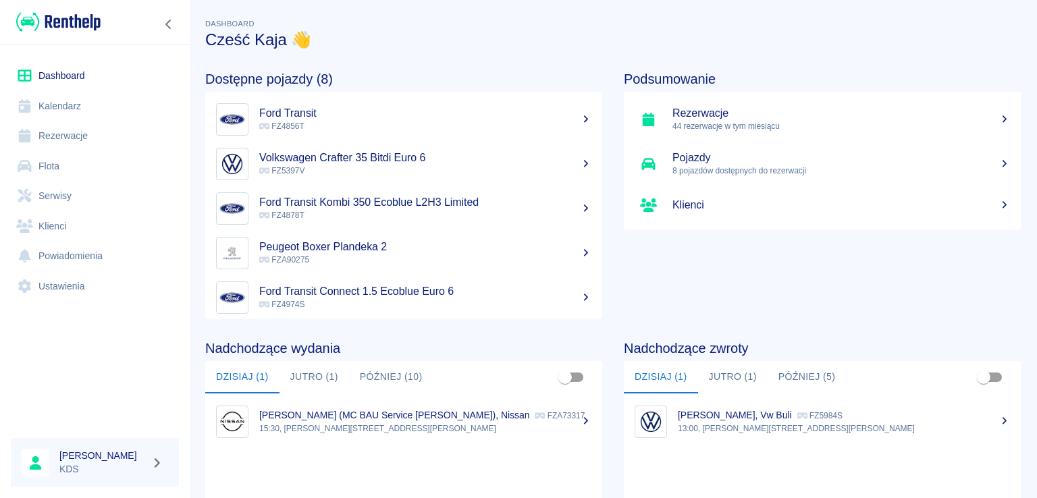
click at [405, 425] on p "15:30, Jasień, Sienkiewicza 52" at bounding box center [425, 429] width 332 height 12
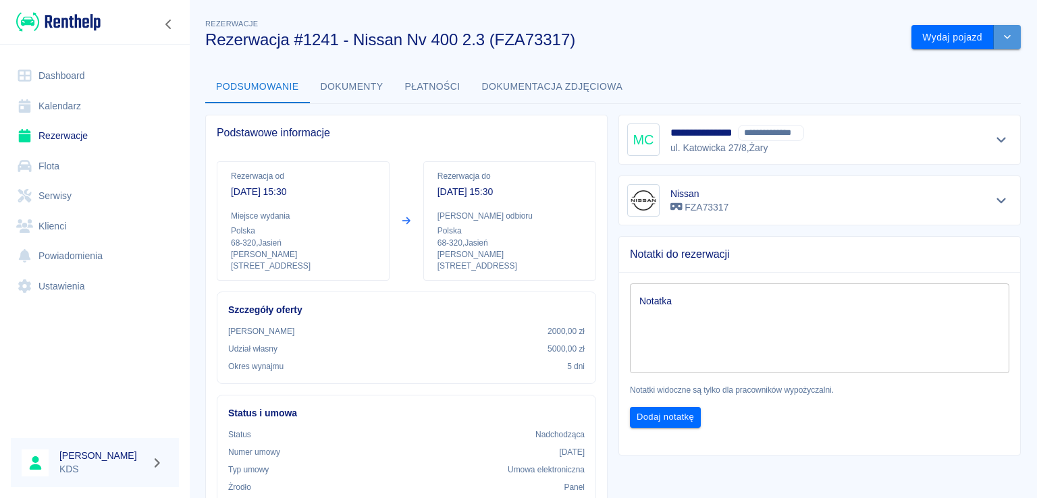
click at [998, 43] on button "drop-down" at bounding box center [1007, 37] width 27 height 25
click at [956, 87] on li "Anuluj rezerwację" at bounding box center [956, 88] width 114 height 22
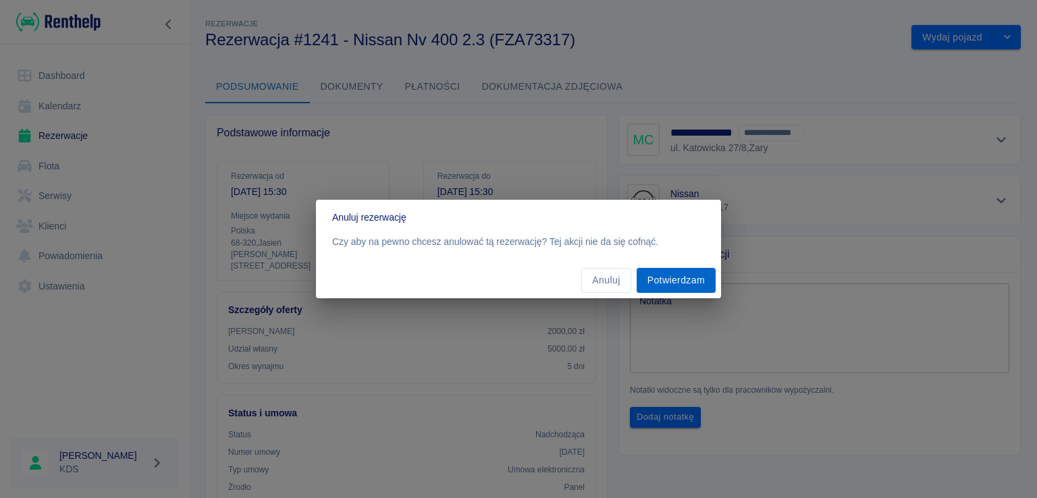
click at [655, 279] on button "Potwierdzam" at bounding box center [676, 280] width 79 height 25
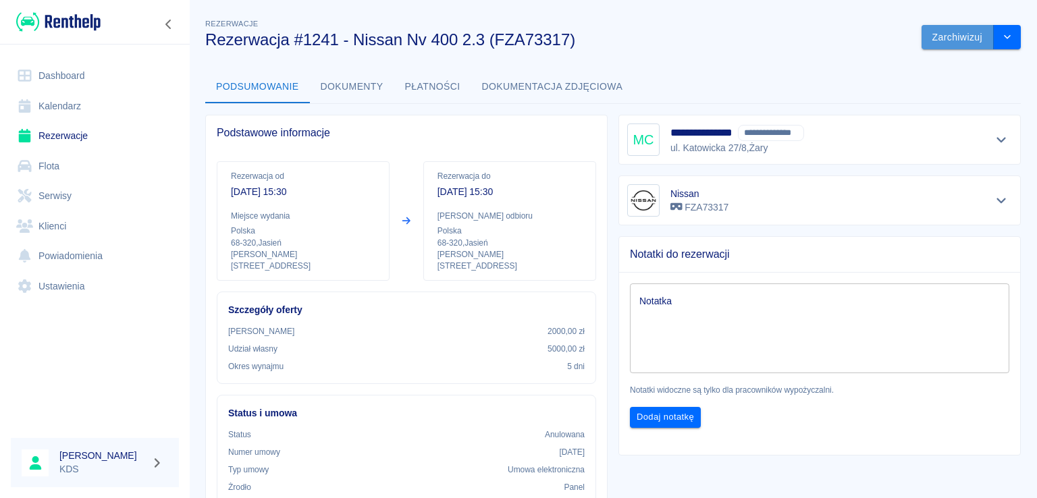
click at [941, 36] on button "Zarchiwizuj" at bounding box center [957, 37] width 72 height 25
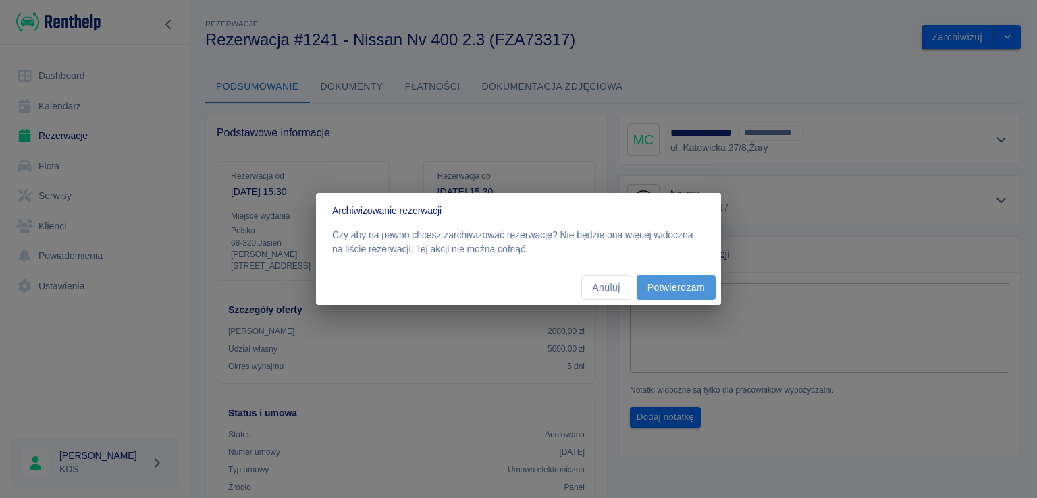
click at [689, 287] on button "Potwierdzam" at bounding box center [676, 287] width 79 height 25
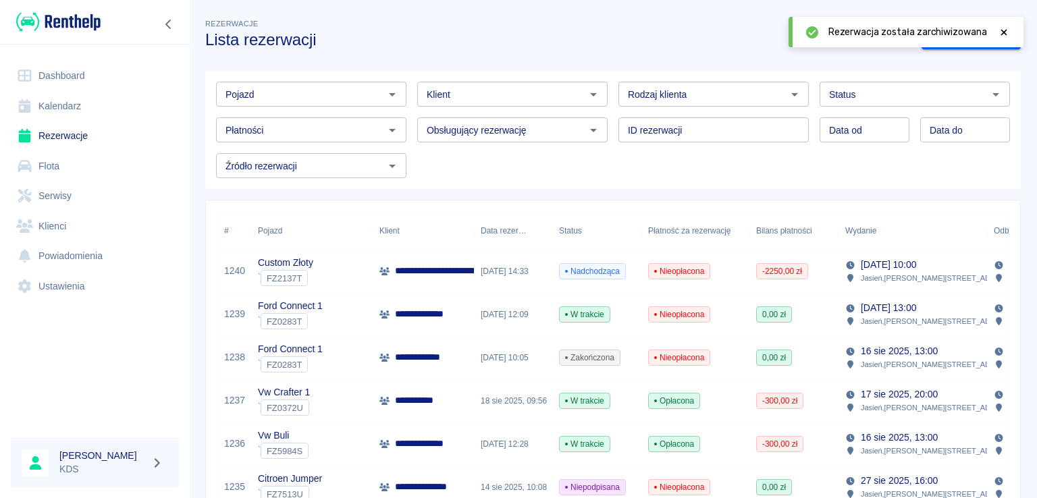
click at [1003, 30] on icon at bounding box center [1004, 32] width 6 height 6
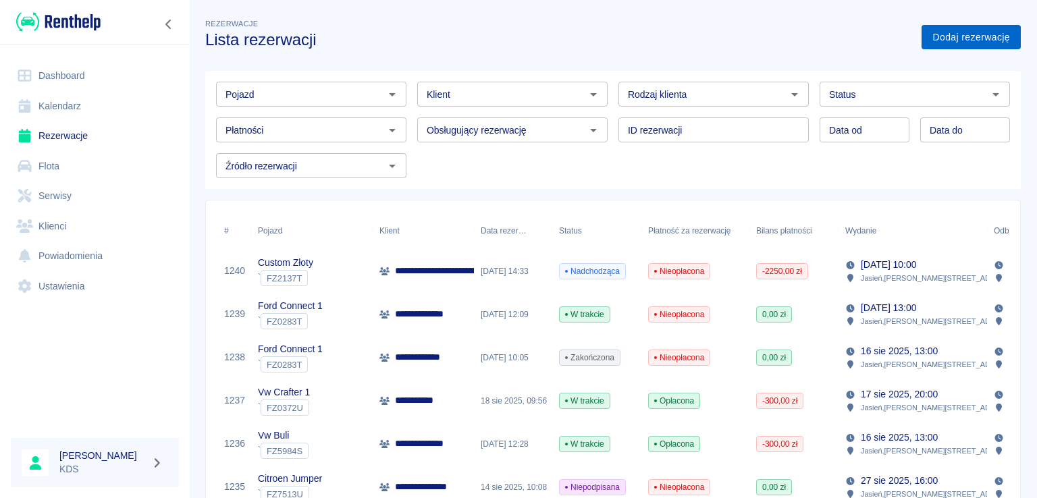
click at [969, 28] on link "Dodaj rezerwację" at bounding box center [970, 37] width 99 height 25
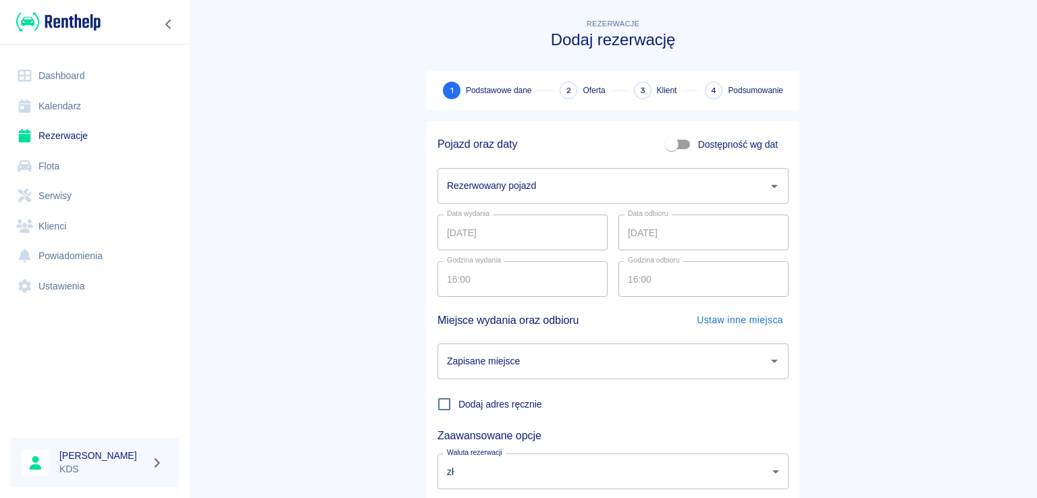
click at [572, 190] on input "Rezerwowany pojazd" at bounding box center [602, 186] width 319 height 24
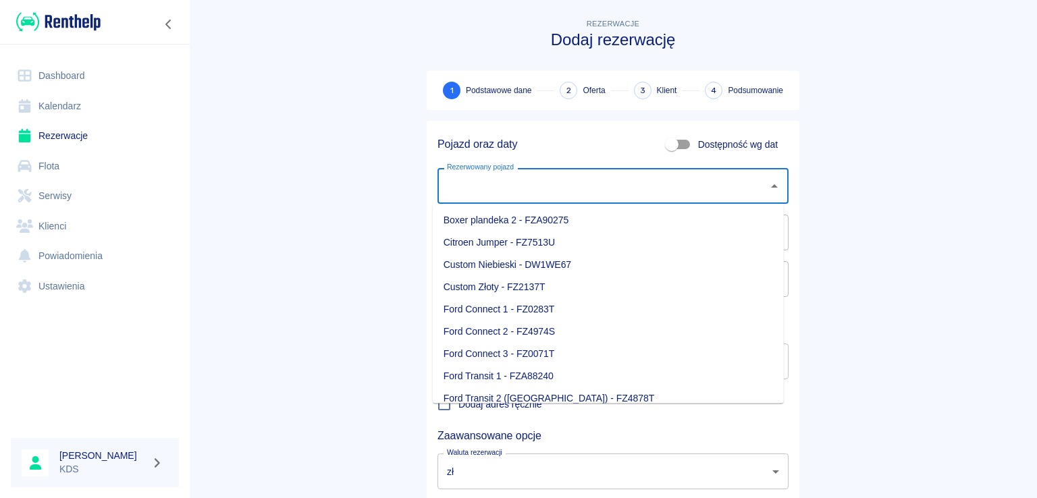
scroll to position [68, 0]
click at [493, 375] on li "Nissan - FZA73317" at bounding box center [608, 376] width 351 height 22
type input "Nissan - FZA73317"
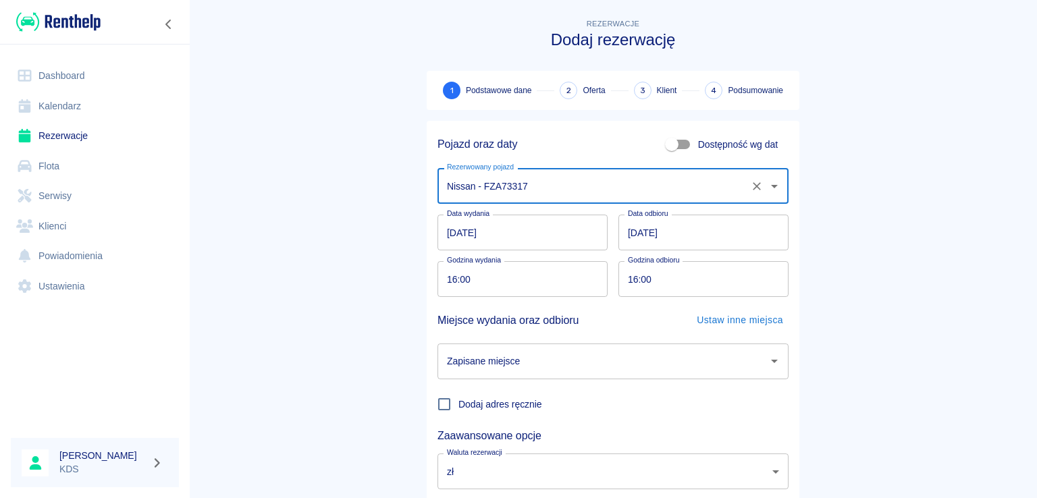
click at [689, 227] on input "[DATE]" at bounding box center [703, 233] width 170 height 36
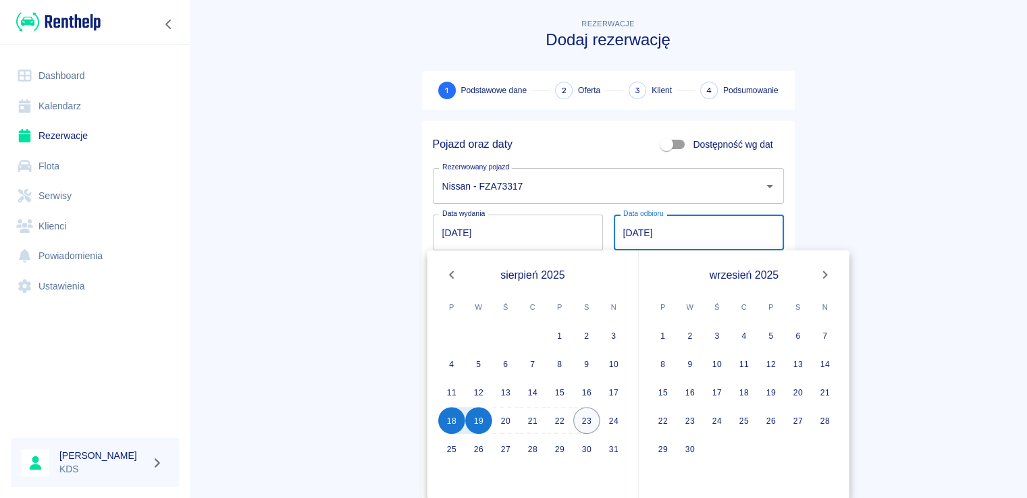
click at [579, 424] on button "23" at bounding box center [586, 420] width 27 height 27
type input "[DATE]"
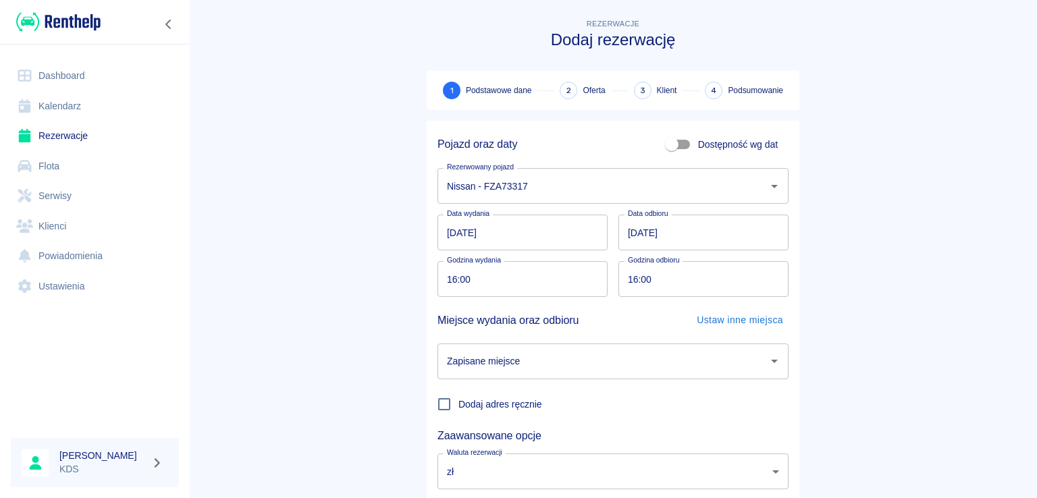
click at [678, 279] on input "16:00" at bounding box center [698, 279] width 161 height 36
type input "16:00"
click at [577, 277] on input "16:00" at bounding box center [517, 279] width 161 height 36
type input "15:30"
click at [704, 276] on input "16:00" at bounding box center [698, 279] width 161 height 36
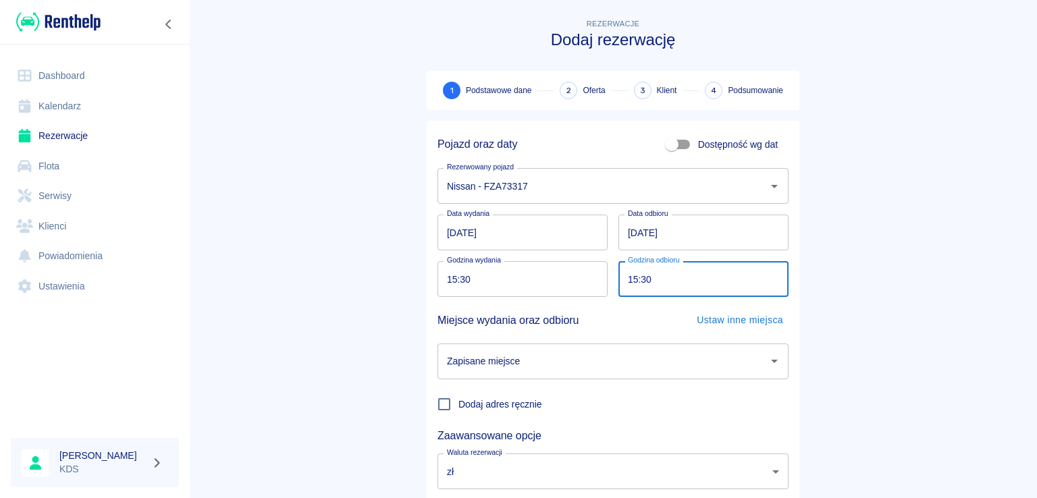
type input "15:30"
click at [603, 358] on input "Zapisane miejsce" at bounding box center [602, 362] width 319 height 24
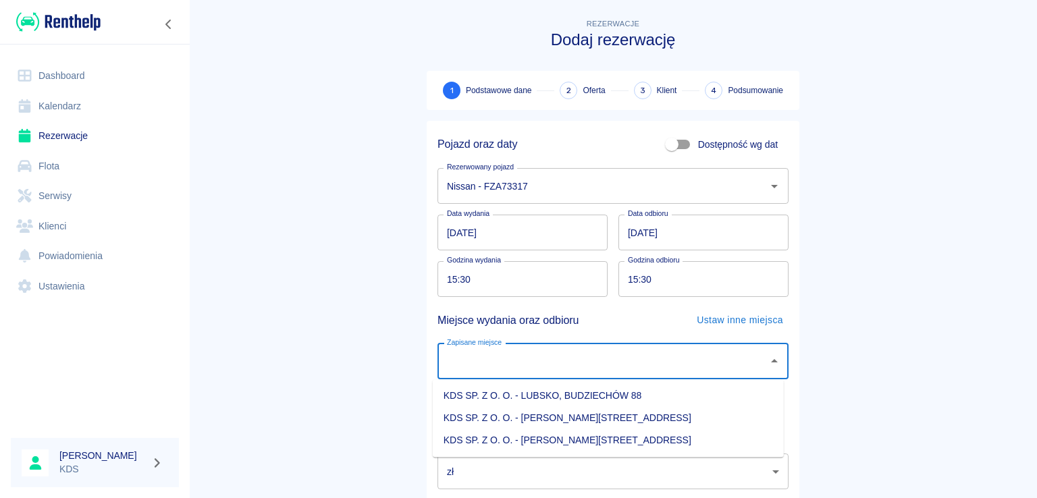
click at [578, 438] on li "KDS SP. Z O. O. - [PERSON_NAME][STREET_ADDRESS]" at bounding box center [608, 440] width 351 height 22
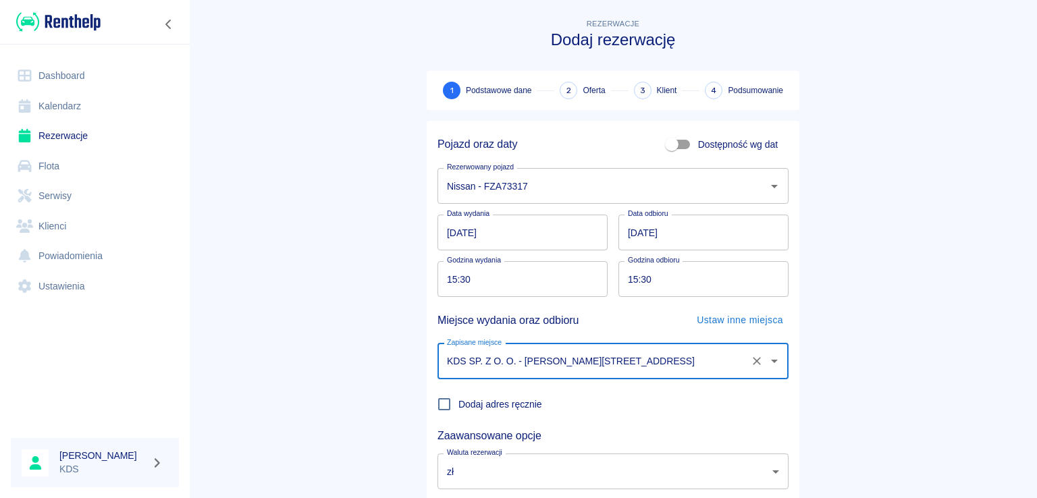
type input "KDS SP. Z O. O. - [PERSON_NAME][STREET_ADDRESS]"
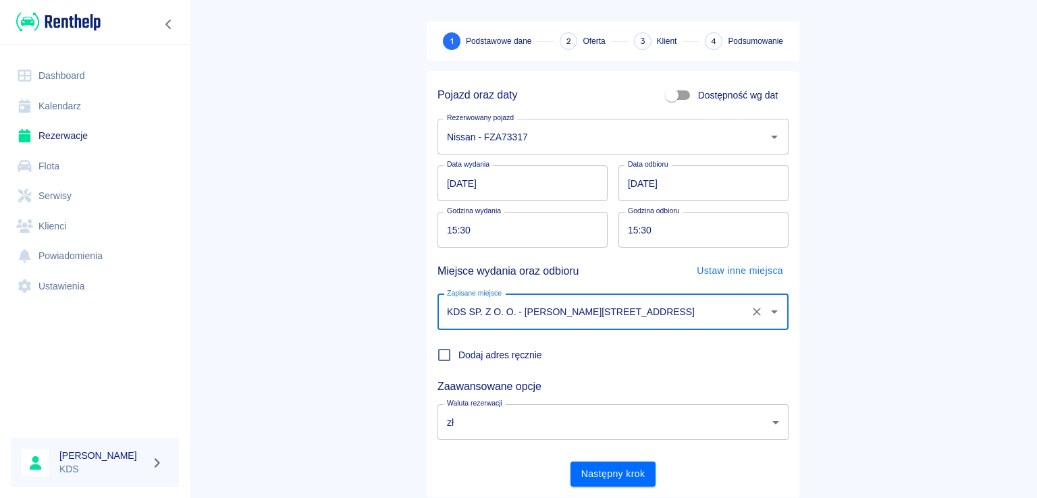
scroll to position [88, 0]
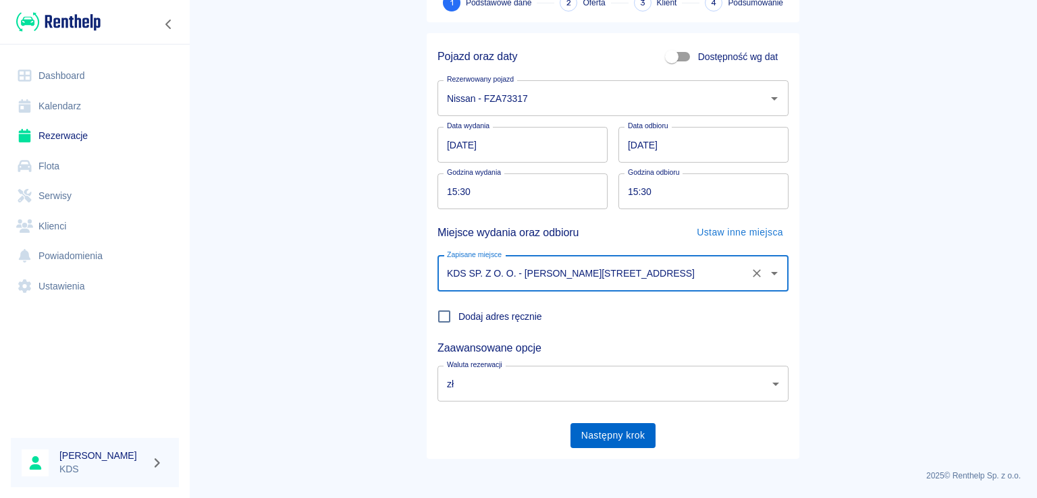
click at [614, 433] on button "Następny krok" at bounding box center [613, 435] width 86 height 25
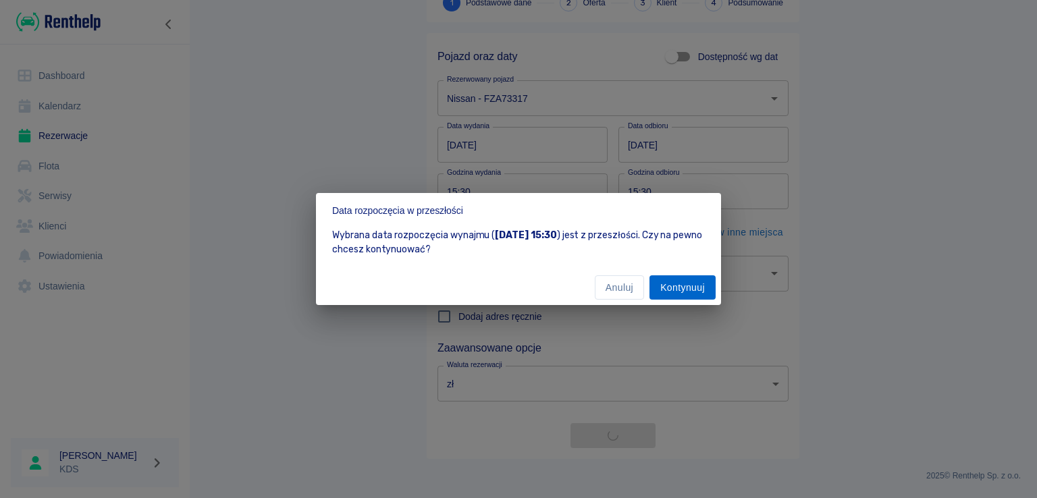
click at [677, 277] on button "Kontynuuj" at bounding box center [682, 287] width 66 height 25
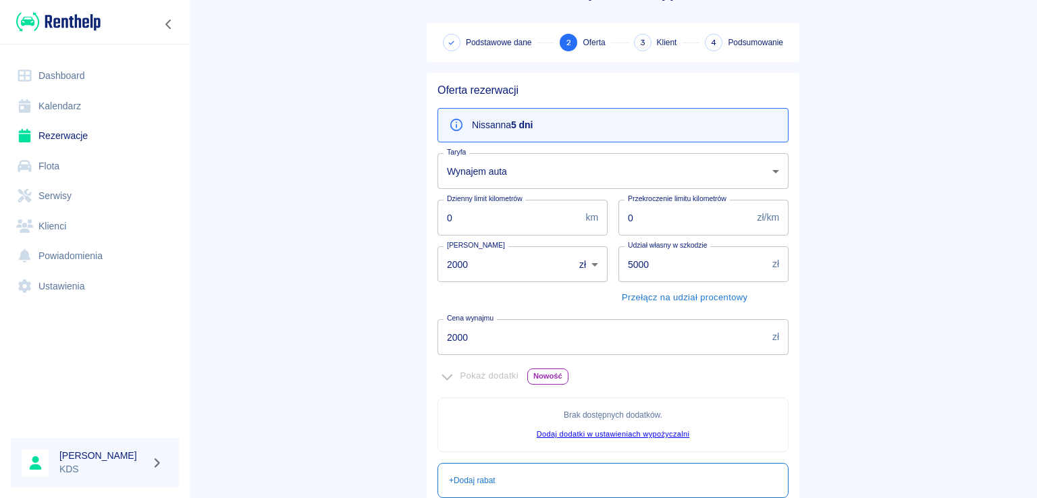
scroll to position [135, 0]
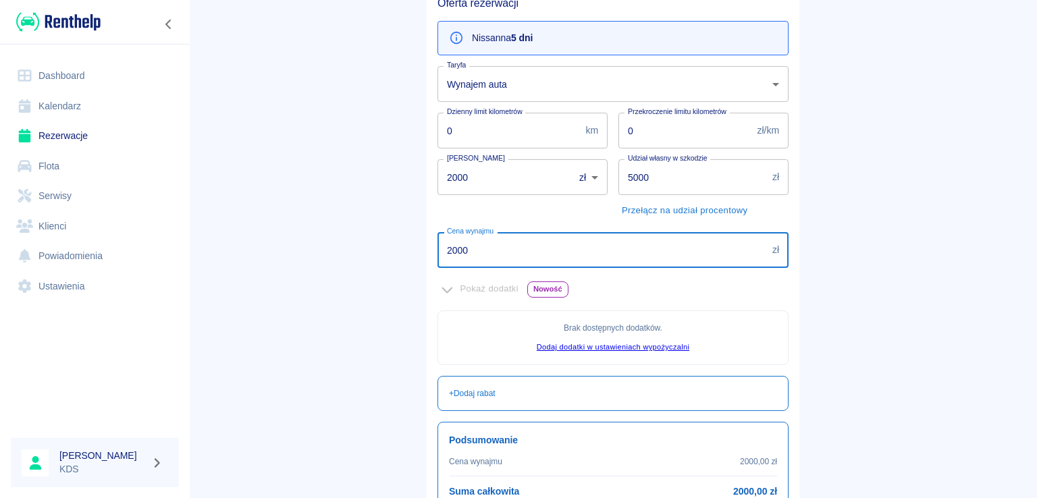
click at [535, 257] on input "2000" at bounding box center [601, 250] width 329 height 36
type input "2"
type input "922"
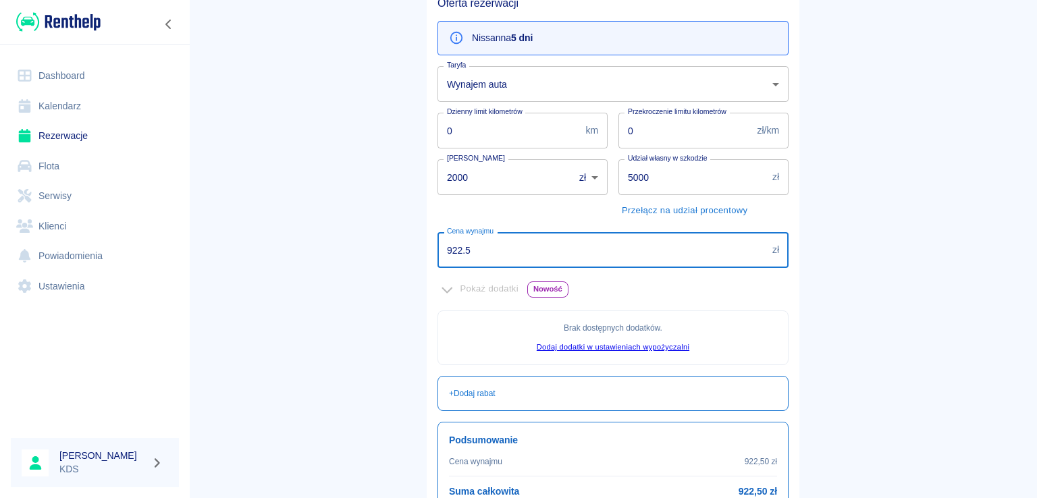
type input "922.5"
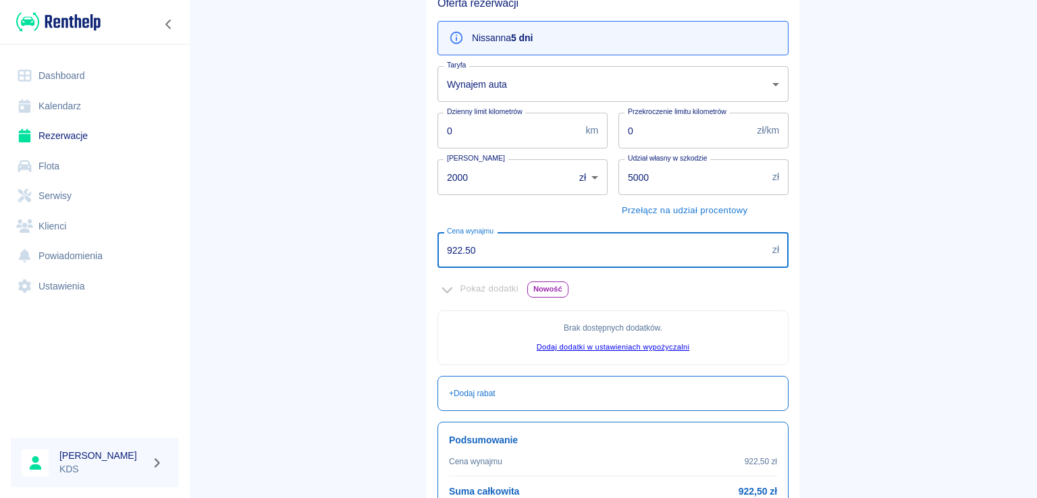
click at [529, 254] on input "922.50" at bounding box center [601, 250] width 329 height 36
type input "922"
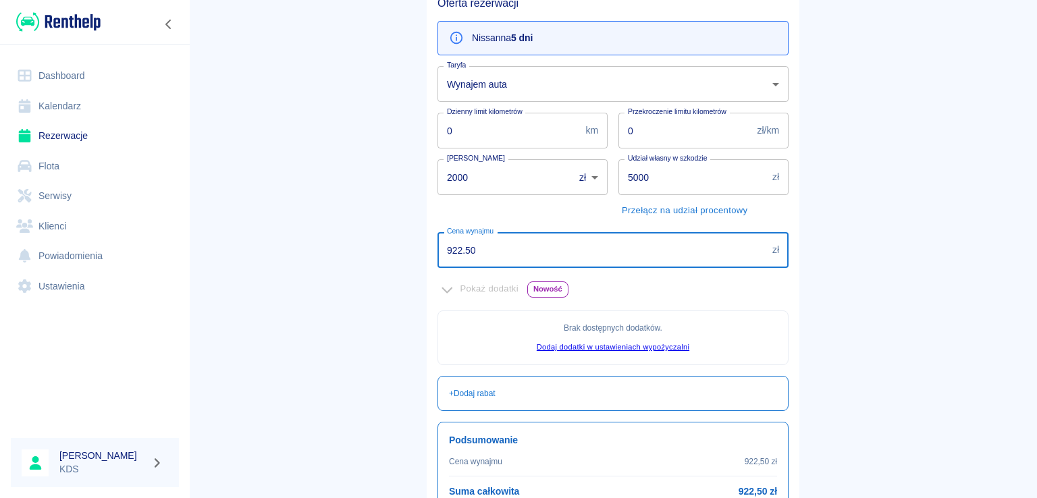
type input "922.5"
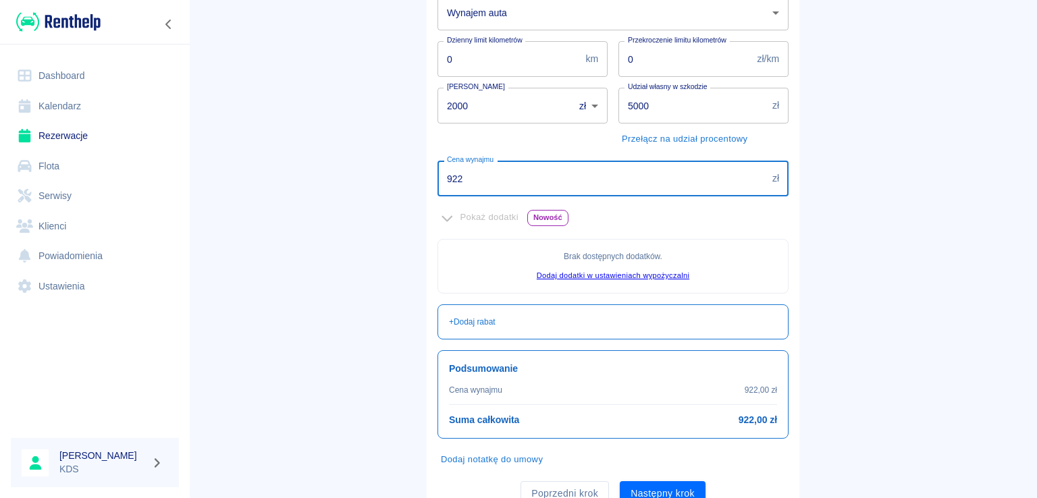
scroll to position [263, 0]
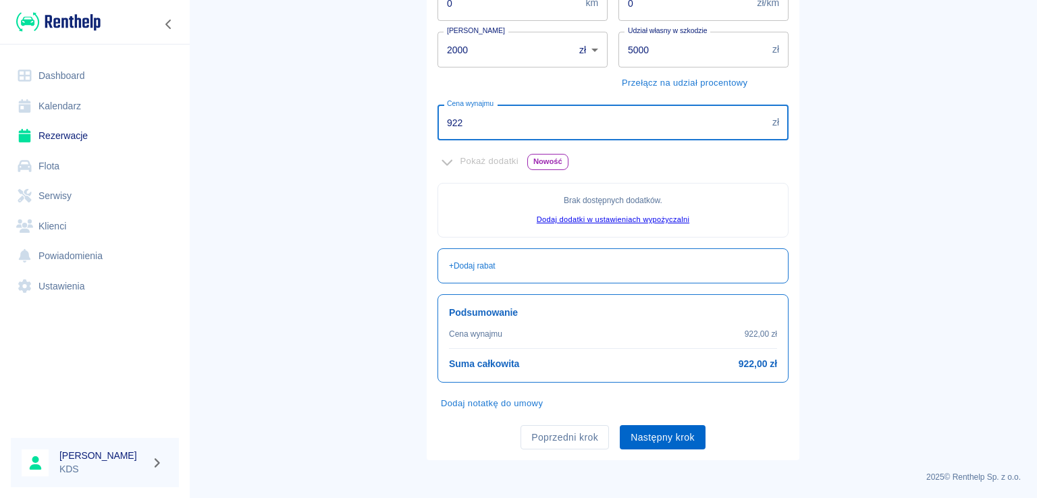
type input "922"
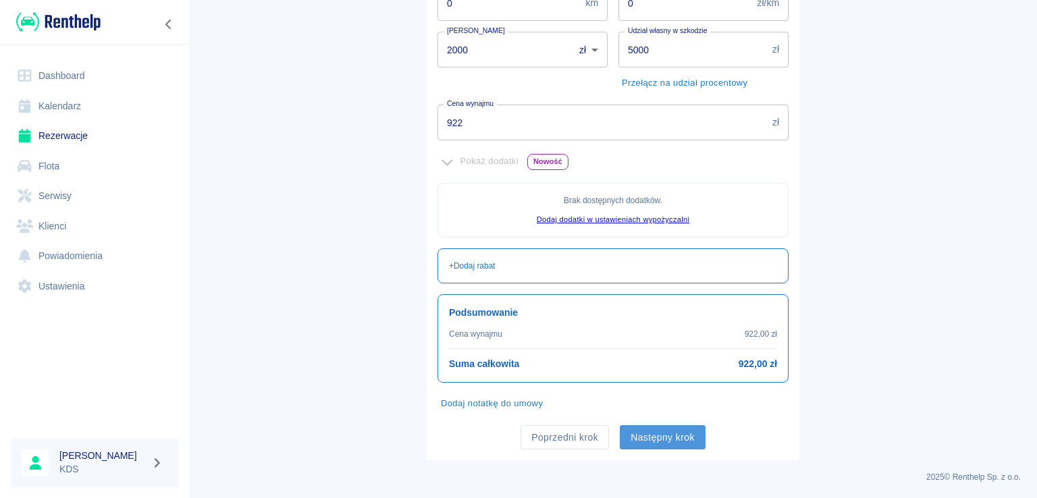
click at [678, 437] on button "Następny krok" at bounding box center [663, 437] width 86 height 25
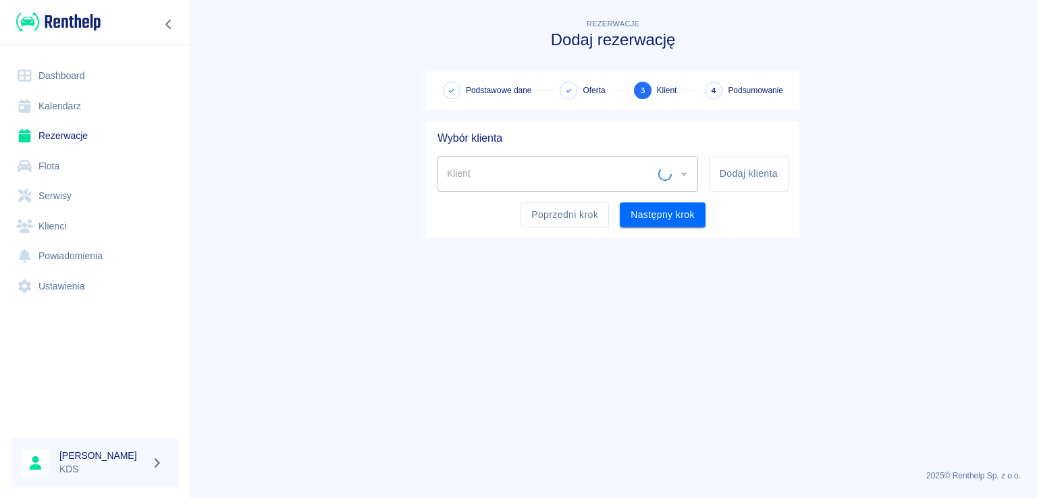
scroll to position [0, 0]
click at [684, 172] on icon "Otwórz" at bounding box center [684, 174] width 16 height 16
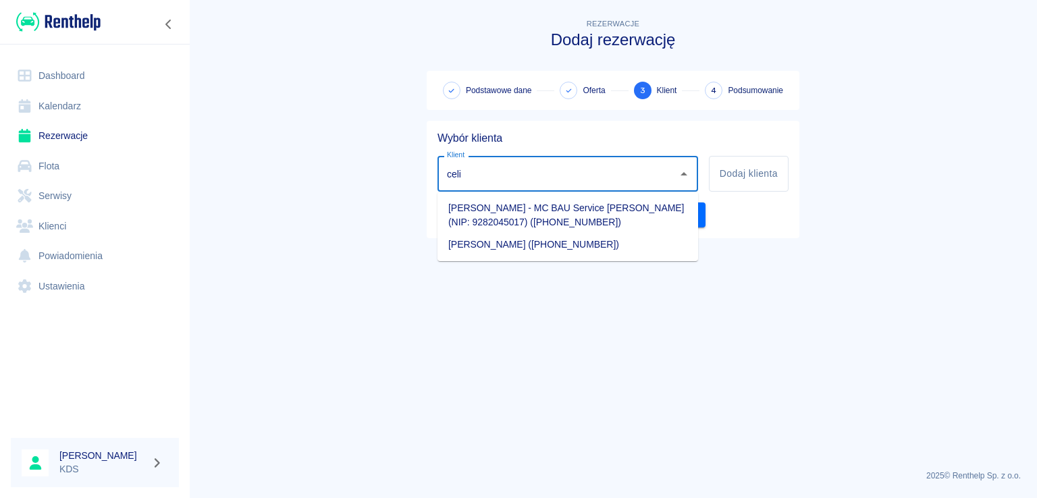
click at [550, 205] on li "[PERSON_NAME] - MC BAU Service [PERSON_NAME] (NIP: 9282045017) ([PHONE_NUMBER])" at bounding box center [567, 215] width 261 height 36
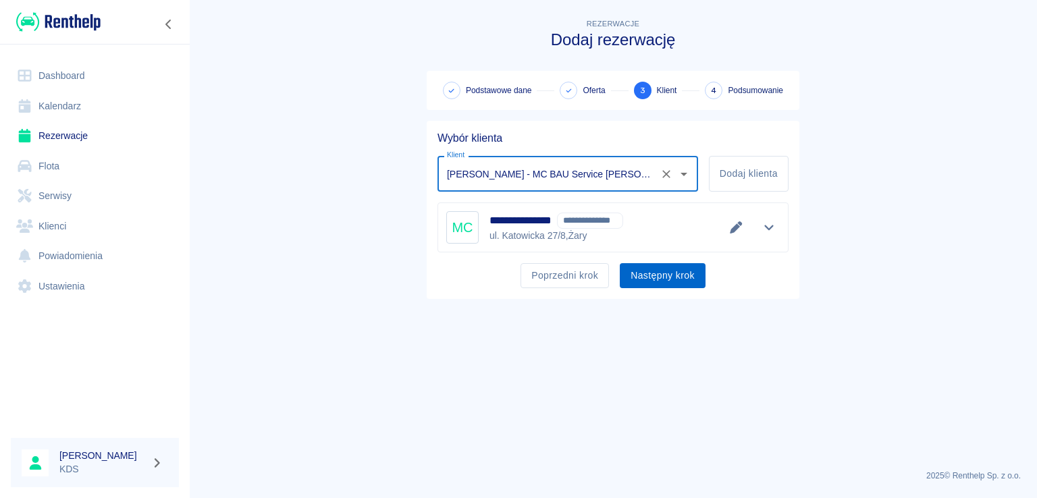
type input "[PERSON_NAME] - MC BAU Service [PERSON_NAME] (NIP: 9282045017) ([PHONE_NUMBER])"
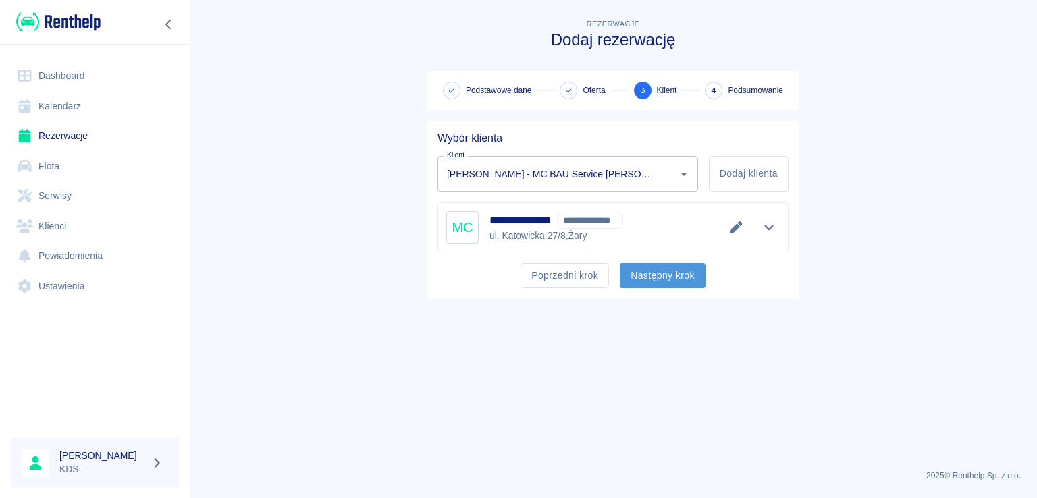
click at [637, 277] on button "Następny krok" at bounding box center [663, 275] width 86 height 25
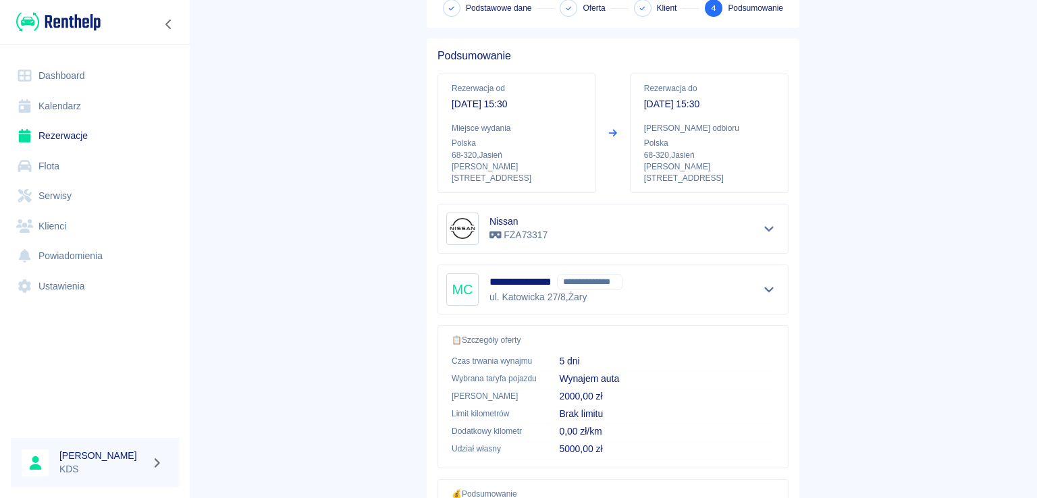
scroll to position [228, 0]
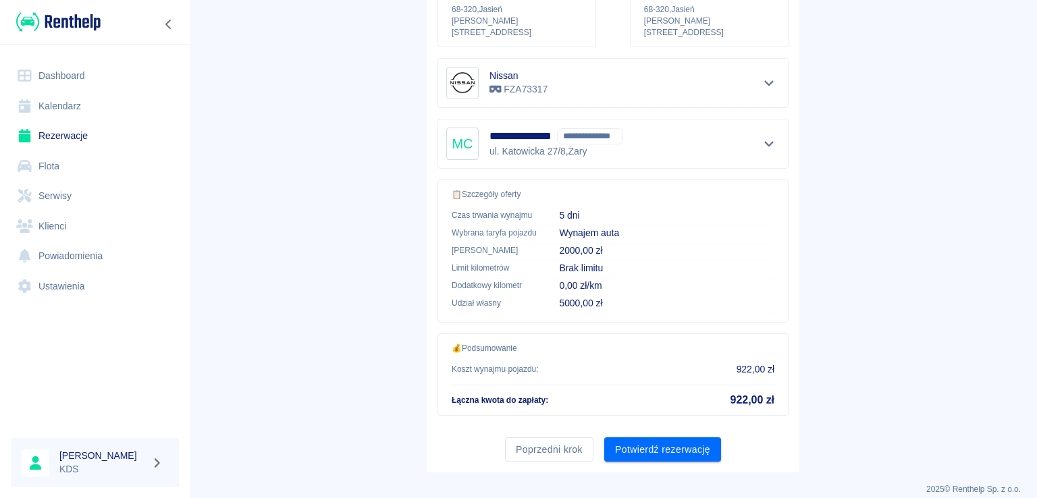
click at [680, 437] on button "Potwierdź rezerwację" at bounding box center [662, 449] width 117 height 25
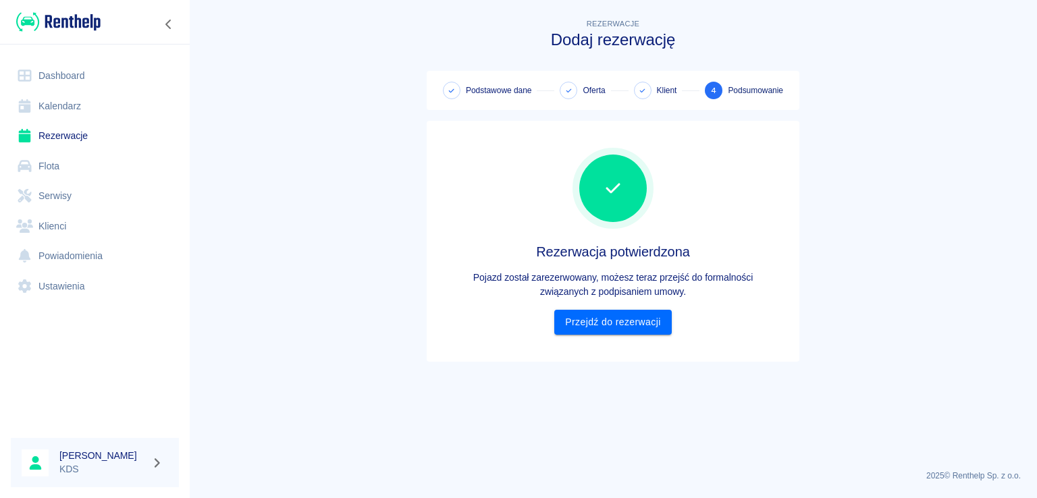
scroll to position [0, 0]
click at [585, 330] on link "Przejdź do rezerwacji" at bounding box center [612, 322] width 117 height 25
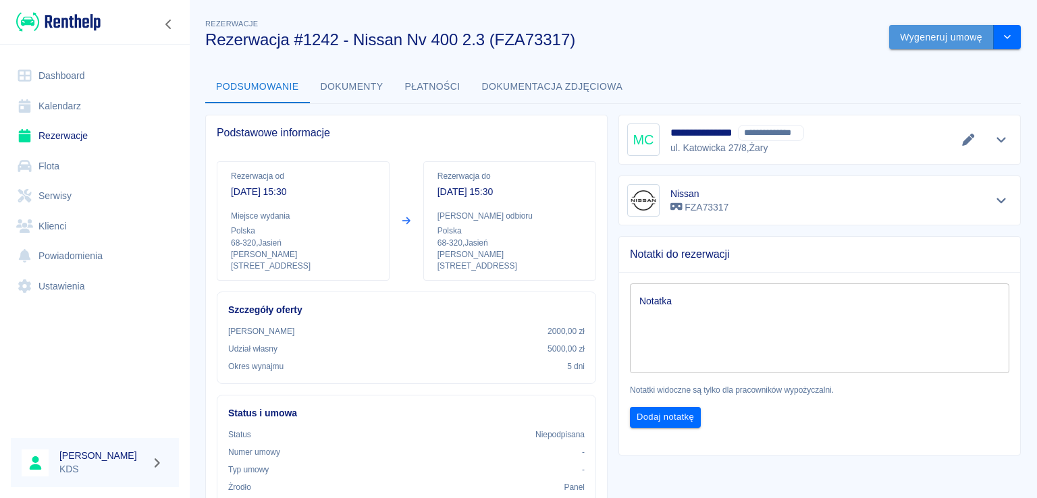
click at [929, 41] on button "Wygeneruj umowę" at bounding box center [941, 37] width 105 height 25
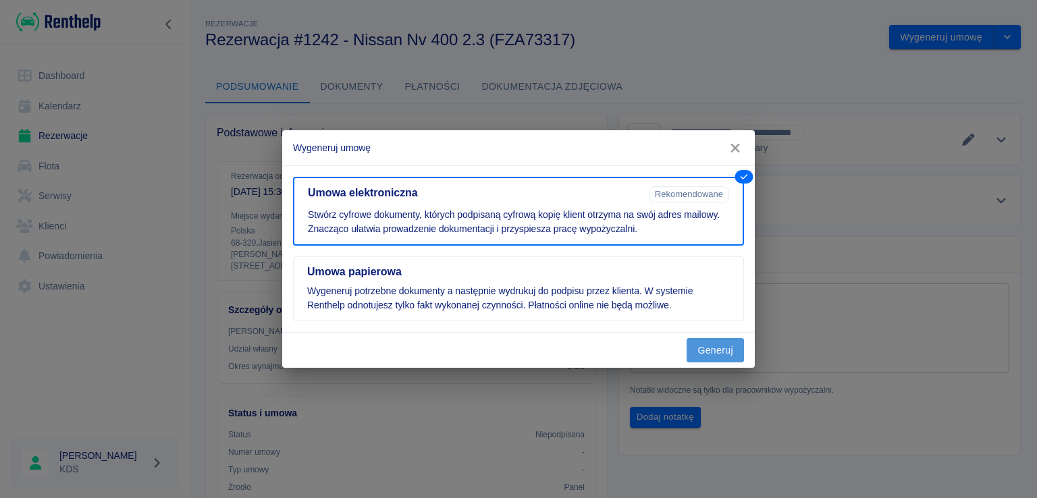
click at [716, 352] on button "Generuj" at bounding box center [714, 350] width 57 height 25
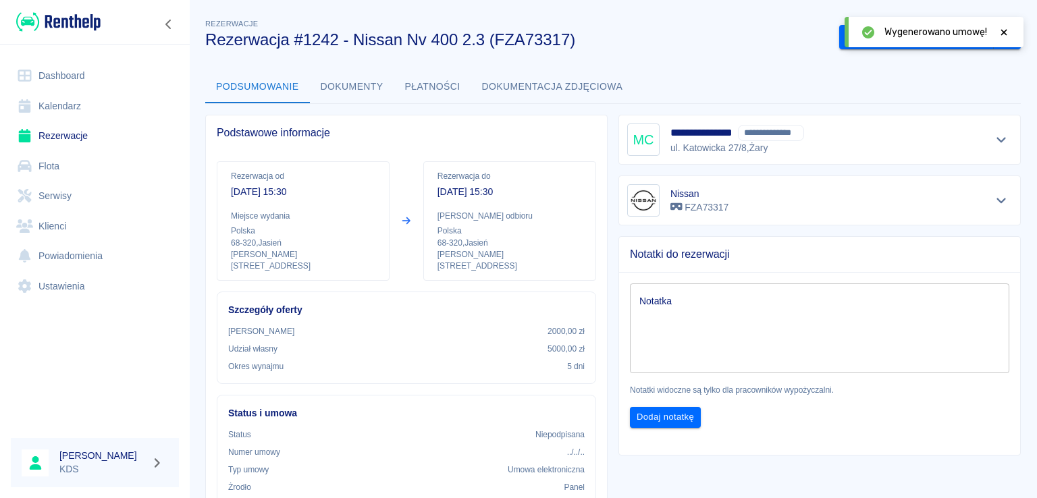
click at [1002, 33] on icon at bounding box center [1004, 32] width 6 height 6
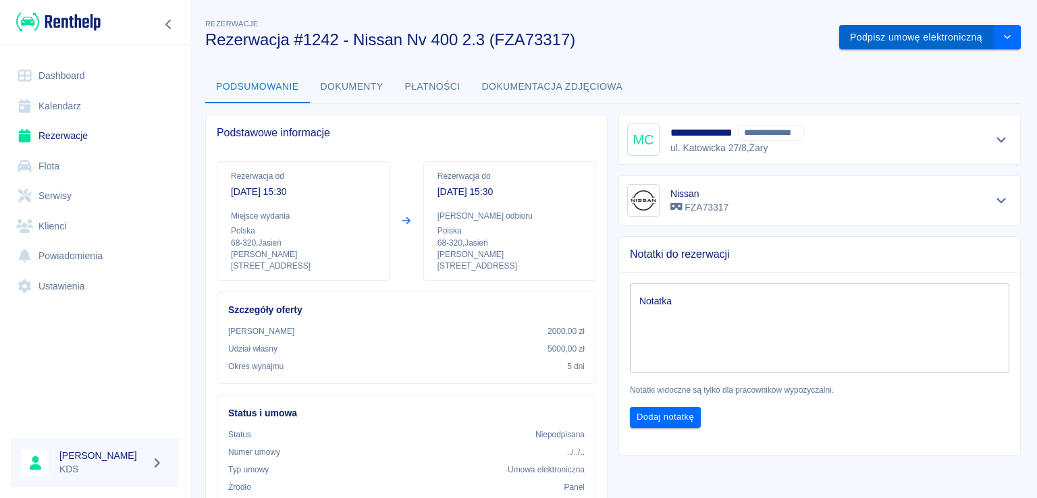
click at [950, 38] on button "Podpisz umowę elektroniczną" at bounding box center [916, 37] width 155 height 25
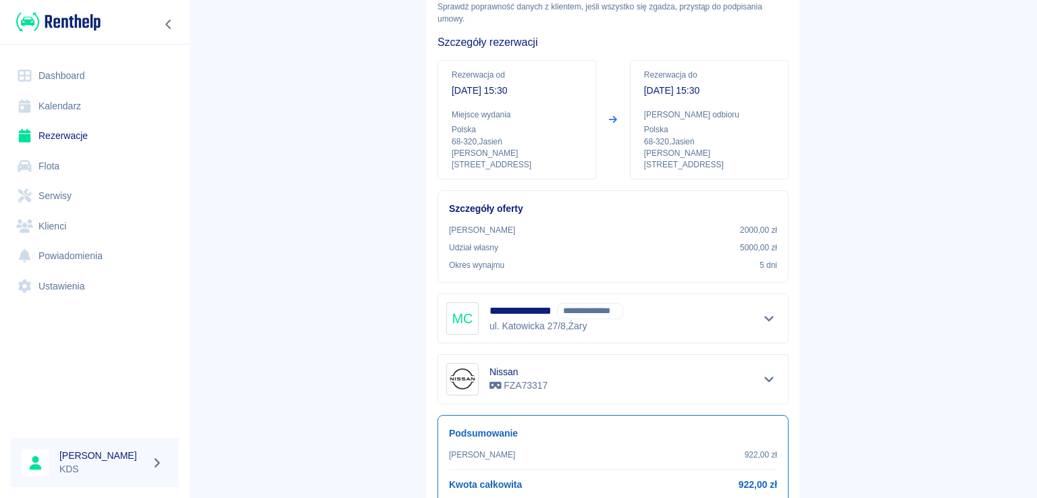
scroll to position [159, 0]
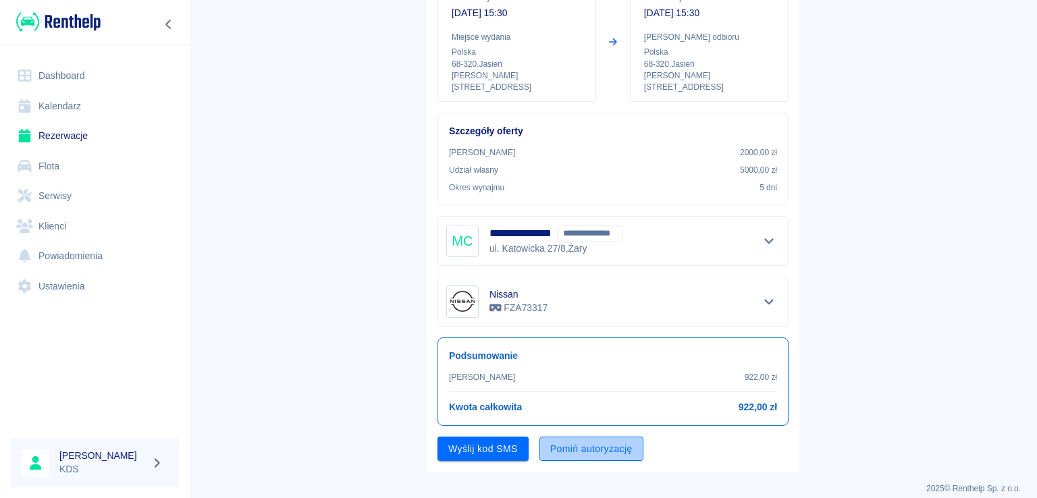
click at [541, 437] on button "Pomiń autoryzację" at bounding box center [591, 449] width 104 height 25
click at [508, 437] on button "Podpisz umowę" at bounding box center [483, 449] width 92 height 25
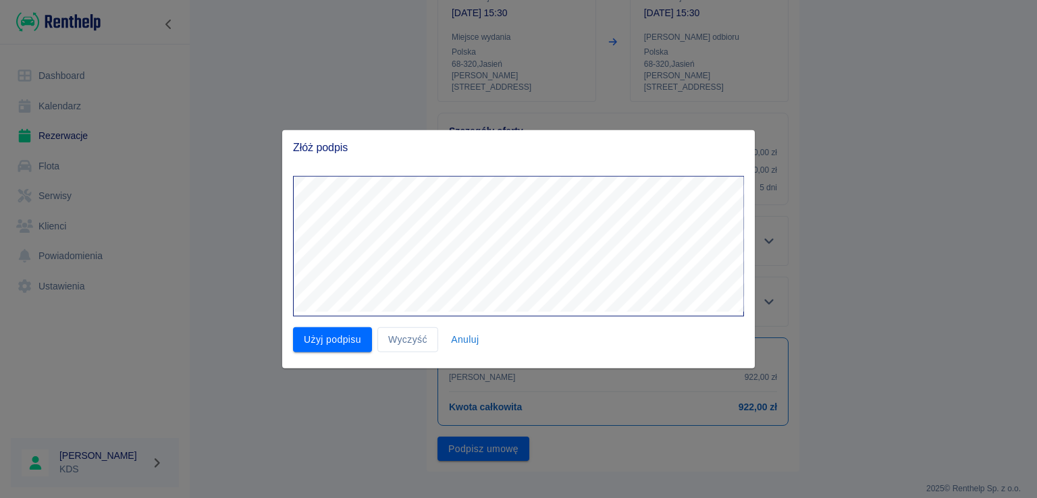
drag, startPoint x: 368, startPoint y: 335, endPoint x: 387, endPoint y: 311, distance: 31.2
click at [371, 331] on button "Użyj podpisu" at bounding box center [332, 339] width 79 height 25
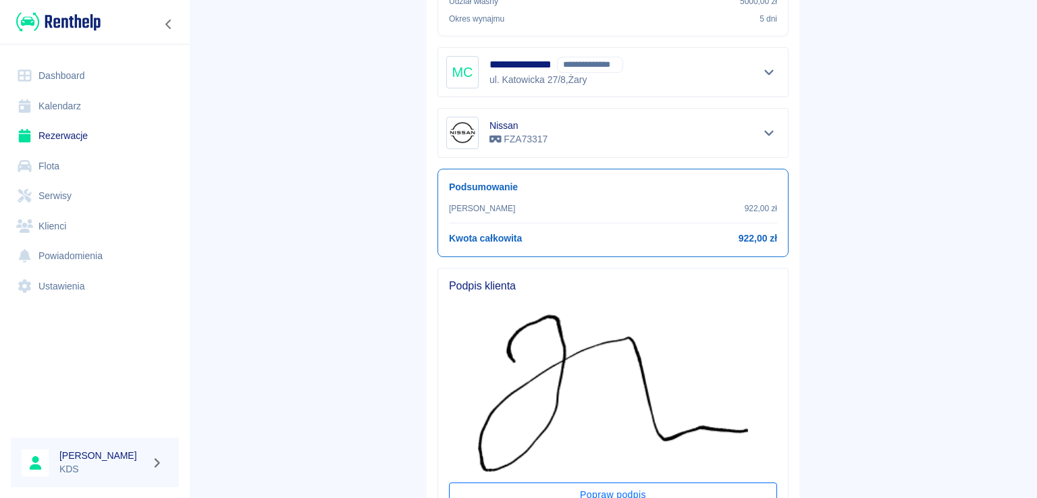
scroll to position [361, 0]
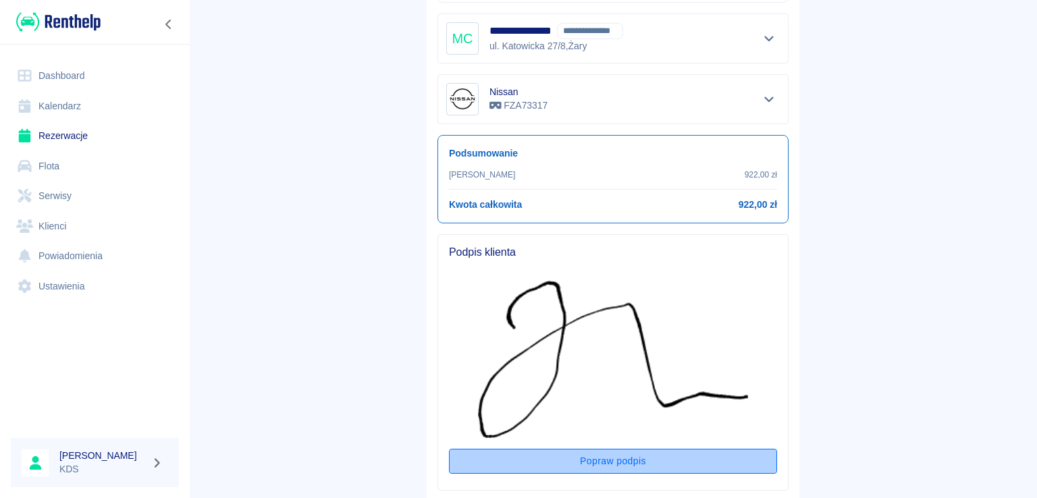
click at [599, 452] on button "Popraw podpis" at bounding box center [613, 461] width 328 height 25
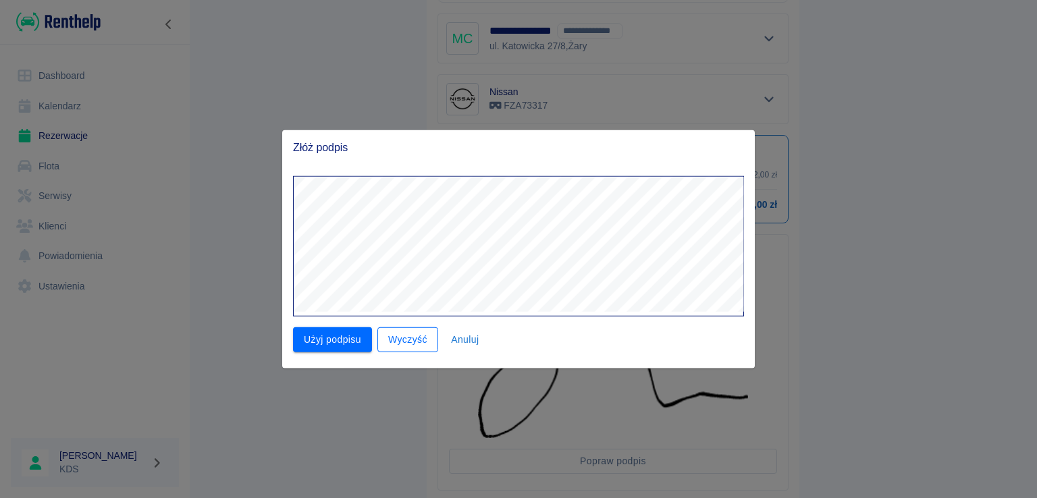
click at [427, 338] on button "Wyczyść" at bounding box center [407, 339] width 61 height 25
drag, startPoint x: 419, startPoint y: 338, endPoint x: 427, endPoint y: 321, distance: 19.0
click at [421, 336] on button "Wyczyść" at bounding box center [407, 339] width 61 height 25
click at [396, 342] on button "Wyczyść" at bounding box center [407, 339] width 61 height 25
click at [425, 335] on button "Wyczyść" at bounding box center [407, 339] width 61 height 25
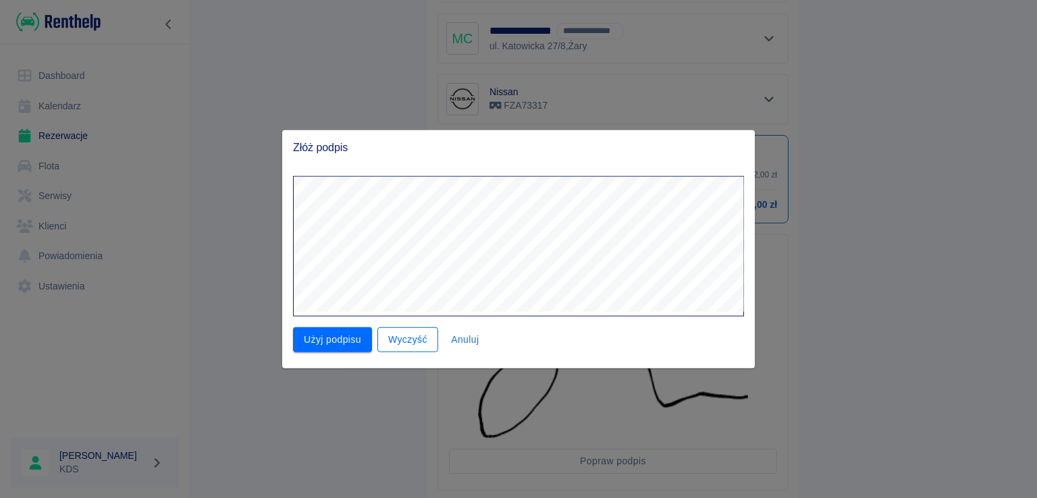
click at [416, 346] on button "Wyczyść" at bounding box center [407, 339] width 61 height 25
click at [417, 338] on button "Wyczyść" at bounding box center [407, 339] width 61 height 25
click at [421, 340] on button "Wyczyść" at bounding box center [407, 339] width 61 height 25
drag, startPoint x: 421, startPoint y: 339, endPoint x: 419, endPoint y: 318, distance: 21.0
click at [419, 318] on div "Użyj podpisu Wyczyść Anuluj" at bounding box center [513, 335] width 462 height 36
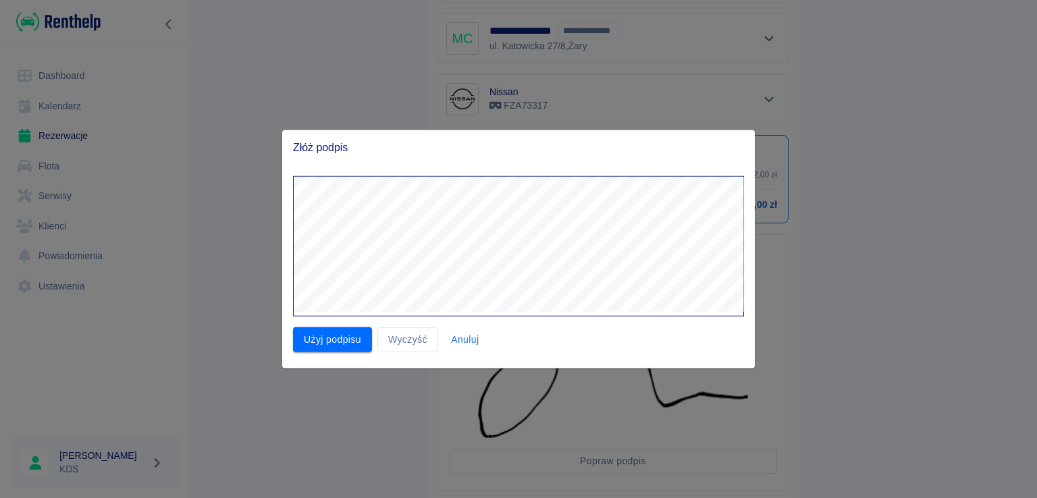
drag, startPoint x: 412, startPoint y: 341, endPoint x: 408, endPoint y: 324, distance: 17.4
click at [410, 331] on button "Wyczyść" at bounding box center [407, 339] width 61 height 25
drag, startPoint x: 408, startPoint y: 349, endPoint x: 421, endPoint y: 329, distance: 24.3
click at [411, 345] on button "Wyczyść" at bounding box center [407, 339] width 61 height 25
click at [457, 339] on button "Anuluj" at bounding box center [464, 339] width 43 height 25
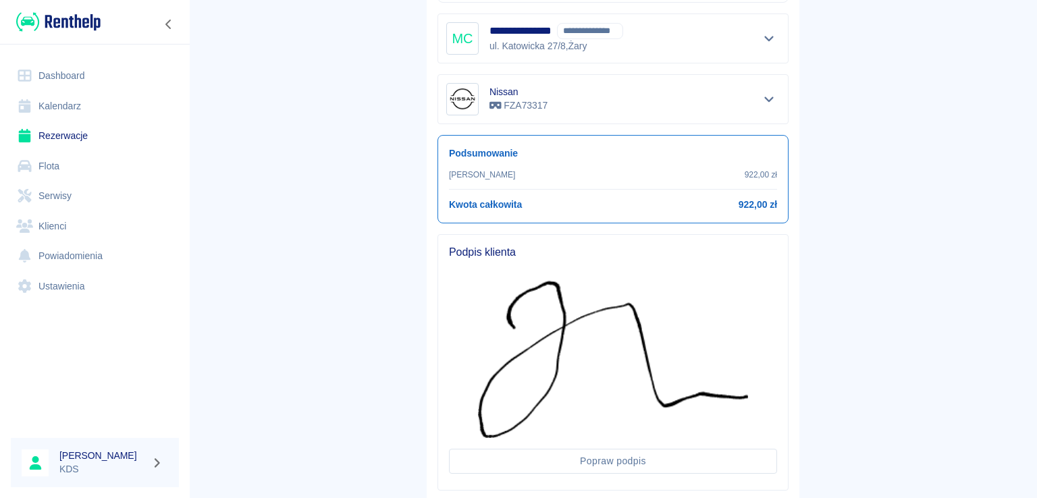
scroll to position [426, 0]
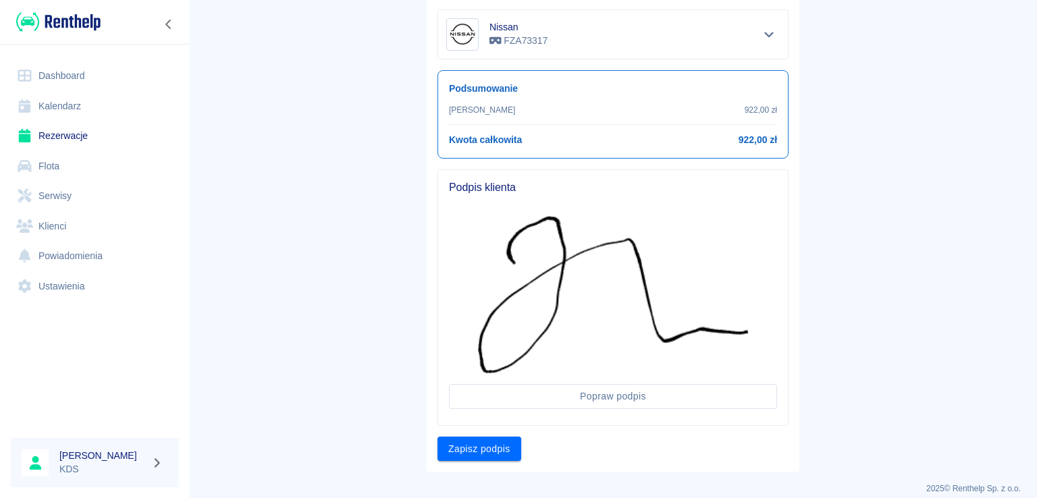
click at [62, 82] on link "Dashboard" at bounding box center [95, 76] width 168 height 30
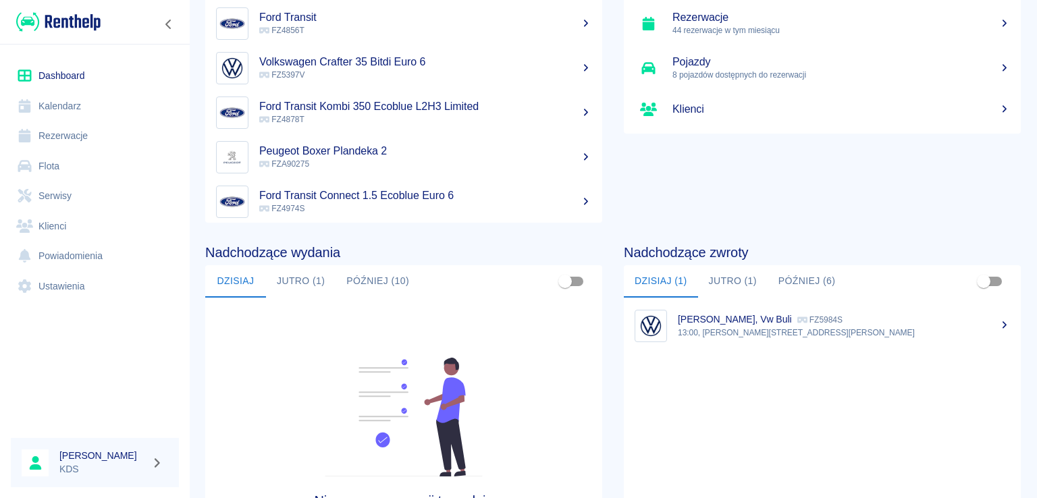
scroll to position [206, 0]
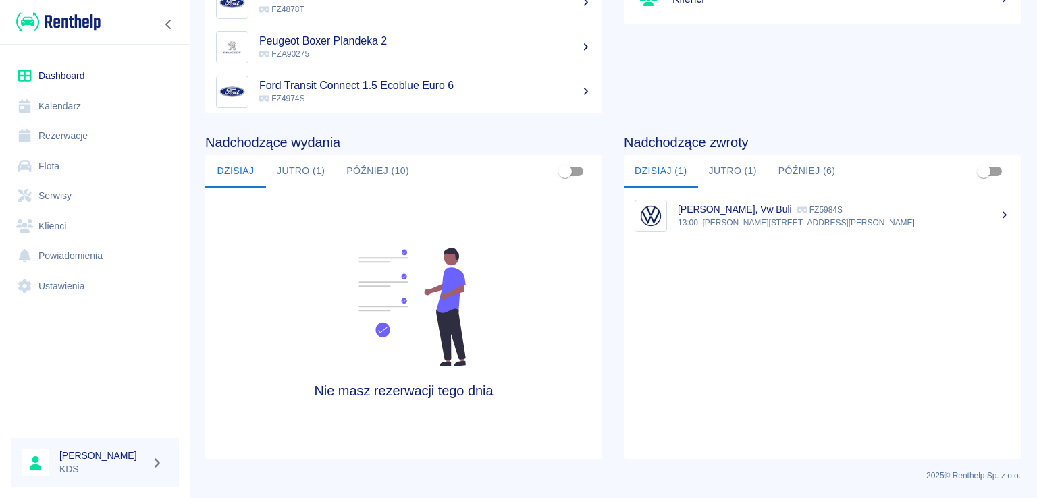
click at [298, 176] on button "Jutro (1)" at bounding box center [301, 171] width 70 height 32
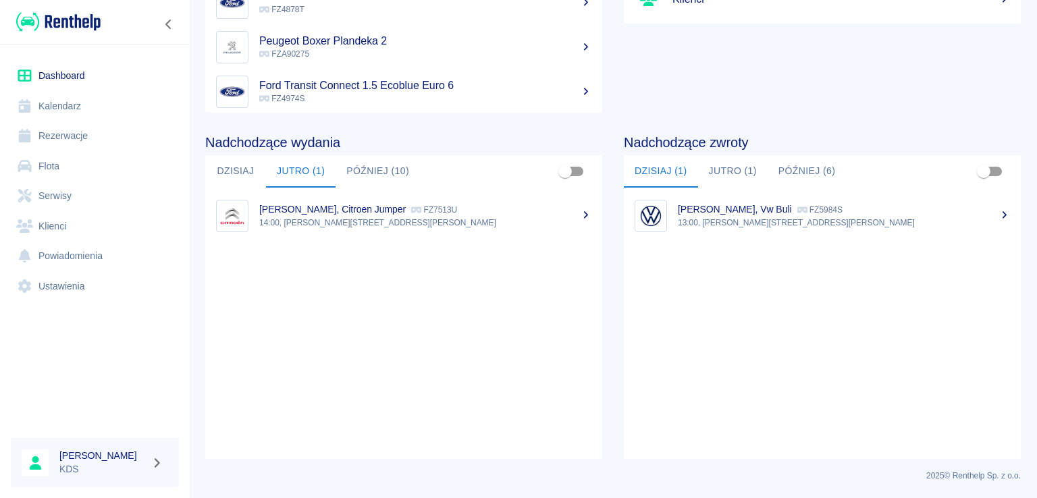
click at [84, 98] on link "Kalendarz" at bounding box center [95, 106] width 168 height 30
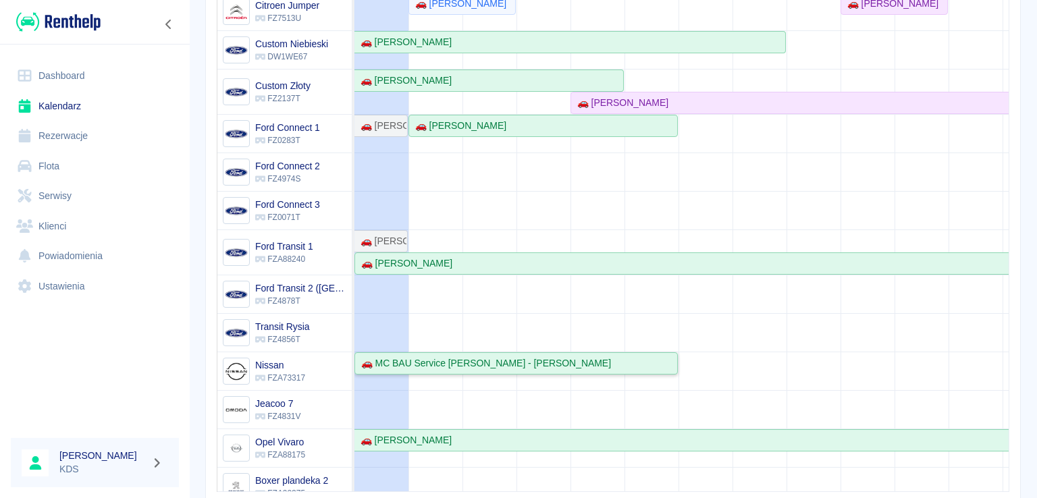
click at [464, 360] on div "🚗 MC BAU Service [PERSON_NAME] - [PERSON_NAME]" at bounding box center [483, 363] width 255 height 14
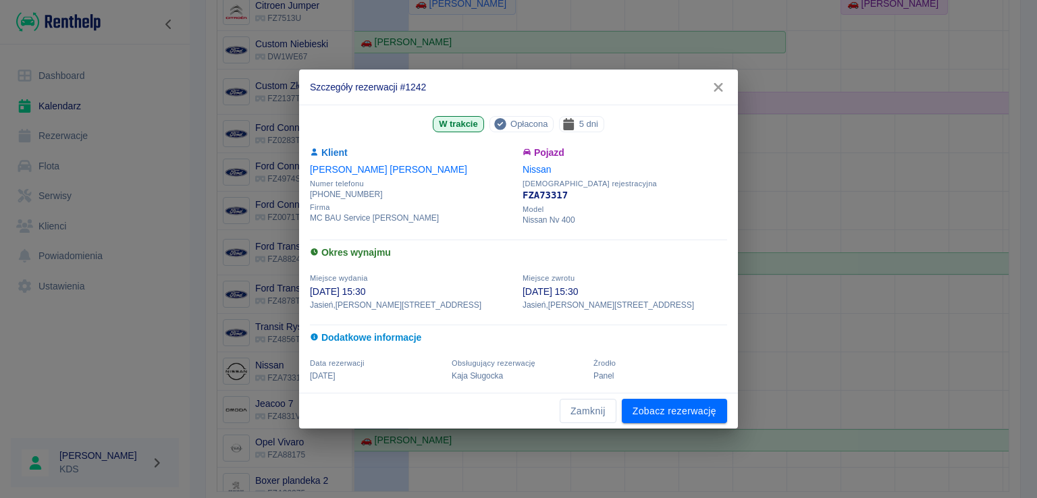
click at [545, 126] on span "Opłacona" at bounding box center [529, 124] width 48 height 14
click at [642, 406] on link "Zobacz rezerwację" at bounding box center [674, 411] width 105 height 25
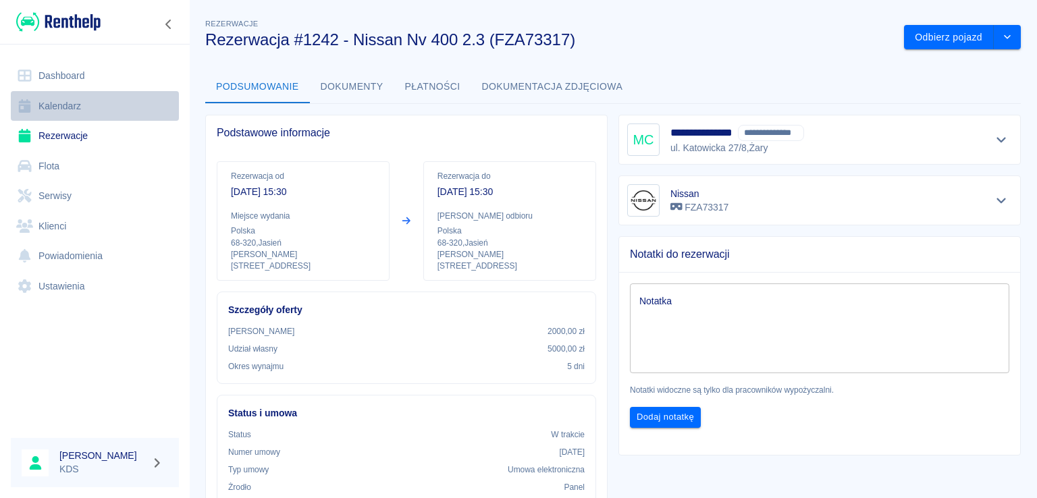
click at [72, 103] on link "Kalendarz" at bounding box center [95, 106] width 168 height 30
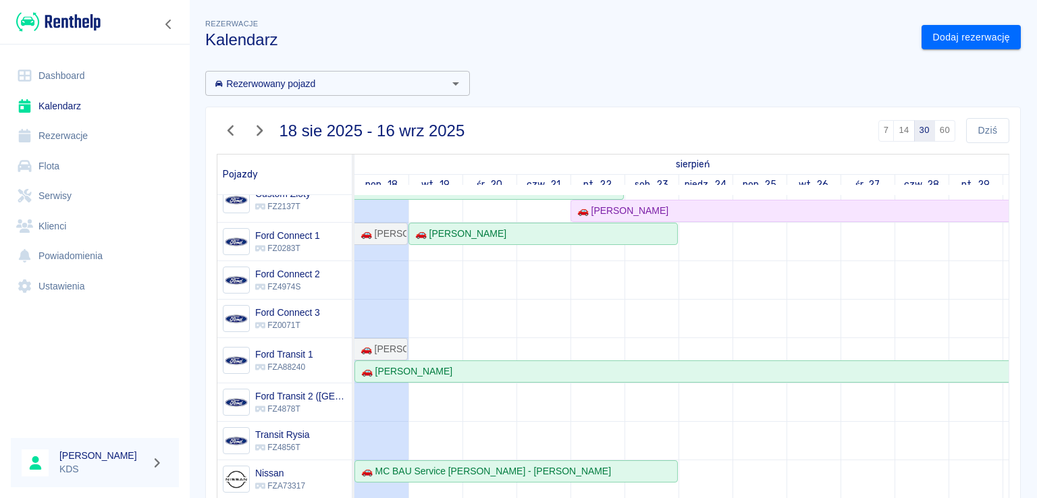
scroll to position [176, 0]
